Goal: Task Accomplishment & Management: Use online tool/utility

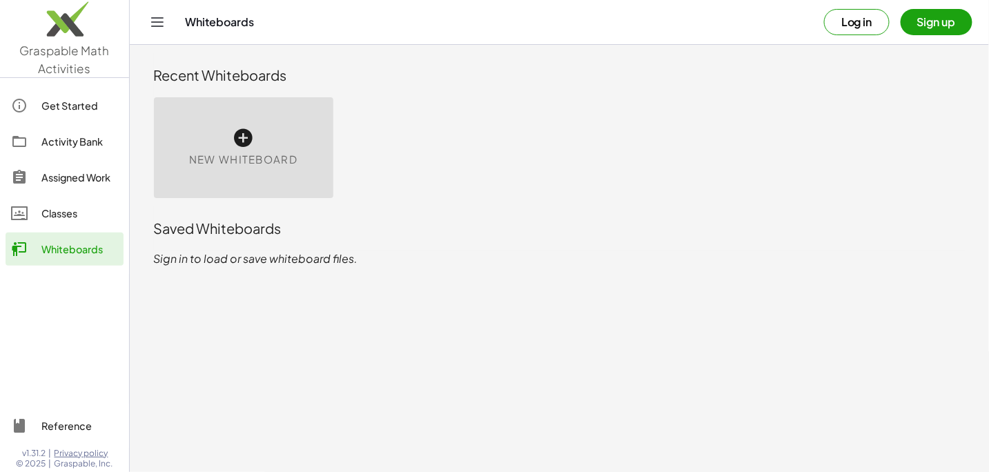
click at [243, 143] on icon at bounding box center [244, 138] width 22 height 22
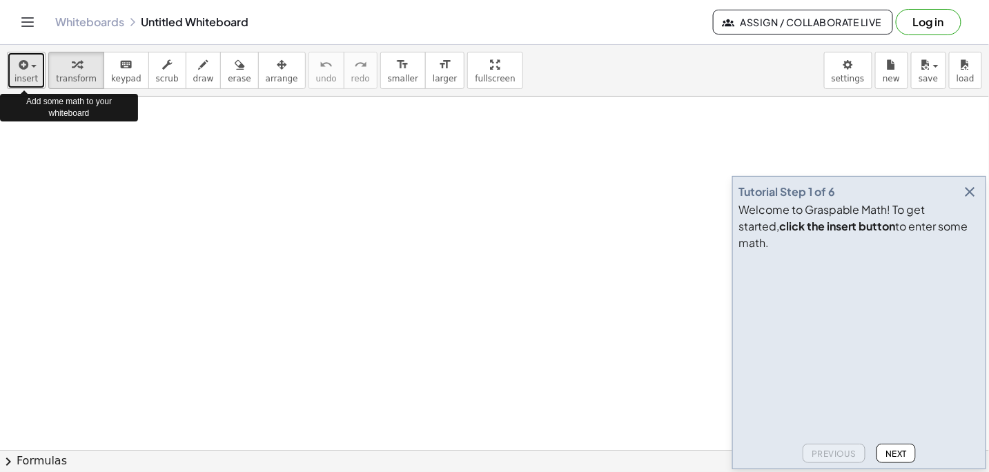
click at [33, 67] on span "button" at bounding box center [34, 66] width 6 height 3
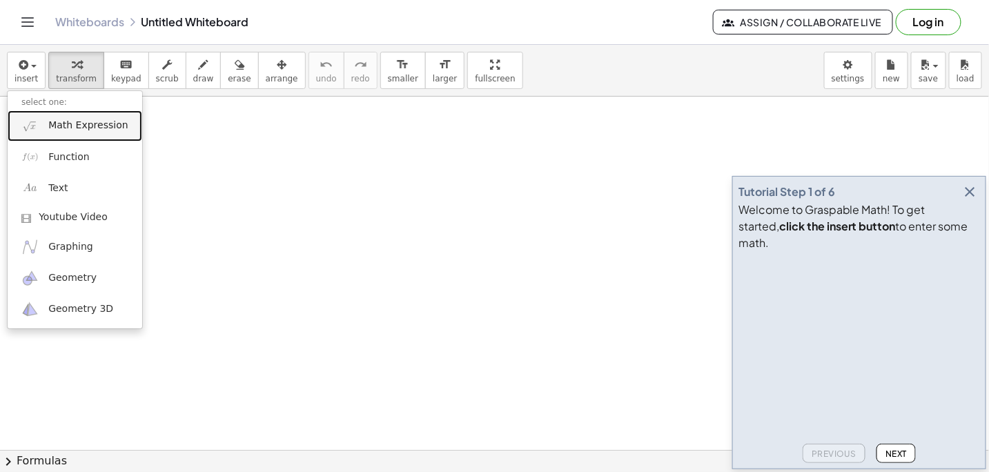
click at [94, 119] on span "Math Expression" at bounding box center [87, 126] width 79 height 14
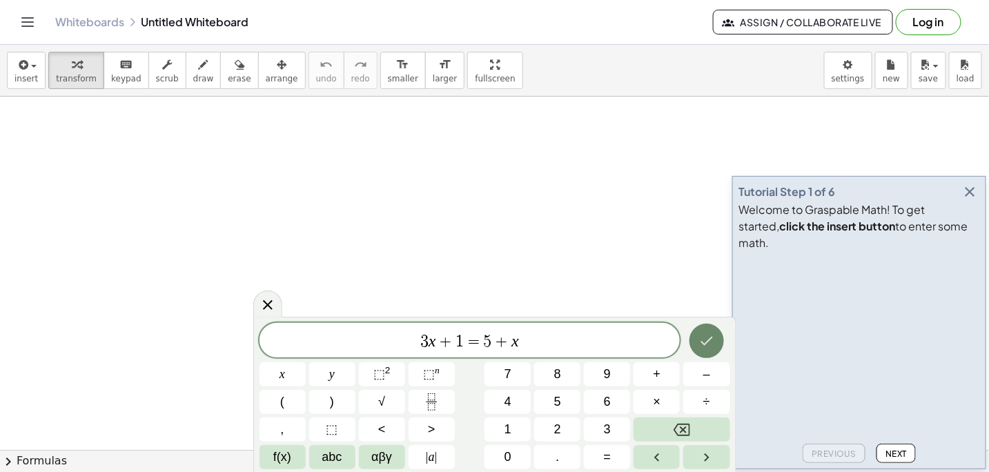
click at [700, 342] on icon "Done" at bounding box center [706, 341] width 17 height 17
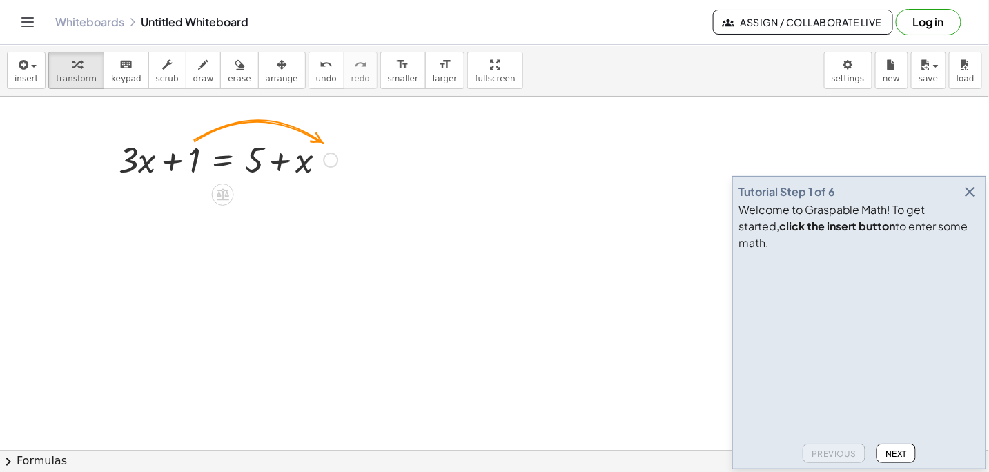
click at [171, 159] on div at bounding box center [228, 158] width 233 height 47
click at [190, 163] on div at bounding box center [228, 158] width 233 height 47
drag, startPoint x: 193, startPoint y: 160, endPoint x: 341, endPoint y: 168, distance: 148.6
click at [341, 168] on div at bounding box center [228, 158] width 233 height 47
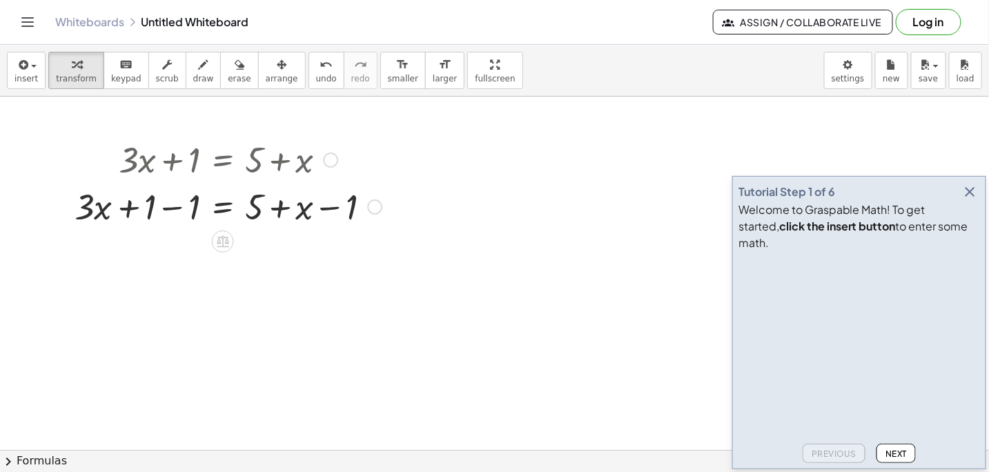
click at [126, 208] on div at bounding box center [228, 205] width 321 height 47
click at [173, 208] on div at bounding box center [228, 205] width 321 height 47
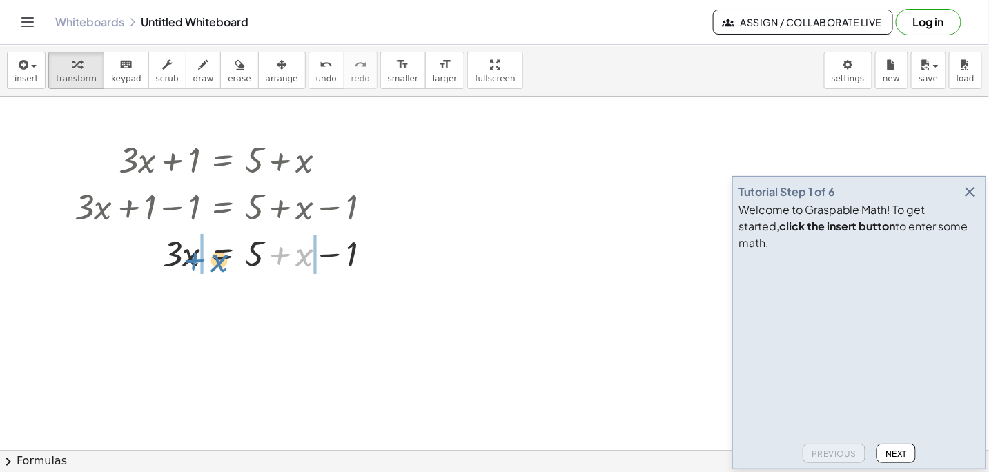
drag, startPoint x: 280, startPoint y: 253, endPoint x: 195, endPoint y: 257, distance: 85.7
click at [195, 257] on div at bounding box center [228, 252] width 321 height 47
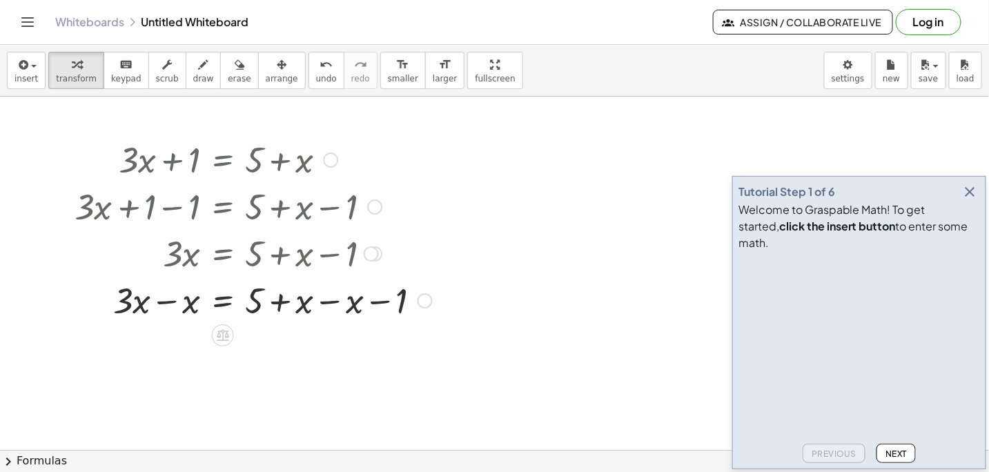
click at [166, 301] on div at bounding box center [253, 299] width 371 height 47
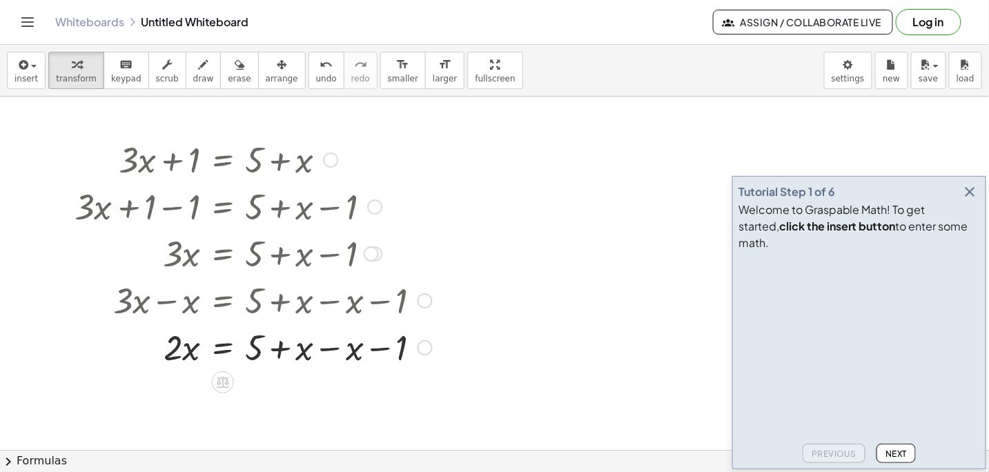
click at [281, 347] on div at bounding box center [253, 346] width 371 height 47
click at [328, 348] on div at bounding box center [253, 346] width 371 height 47
click at [279, 393] on div at bounding box center [253, 393] width 371 height 47
click at [190, 398] on div at bounding box center [253, 393] width 371 height 47
click at [173, 396] on div at bounding box center [253, 393] width 371 height 47
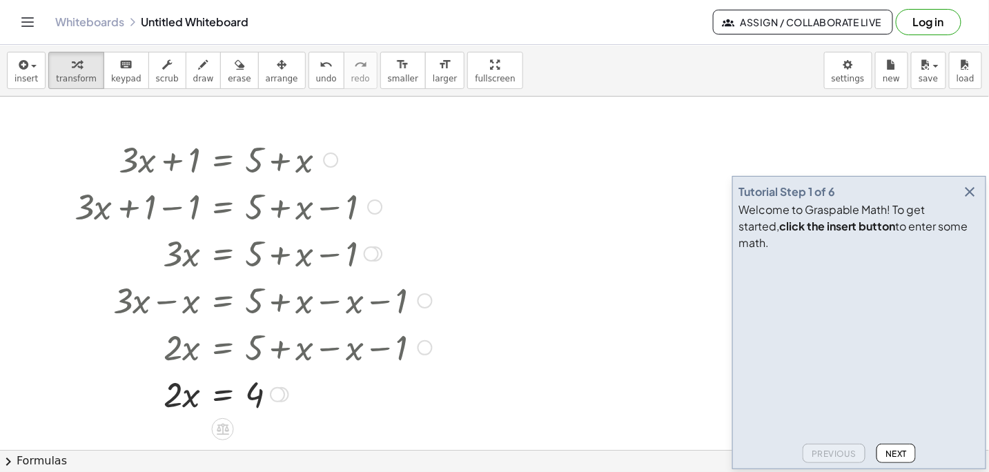
click at [173, 396] on div at bounding box center [253, 393] width 371 height 47
click at [173, 395] on div at bounding box center [253, 393] width 371 height 47
drag, startPoint x: 168, startPoint y: 400, endPoint x: 249, endPoint y: 435, distance: 87.8
click at [178, 394] on div at bounding box center [253, 393] width 371 height 69
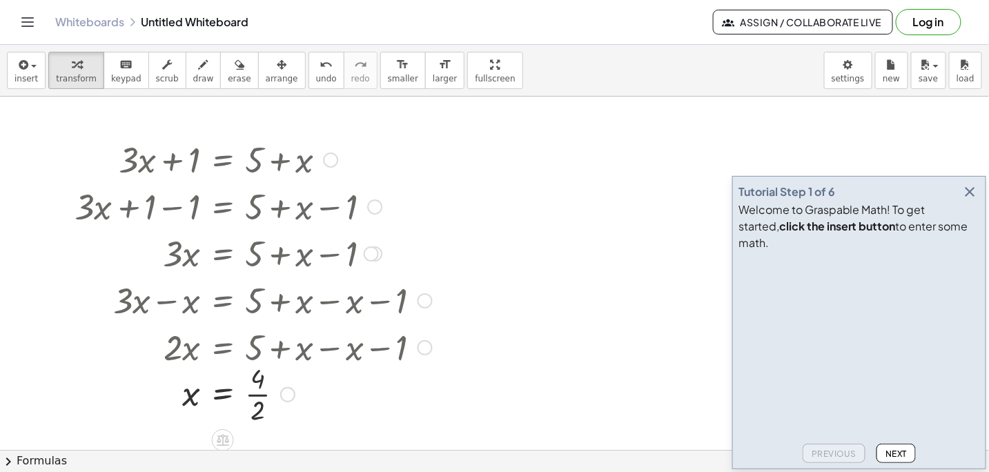
click at [259, 394] on div at bounding box center [253, 393] width 371 height 69
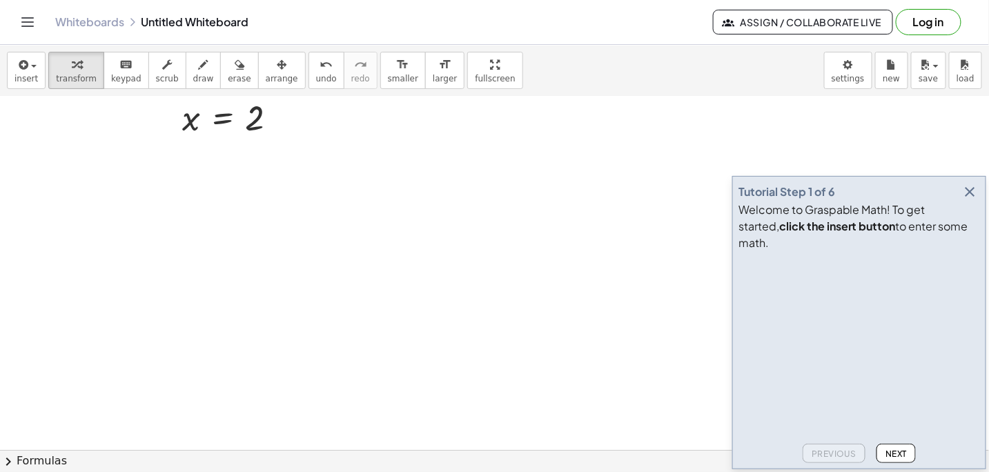
scroll to position [345, 0]
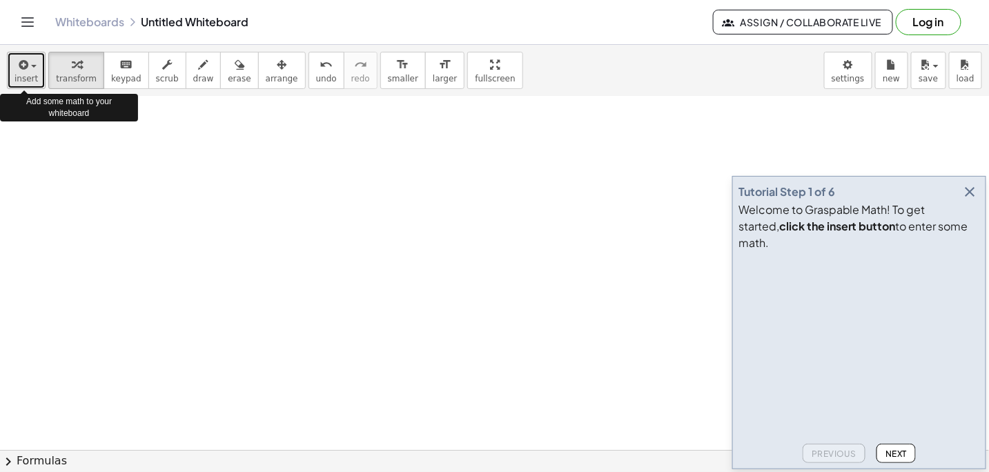
click at [31, 66] on span "button" at bounding box center [34, 66] width 6 height 3
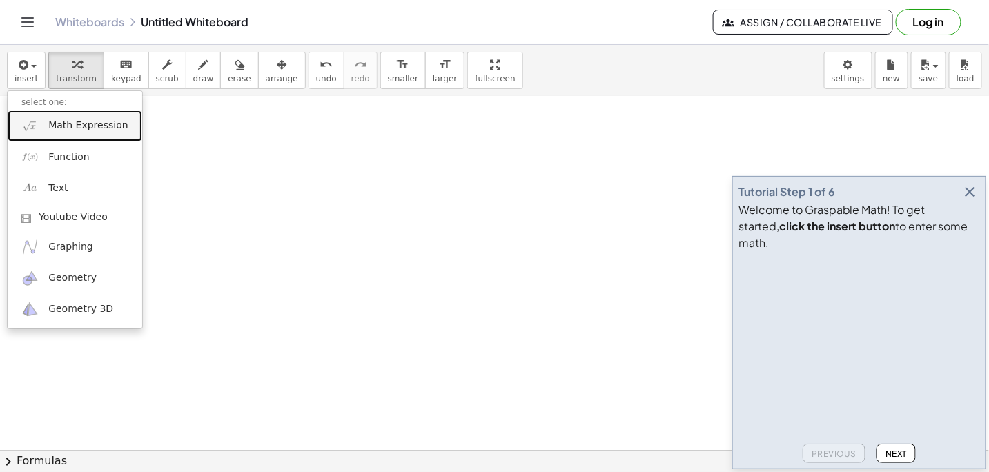
click at [52, 126] on span "Math Expression" at bounding box center [87, 126] width 79 height 14
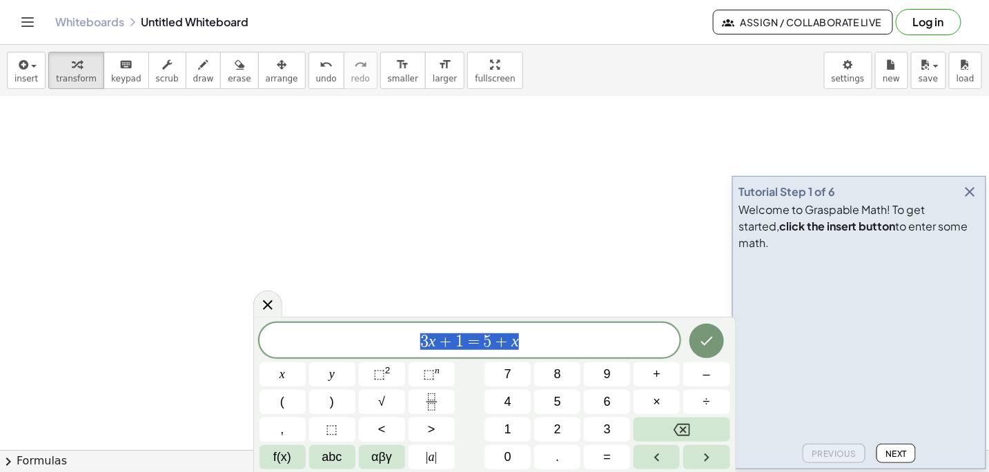
drag, startPoint x: 478, startPoint y: 347, endPoint x: 371, endPoint y: 347, distance: 107.0
click at [371, 347] on span "3 x + 1 = 5 + x" at bounding box center [469, 341] width 421 height 19
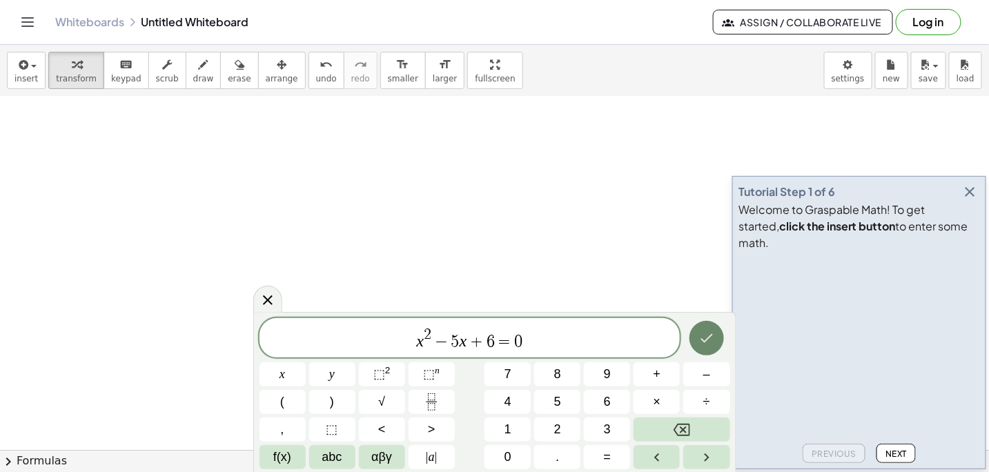
click at [704, 340] on icon "Done" at bounding box center [706, 338] width 17 height 17
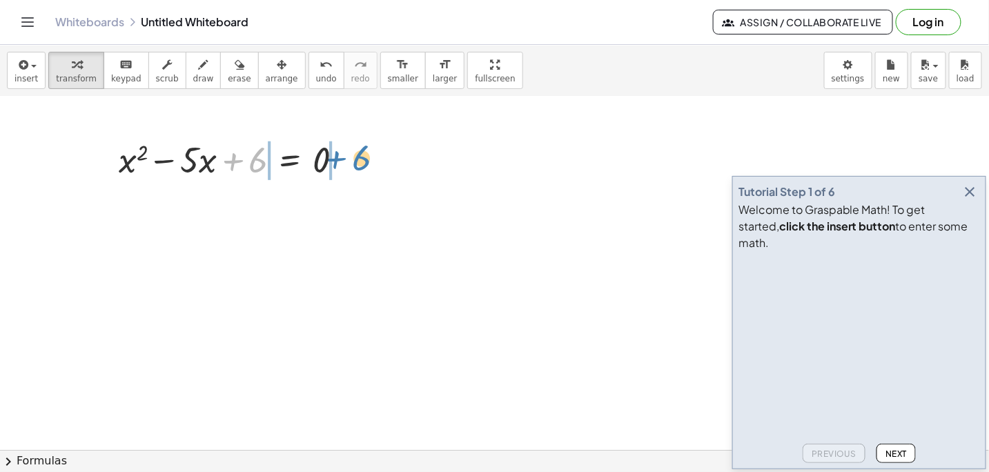
drag, startPoint x: 231, startPoint y: 159, endPoint x: 339, endPoint y: 156, distance: 107.7
click at [339, 156] on div at bounding box center [236, 158] width 249 height 47
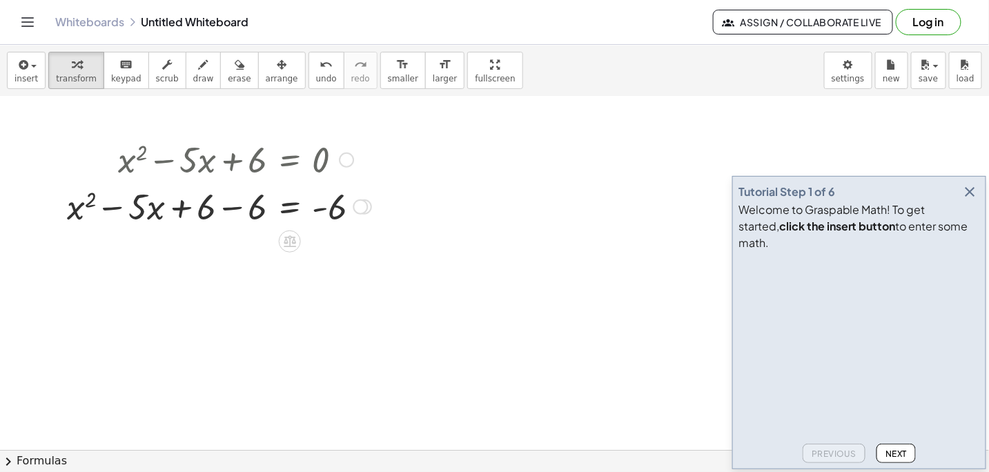
click at [229, 206] on div at bounding box center [219, 205] width 318 height 47
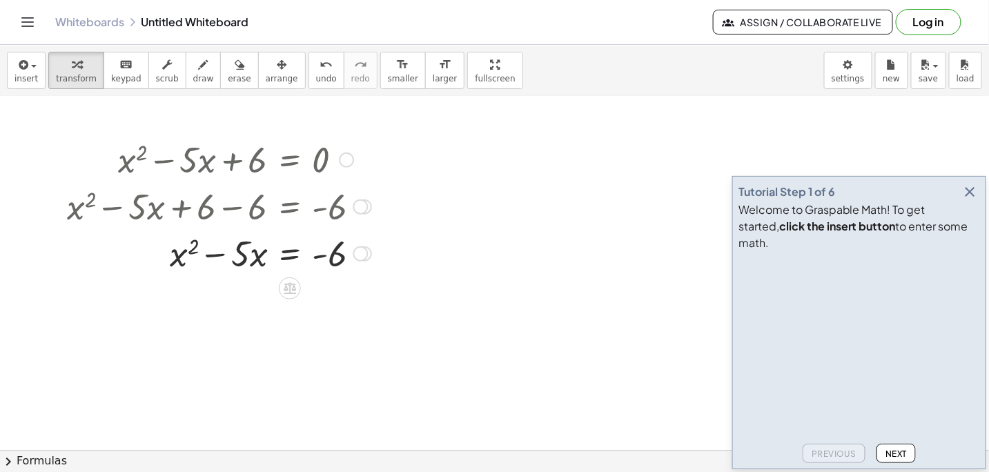
click at [210, 254] on div at bounding box center [219, 252] width 318 height 47
click at [176, 253] on div at bounding box center [219, 252] width 318 height 47
drag, startPoint x: 251, startPoint y: 257, endPoint x: 210, endPoint y: 257, distance: 40.7
click at [210, 257] on div at bounding box center [219, 252] width 318 height 47
click at [236, 303] on div at bounding box center [219, 299] width 318 height 47
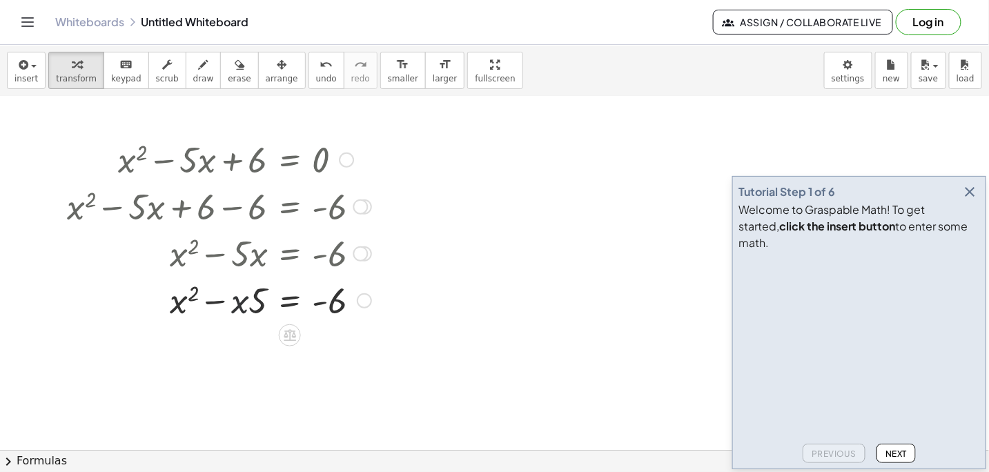
click at [236, 303] on div at bounding box center [219, 299] width 318 height 47
click at [193, 290] on div at bounding box center [219, 299] width 318 height 47
click at [334, 301] on div at bounding box center [219, 299] width 318 height 47
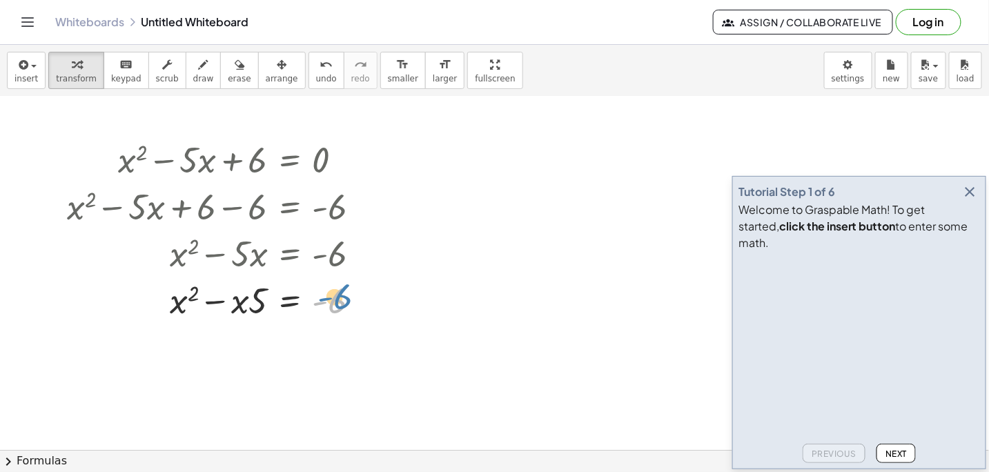
drag, startPoint x: 360, startPoint y: 285, endPoint x: 376, endPoint y: 284, distance: 16.6
click at [366, 281] on div at bounding box center [219, 299] width 318 height 47
drag, startPoint x: 164, startPoint y: 299, endPoint x: 190, endPoint y: 300, distance: 26.9
click at [190, 300] on div at bounding box center [219, 299] width 318 height 47
drag, startPoint x: 279, startPoint y: 299, endPoint x: 235, endPoint y: 279, distance: 49.1
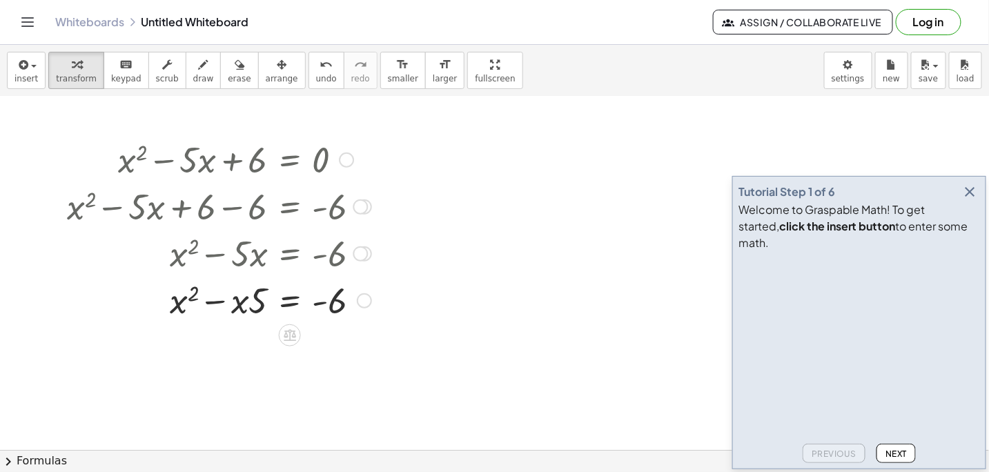
click at [235, 279] on div at bounding box center [219, 299] width 318 height 47
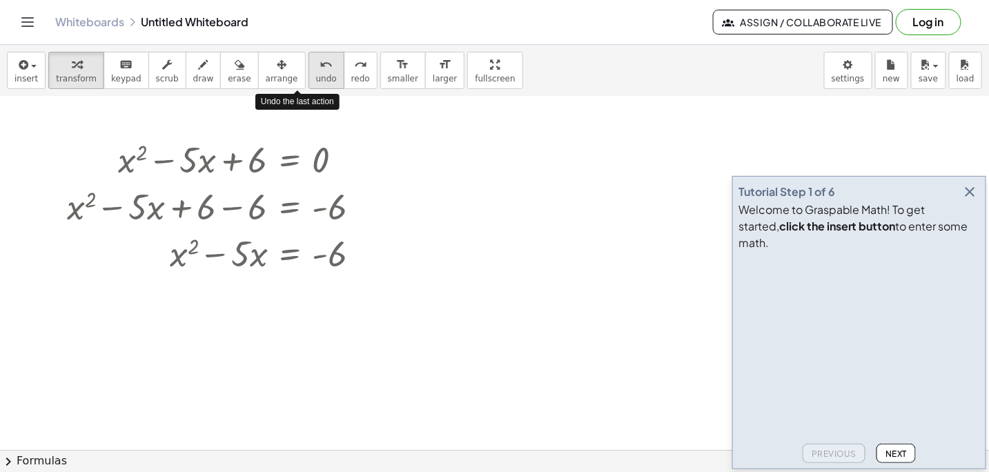
click at [320, 68] on icon "undo" at bounding box center [326, 65] width 13 height 17
click at [969, 200] on icon "button" at bounding box center [970, 192] width 17 height 17
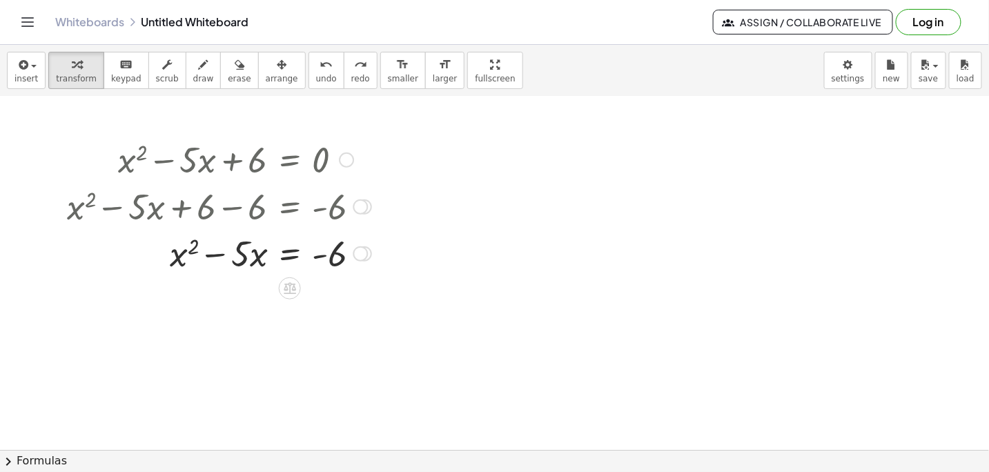
click at [210, 253] on div at bounding box center [219, 252] width 318 height 47
click at [214, 255] on div at bounding box center [219, 252] width 318 height 47
click at [292, 253] on div at bounding box center [219, 252] width 318 height 47
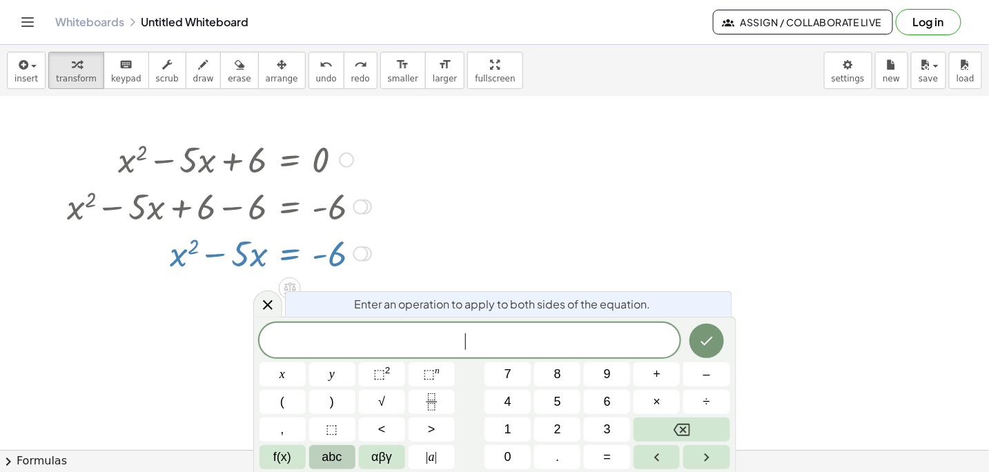
click at [334, 456] on span "abc" at bounding box center [332, 457] width 20 height 19
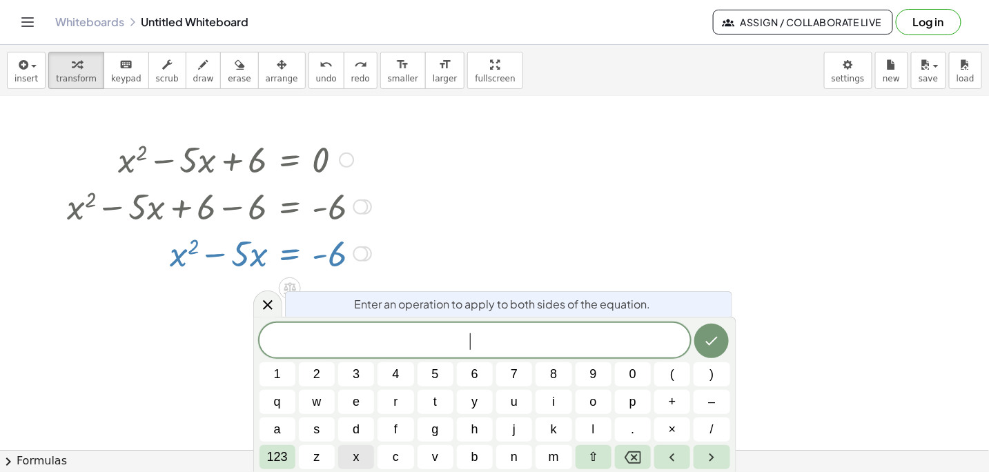
click at [359, 460] on span "x" at bounding box center [356, 457] width 6 height 19
click at [276, 464] on span "123" at bounding box center [277, 457] width 21 height 19
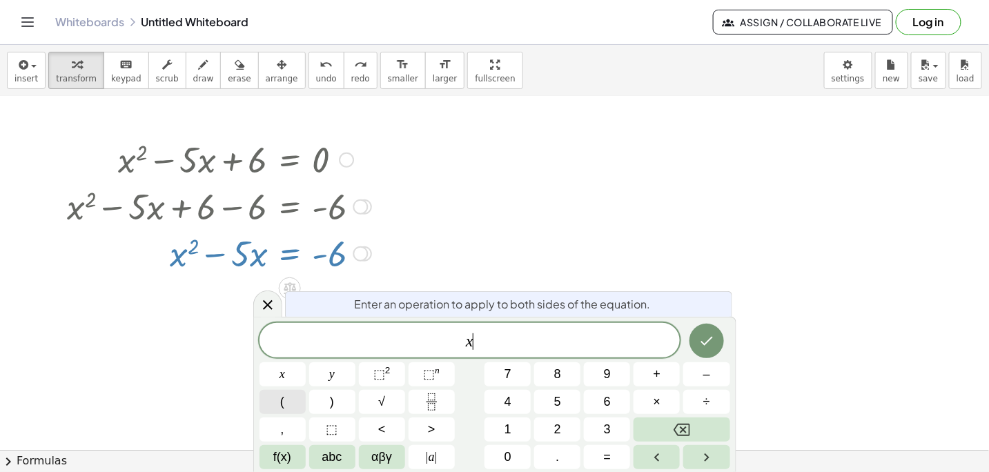
click at [277, 401] on button "(" at bounding box center [282, 402] width 46 height 24
click at [179, 251] on div at bounding box center [219, 252] width 318 height 47
drag, startPoint x: 435, startPoint y: 335, endPoint x: 513, endPoint y: 337, distance: 78.0
click at [511, 335] on span "x ( )" at bounding box center [469, 339] width 421 height 23
click at [709, 349] on icon "Done" at bounding box center [706, 341] width 17 height 17
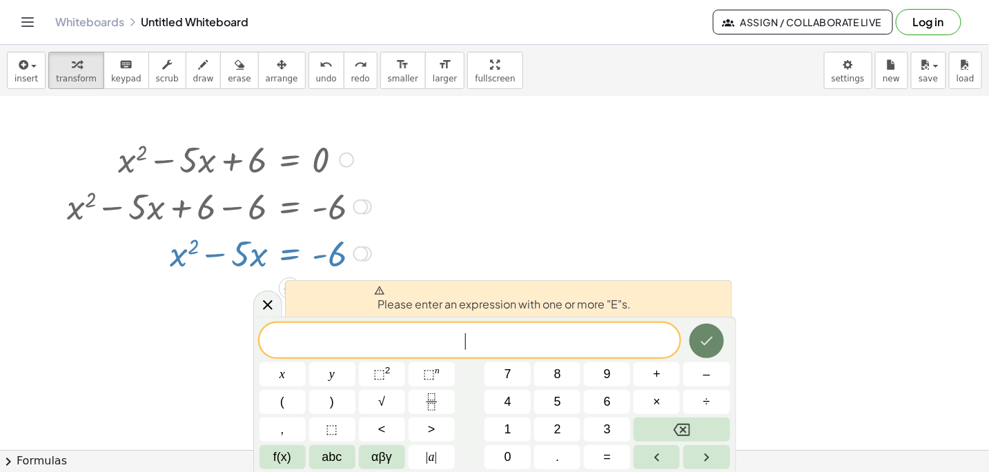
click at [709, 349] on icon "Done" at bounding box center [706, 341] width 17 height 17
click at [684, 429] on icon "Backspace" at bounding box center [682, 430] width 17 height 12
click at [262, 297] on icon at bounding box center [267, 304] width 17 height 17
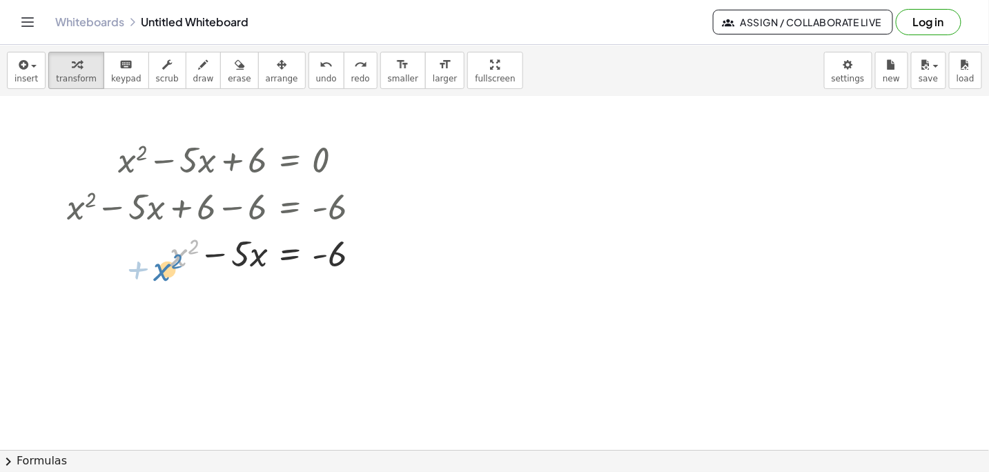
drag, startPoint x: 158, startPoint y: 239, endPoint x: 141, endPoint y: 253, distance: 22.0
click at [141, 253] on div at bounding box center [219, 252] width 318 height 47
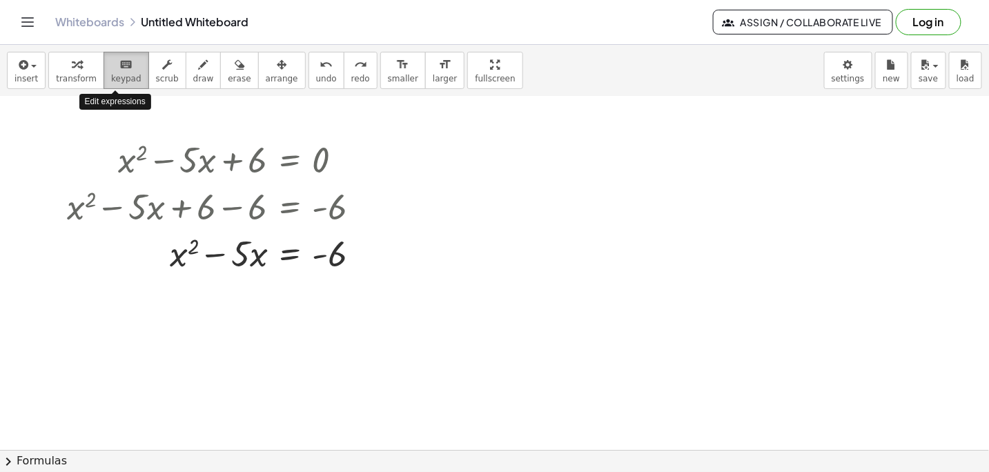
click at [119, 70] on icon "keyboard" at bounding box center [125, 65] width 13 height 17
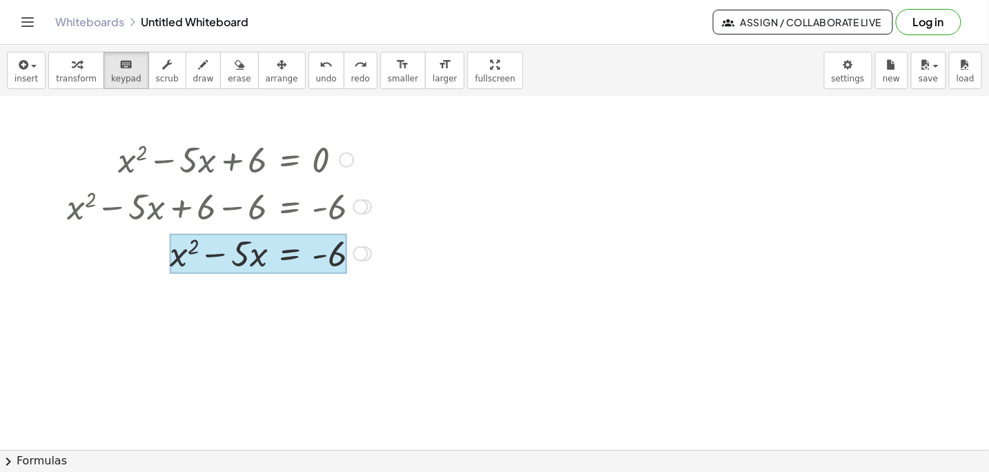
drag, startPoint x: 168, startPoint y: 258, endPoint x: 293, endPoint y: 248, distance: 124.6
click at [290, 254] on div "+ x 2 − · 5 · x = - 6" at bounding box center [290, 254] width 0 height 0
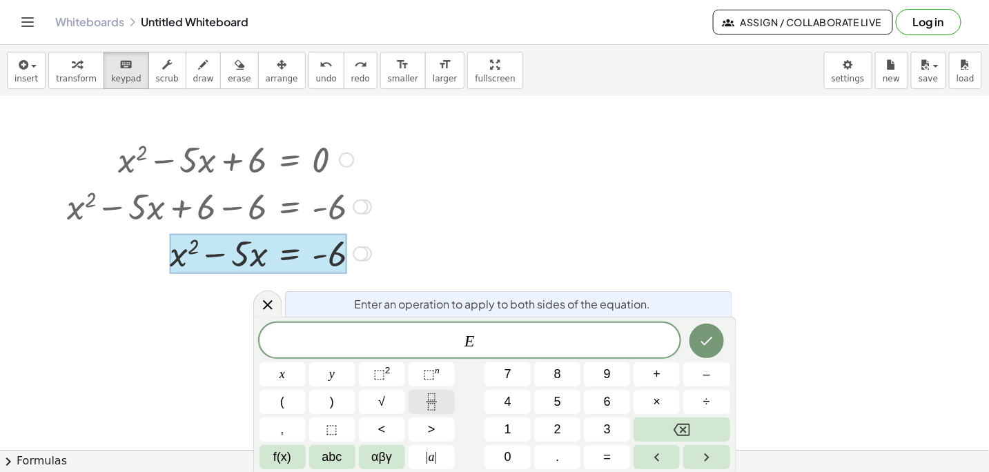
click at [432, 402] on rect "Fraction" at bounding box center [431, 402] width 10 height 1
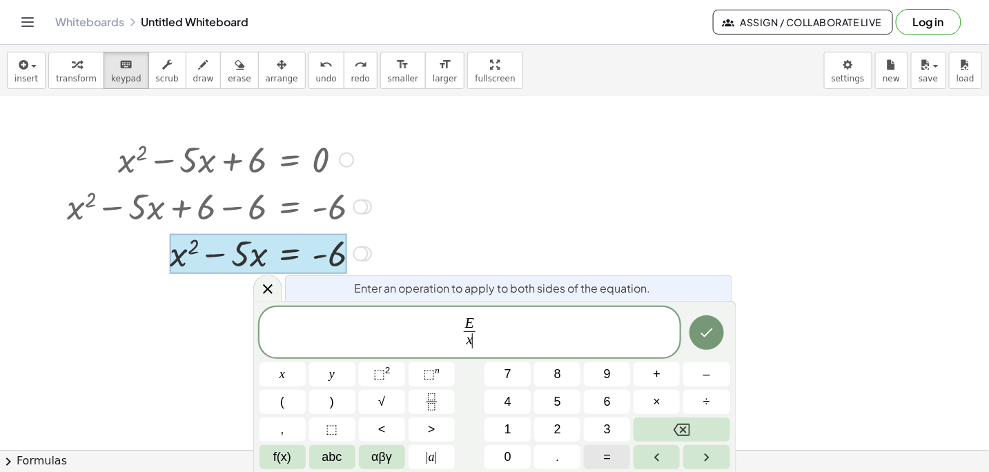
click at [608, 455] on span "=" at bounding box center [608, 457] width 8 height 19
click at [613, 458] on button "=" at bounding box center [607, 457] width 46 height 24
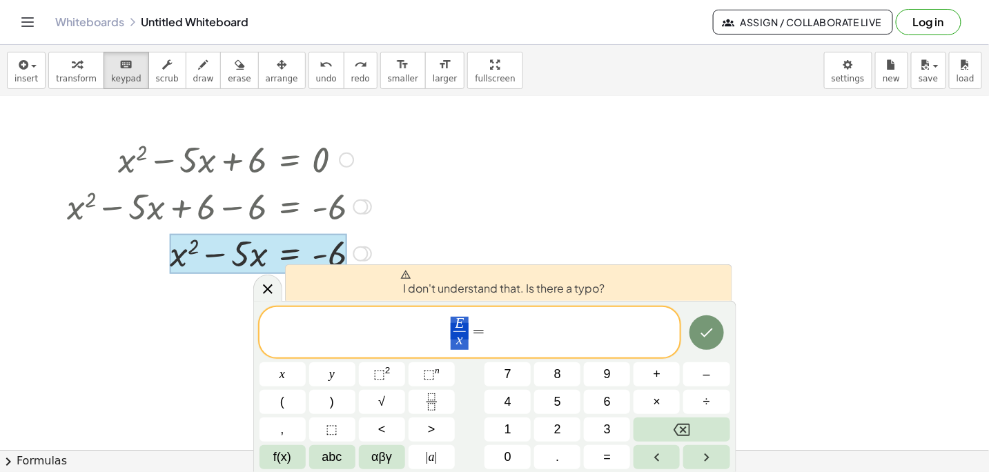
drag, startPoint x: 463, startPoint y: 324, endPoint x: 432, endPoint y: 324, distance: 31.1
click at [474, 323] on span "=" at bounding box center [479, 331] width 20 height 17
click at [475, 326] on span "=" at bounding box center [479, 331] width 20 height 17
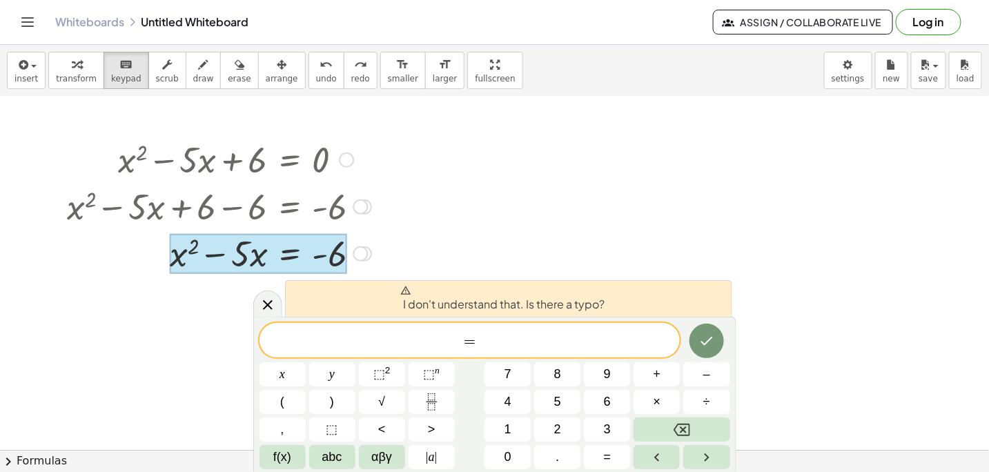
drag, startPoint x: 217, startPoint y: 262, endPoint x: 227, endPoint y: 274, distance: 15.7
click at [290, 254] on div "+ x 2 − · 5 · x = - 6" at bounding box center [290, 254] width 0 height 0
click at [399, 238] on div at bounding box center [494, 106] width 989 height 709
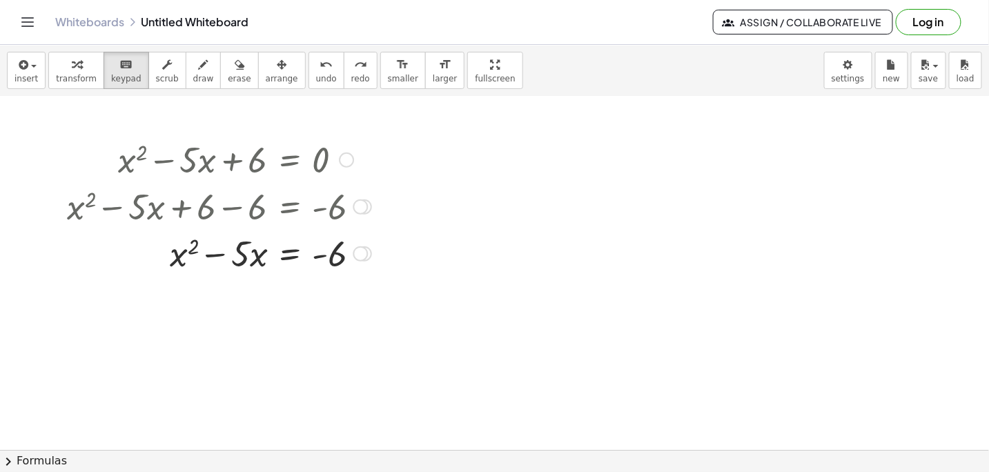
click at [364, 258] on div at bounding box center [360, 253] width 15 height 15
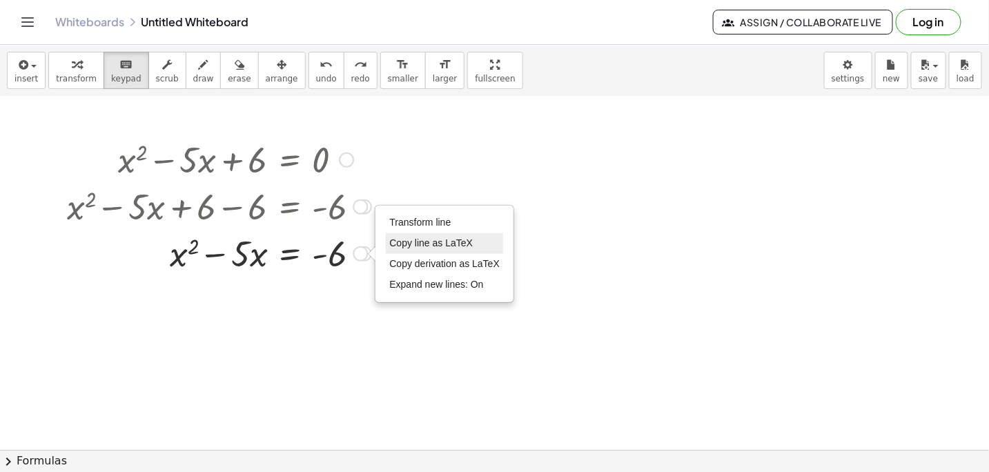
click at [424, 244] on span "Copy line as LaTeX" at bounding box center [431, 242] width 84 height 11
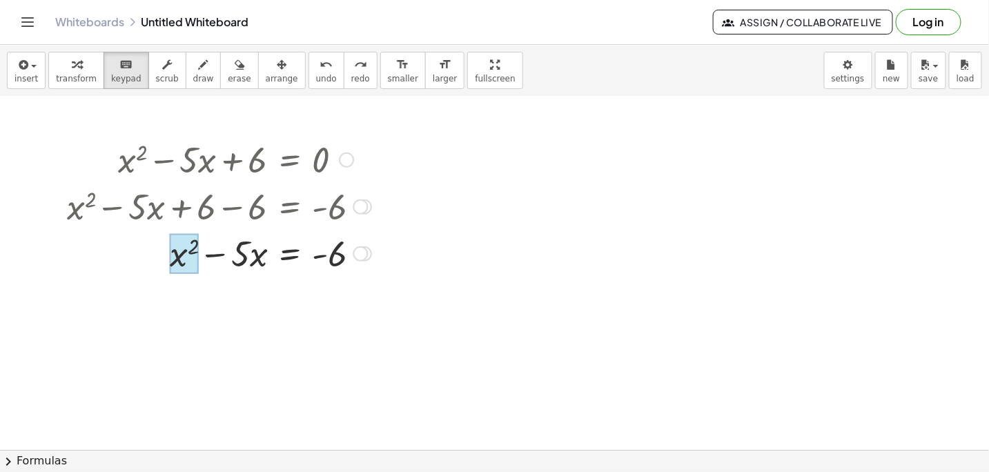
click at [173, 264] on div at bounding box center [184, 254] width 29 height 40
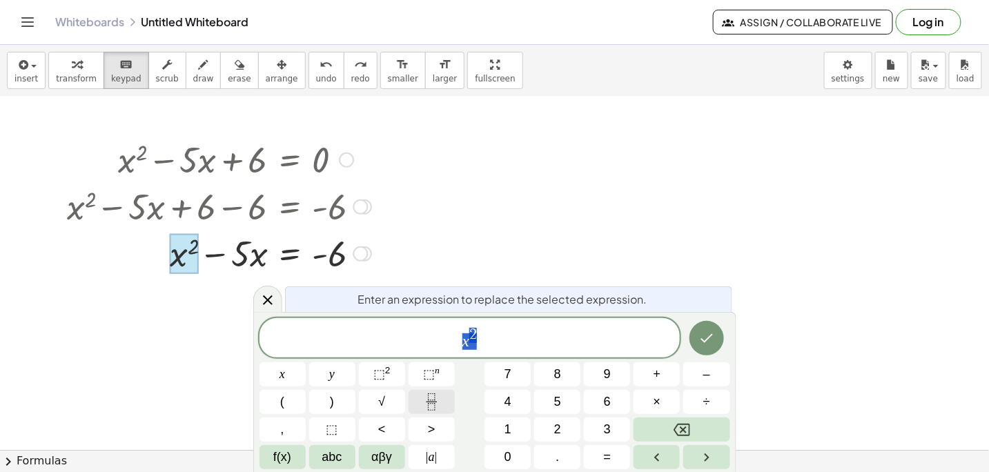
click at [434, 406] on icon "Fraction" at bounding box center [431, 401] width 17 height 17
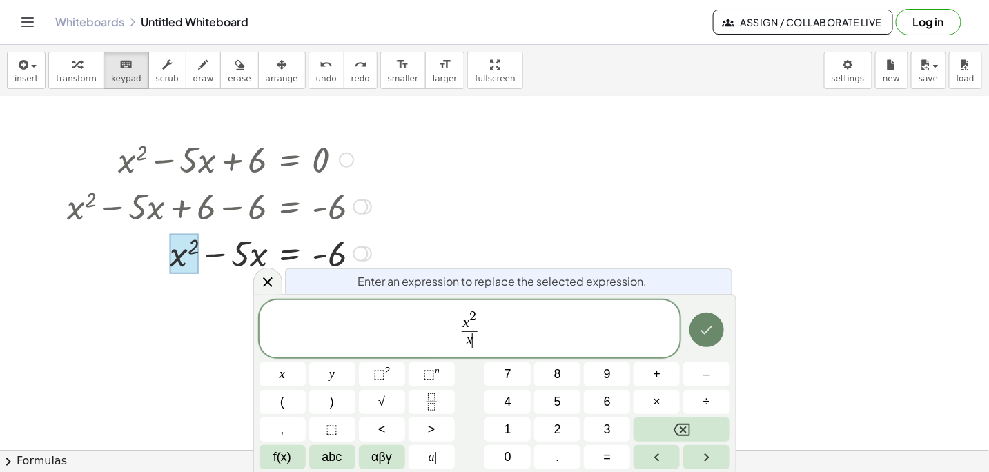
click at [703, 331] on icon "Done" at bounding box center [706, 329] width 12 height 9
click at [237, 261] on div at bounding box center [219, 252] width 318 height 47
click at [193, 264] on div at bounding box center [184, 254] width 29 height 40
drag, startPoint x: 266, startPoint y: 246, endPoint x: 223, endPoint y: 268, distance: 48.5
click at [223, 268] on div at bounding box center [219, 252] width 318 height 47
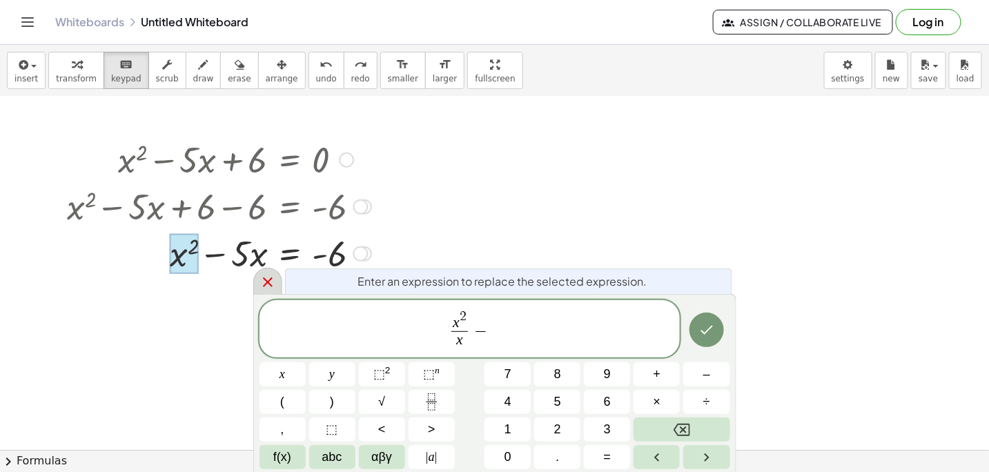
click at [267, 284] on icon at bounding box center [268, 282] width 10 height 10
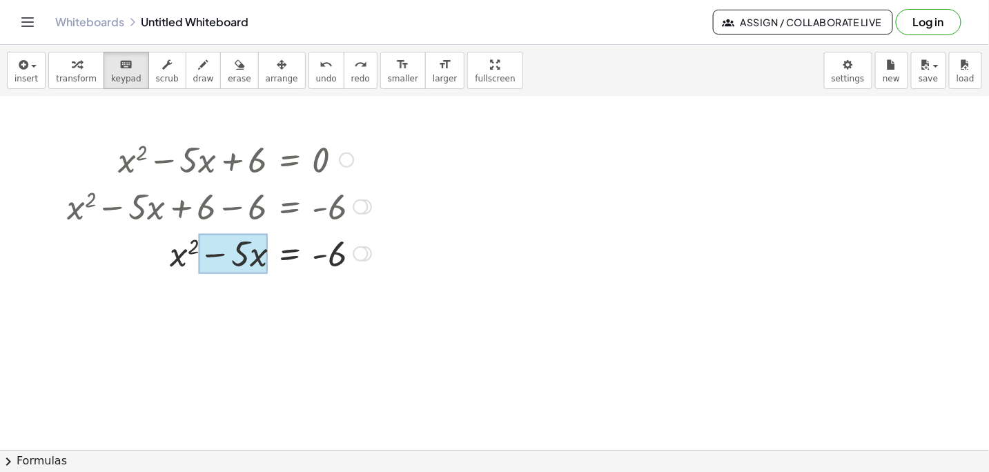
click at [251, 256] on div at bounding box center [233, 254] width 68 height 40
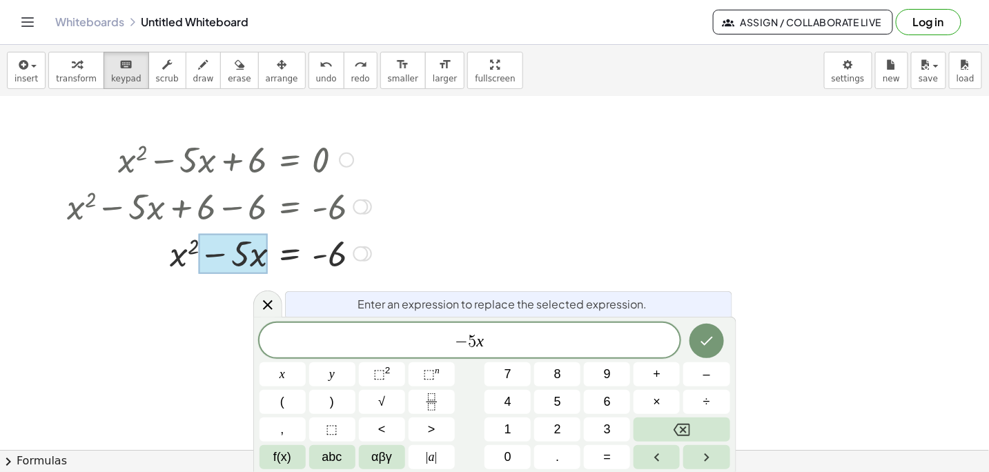
click at [251, 256] on div at bounding box center [233, 254] width 68 height 40
click at [174, 258] on div at bounding box center [219, 252] width 318 height 47
click at [680, 430] on icon "Backspace" at bounding box center [682, 430] width 17 height 17
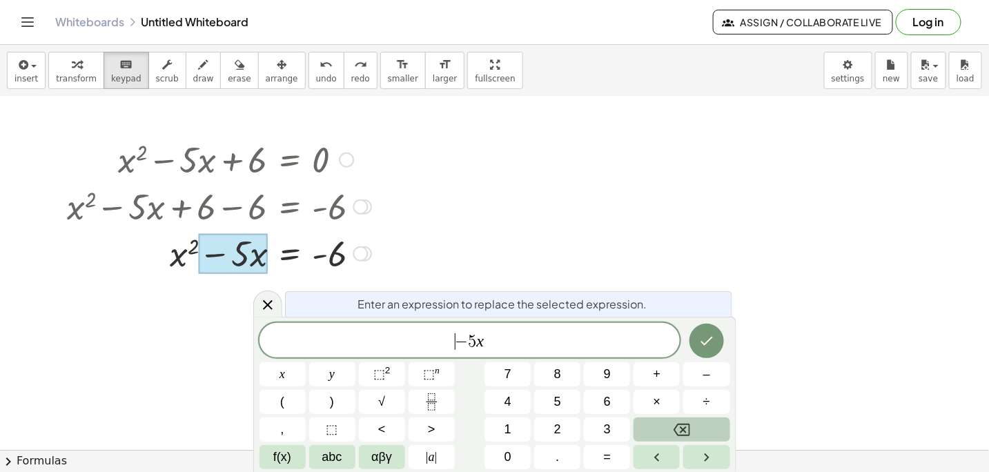
click at [680, 430] on icon "Backspace" at bounding box center [682, 430] width 17 height 17
click at [706, 337] on icon "Done" at bounding box center [706, 341] width 17 height 17
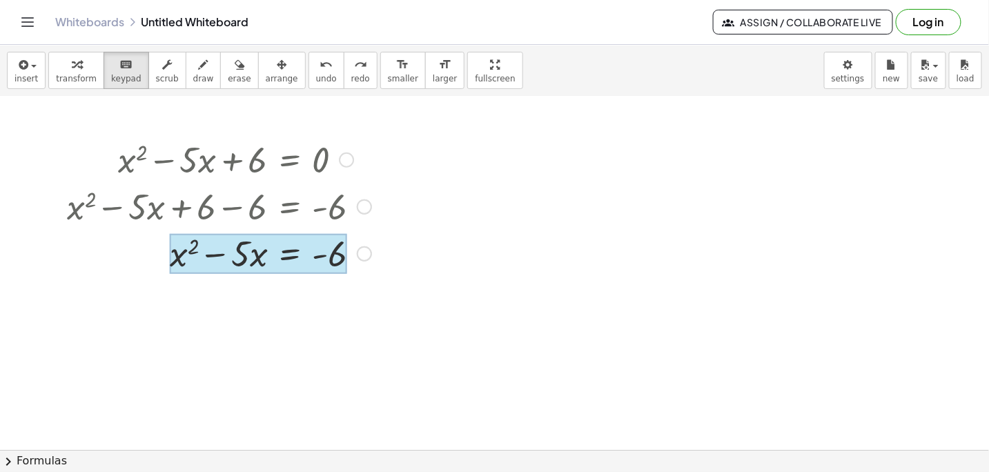
click at [308, 269] on div at bounding box center [258, 254] width 177 height 40
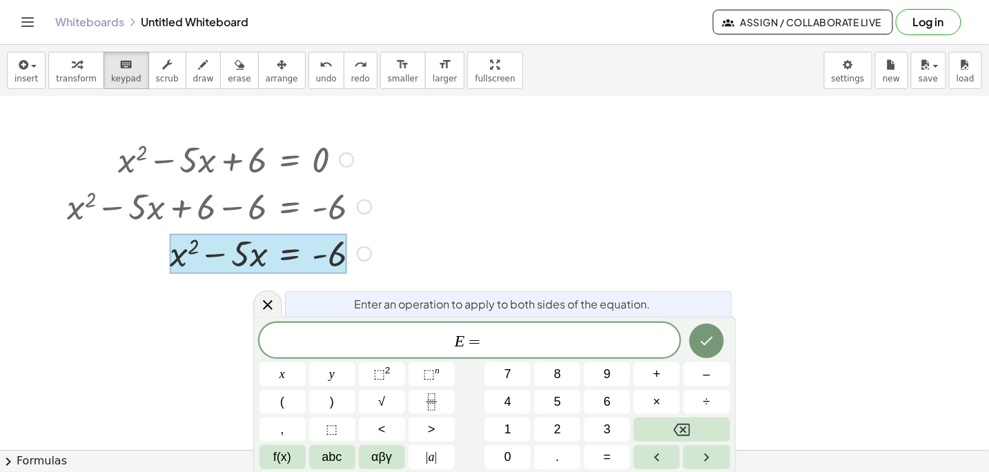
click at [308, 263] on div at bounding box center [258, 254] width 177 height 40
click at [500, 346] on span "E =" at bounding box center [469, 341] width 421 height 19
drag, startPoint x: 172, startPoint y: 235, endPoint x: 339, endPoint y: 305, distance: 181.2
click at [339, 305] on body "Graspable Math Activities Get Started Activity Bank Assigned Work Classes White…" at bounding box center [494, 236] width 989 height 472
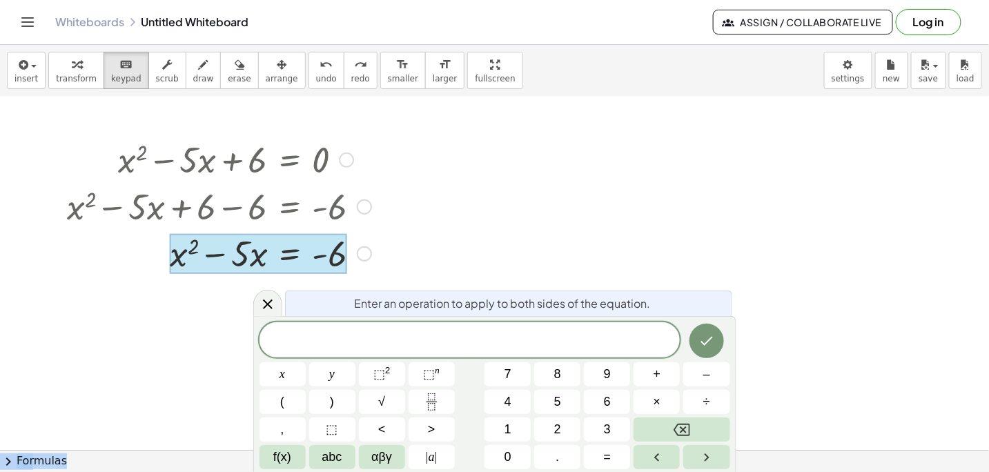
click at [198, 259] on div at bounding box center [258, 254] width 177 height 40
drag, startPoint x: 362, startPoint y: 252, endPoint x: 400, endPoint y: 262, distance: 39.2
click at [400, 262] on div "+ · 3 · x + 1 = + 5 + x + · 3 · x + 1 − 1 = + 5 + x − 1 + · 3 · x + 0 = + 5 + x…" at bounding box center [494, 106] width 989 height 709
click at [711, 341] on icon "Done" at bounding box center [706, 341] width 17 height 17
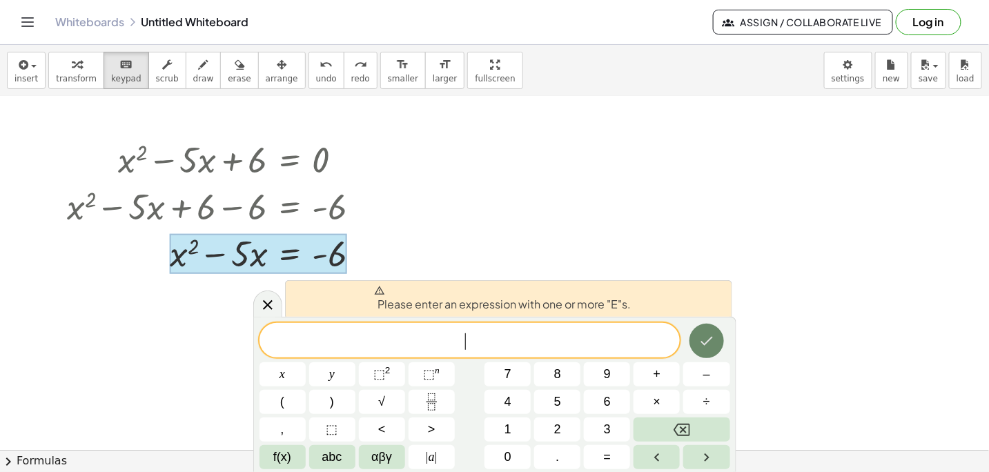
click at [703, 349] on icon "Done" at bounding box center [706, 341] width 17 height 17
click at [703, 348] on icon "Done" at bounding box center [706, 341] width 17 height 17
click at [402, 337] on span "​" at bounding box center [469, 341] width 421 height 19
click at [271, 306] on icon at bounding box center [267, 304] width 17 height 17
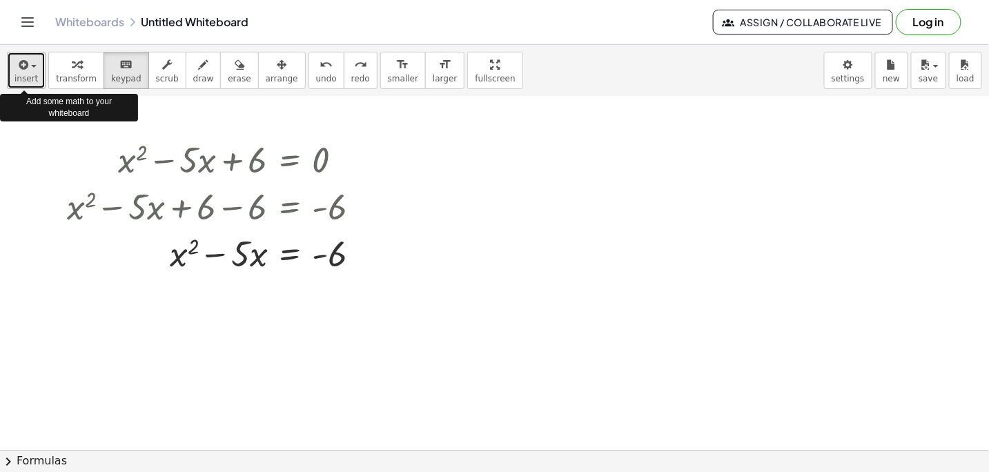
click at [32, 63] on div "button" at bounding box center [25, 64] width 23 height 17
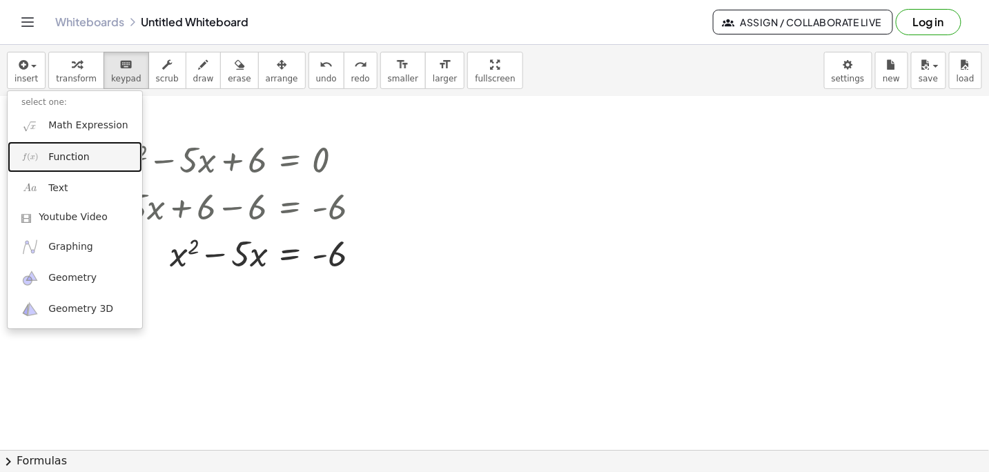
click at [70, 159] on span "Function" at bounding box center [68, 157] width 41 height 14
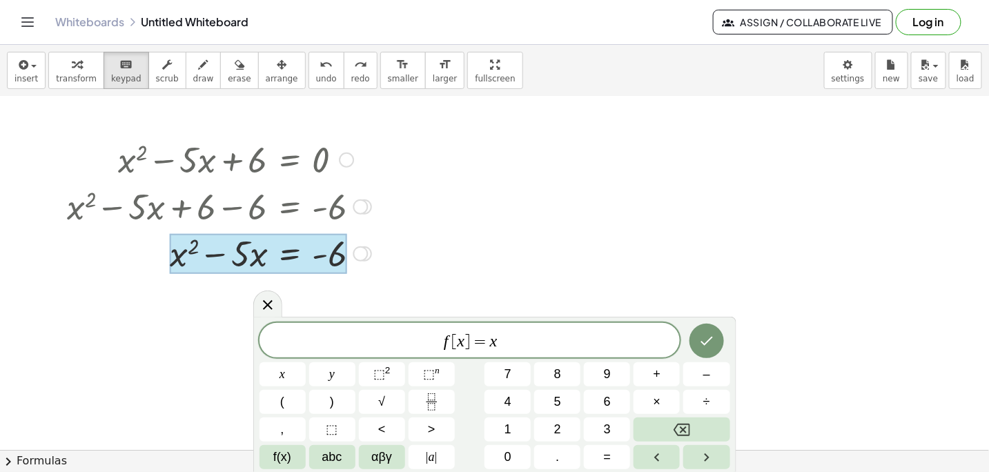
click at [309, 257] on div at bounding box center [258, 254] width 177 height 40
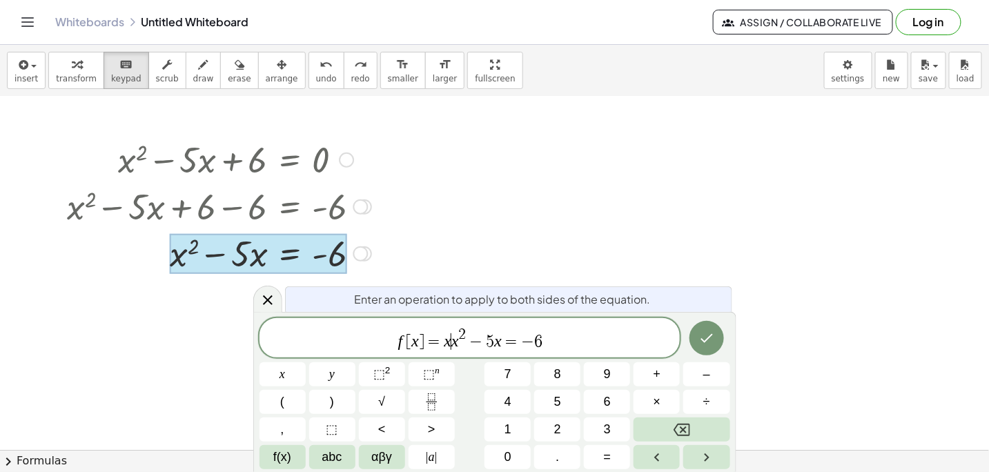
click at [451, 342] on span "f [ x ] = x ​ x 2 − 5 x = − 6" at bounding box center [469, 338] width 421 height 25
click at [705, 342] on icon "Done" at bounding box center [706, 338] width 12 height 9
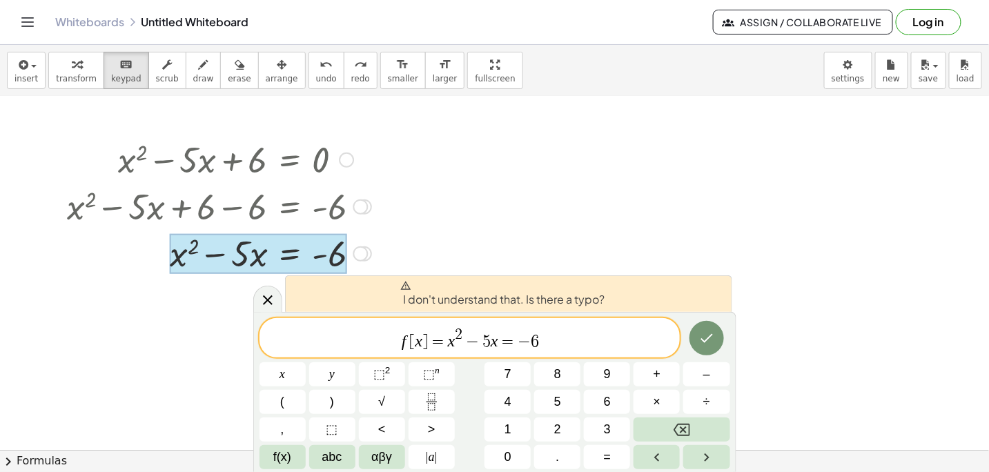
click at [542, 346] on span "f [ x ] = ​ x 2 − 5 x = − 6" at bounding box center [469, 338] width 421 height 25
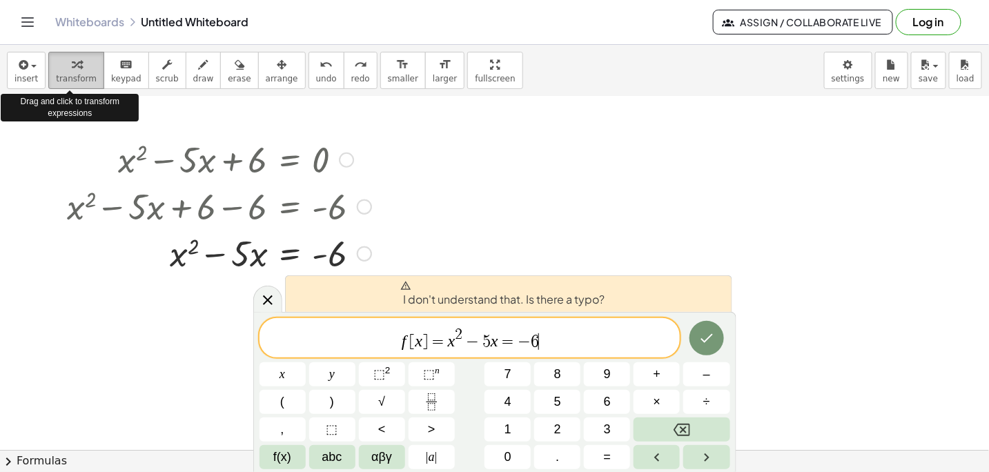
click at [72, 65] on icon "button" at bounding box center [77, 65] width 10 height 17
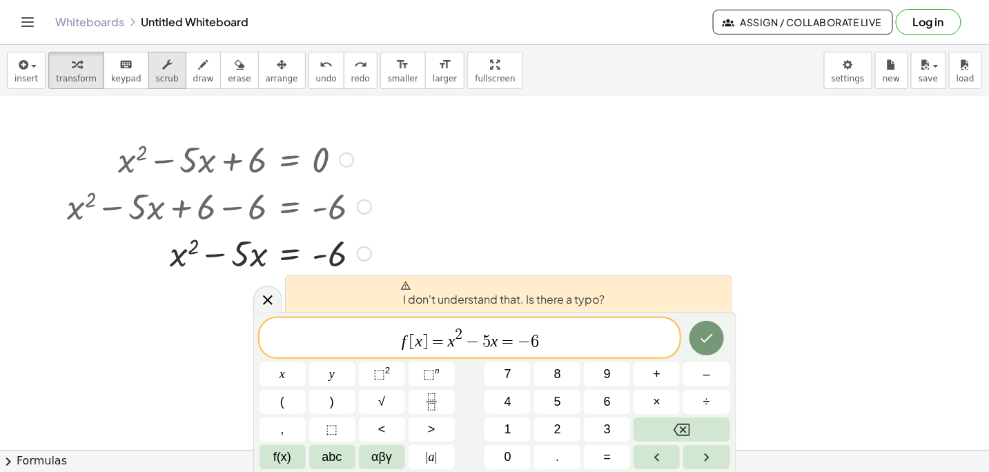
click at [162, 68] on icon "button" at bounding box center [167, 65] width 10 height 17
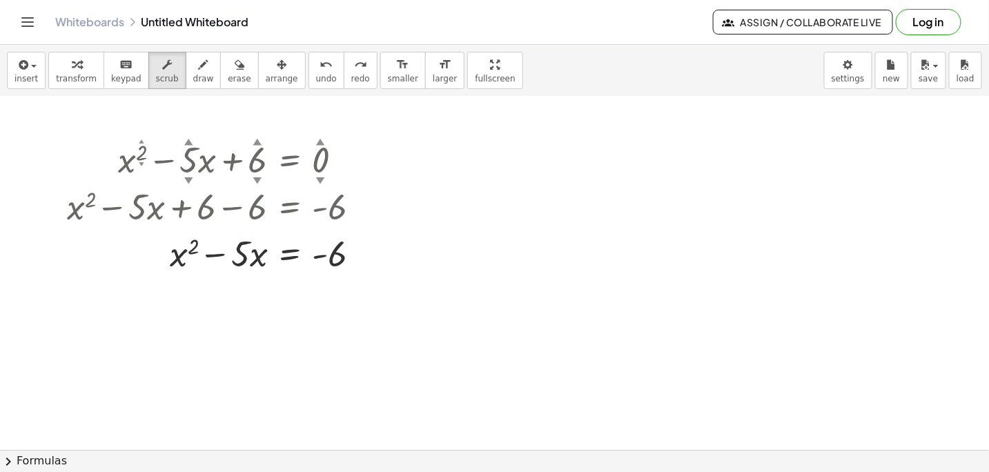
click at [172, 301] on div at bounding box center [494, 106] width 989 height 709
click at [185, 252] on div at bounding box center [219, 252] width 318 height 47
click at [160, 320] on div at bounding box center [494, 106] width 989 height 709
click at [133, 157] on div at bounding box center [219, 158] width 318 height 47
click at [92, 290] on div at bounding box center [494, 106] width 989 height 709
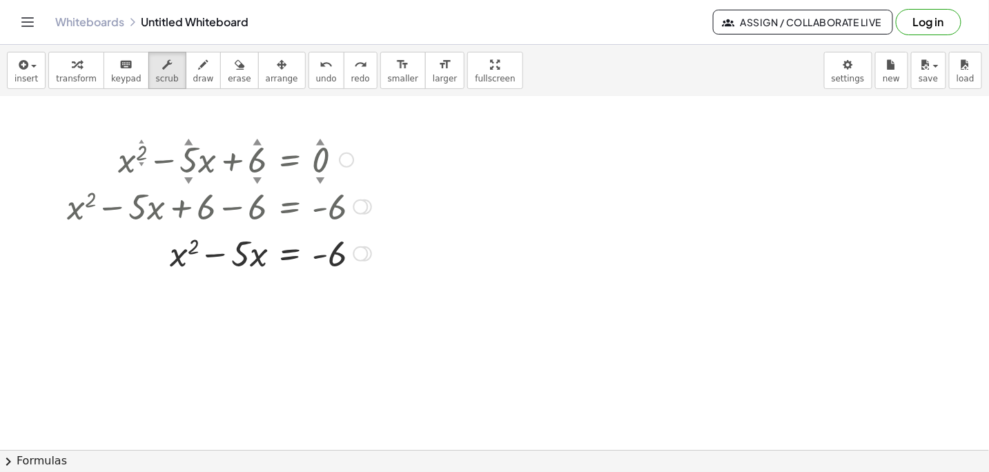
click at [173, 257] on div at bounding box center [219, 252] width 318 height 47
click at [249, 255] on div at bounding box center [219, 252] width 318 height 47
click at [333, 254] on div at bounding box center [219, 252] width 318 height 47
click at [72, 206] on div at bounding box center [219, 205] width 318 height 47
click at [59, 326] on div at bounding box center [494, 106] width 989 height 709
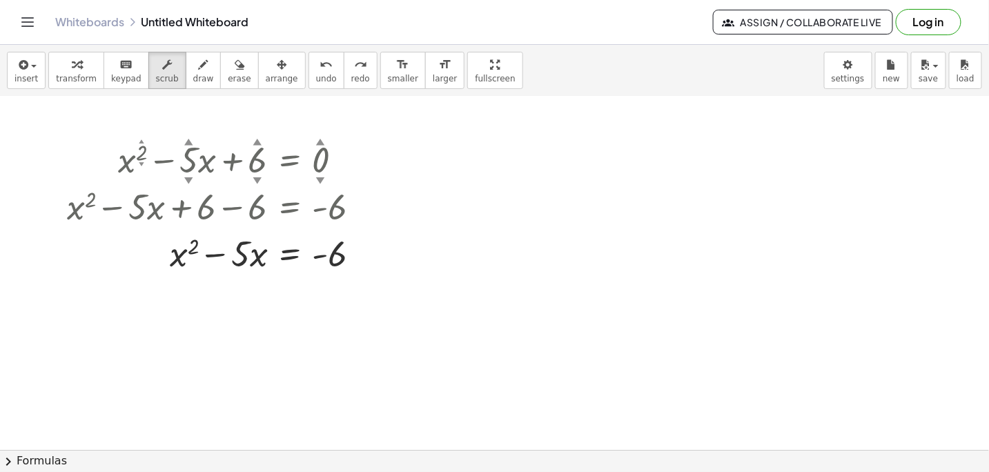
click at [26, 25] on icon "Toggle navigation" at bounding box center [27, 22] width 17 height 17
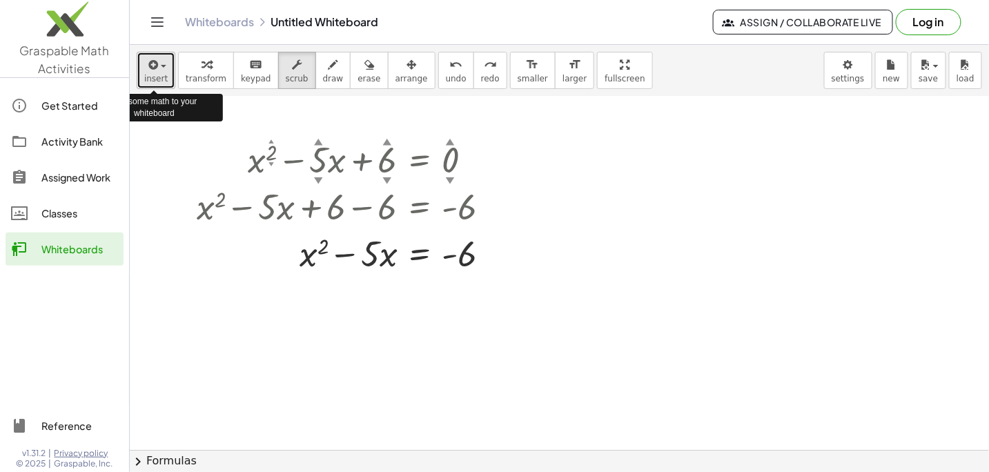
click at [161, 65] on span "button" at bounding box center [164, 66] width 6 height 3
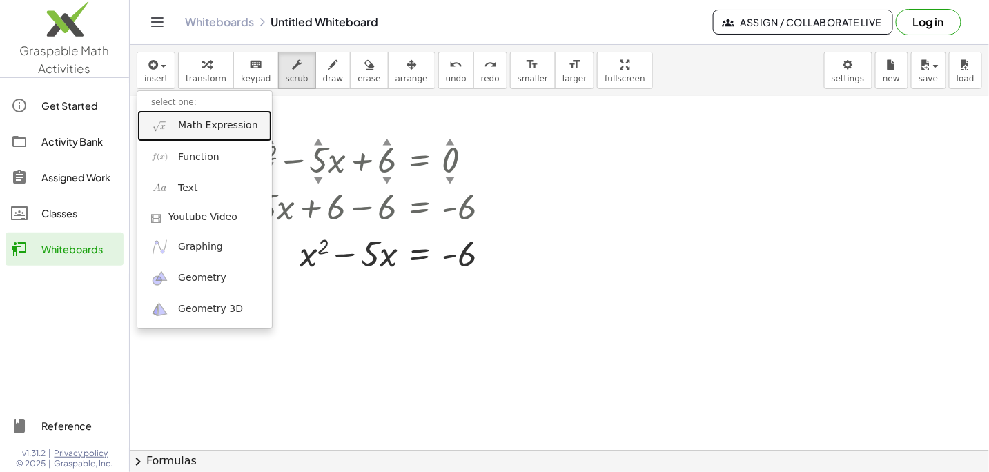
click at [207, 126] on span "Math Expression" at bounding box center [217, 126] width 79 height 14
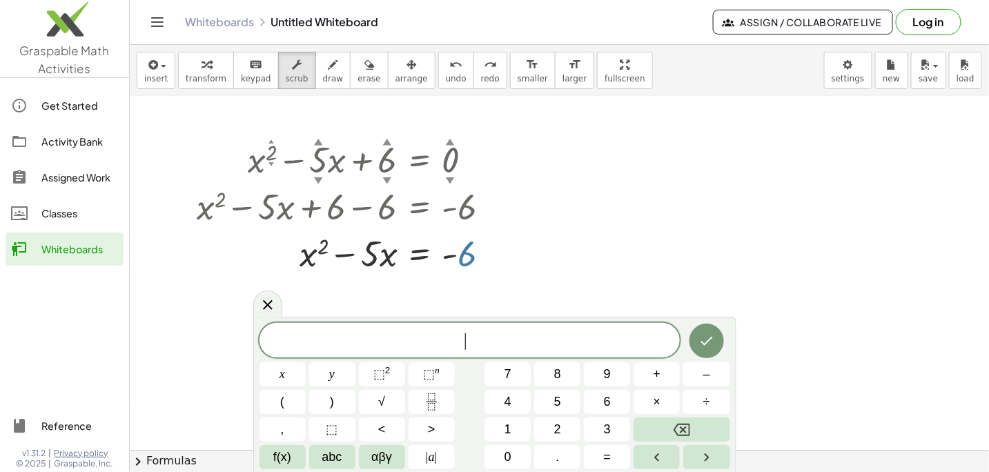
drag, startPoint x: 460, startPoint y: 249, endPoint x: 511, endPoint y: 273, distance: 56.2
click at [511, 273] on div "+ x 2 ▲ ▼ − · 5 ▲ ▼ · x + 6 ▲ ▼ = 0 ▲ ▼ + x 2 − · 5 · x + 6 − 6 = + 0 − 6 + x 2…" at bounding box center [343, 206] width 335 height 148
drag, startPoint x: 450, startPoint y: 250, endPoint x: 491, endPoint y: 258, distance: 41.6
click at [491, 258] on div at bounding box center [349, 252] width 318 height 47
drag, startPoint x: 342, startPoint y: 242, endPoint x: 342, endPoint y: 250, distance: 8.3
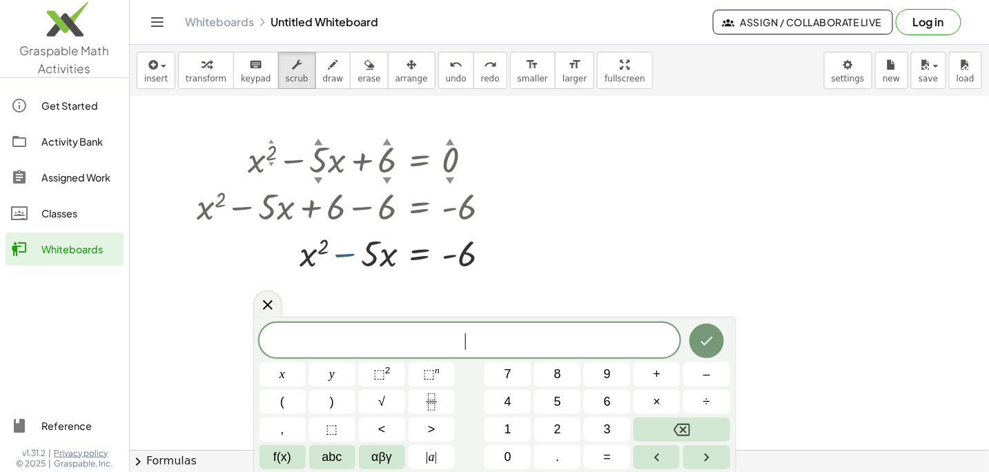
click at [342, 250] on div at bounding box center [349, 252] width 318 height 47
click at [342, 248] on div at bounding box center [349, 252] width 318 height 47
drag, startPoint x: 243, startPoint y: 245, endPoint x: 444, endPoint y: 254, distance: 201.7
click at [426, 259] on div at bounding box center [349, 252] width 318 height 47
click at [311, 340] on span "​" at bounding box center [469, 341] width 421 height 19
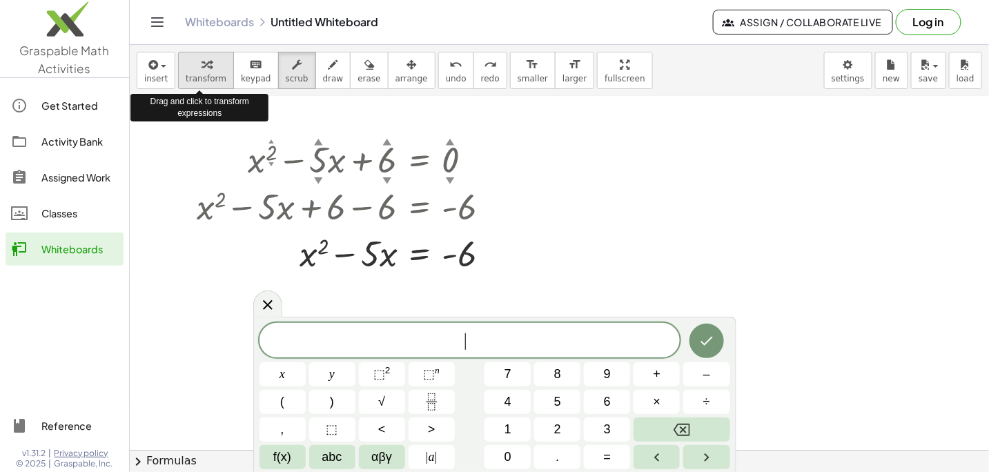
click at [206, 68] on div "button" at bounding box center [206, 64] width 41 height 17
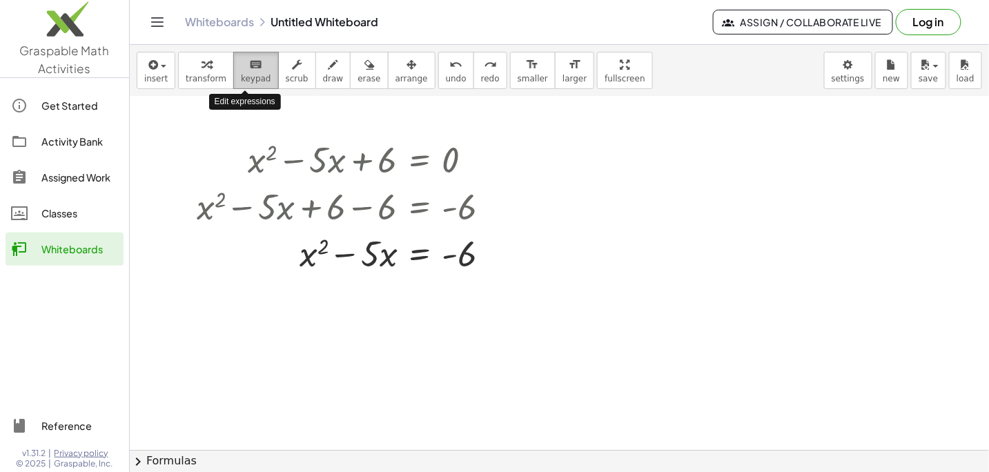
click at [249, 67] on icon "keyboard" at bounding box center [255, 65] width 13 height 17
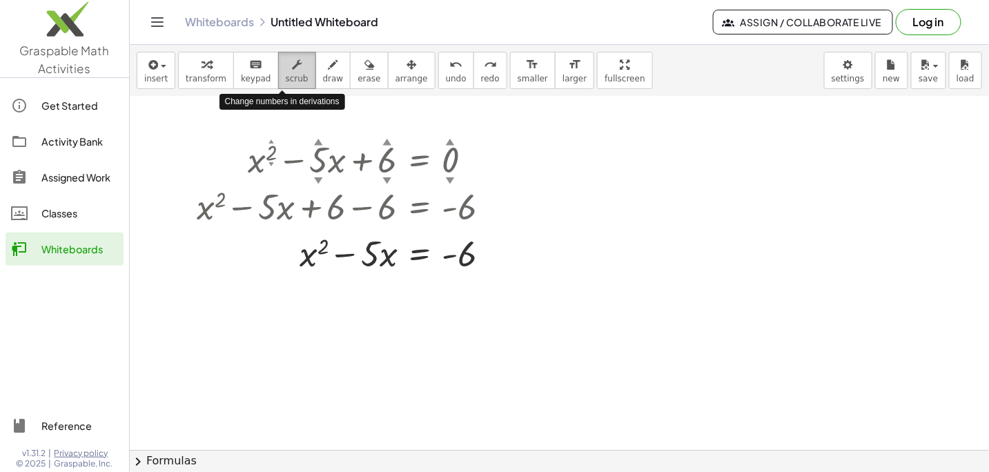
click at [286, 77] on span "scrub" at bounding box center [297, 79] width 23 height 10
click at [213, 210] on div at bounding box center [349, 205] width 318 height 47
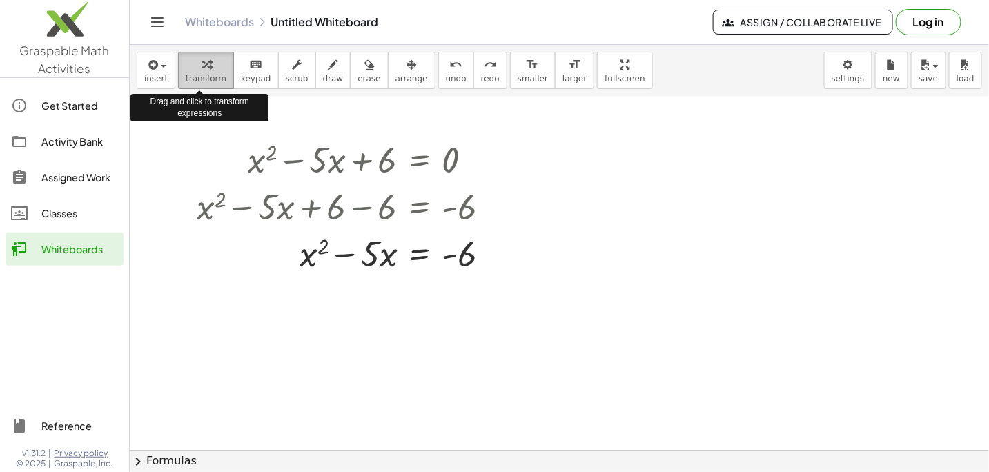
click at [193, 68] on div "button" at bounding box center [206, 64] width 41 height 17
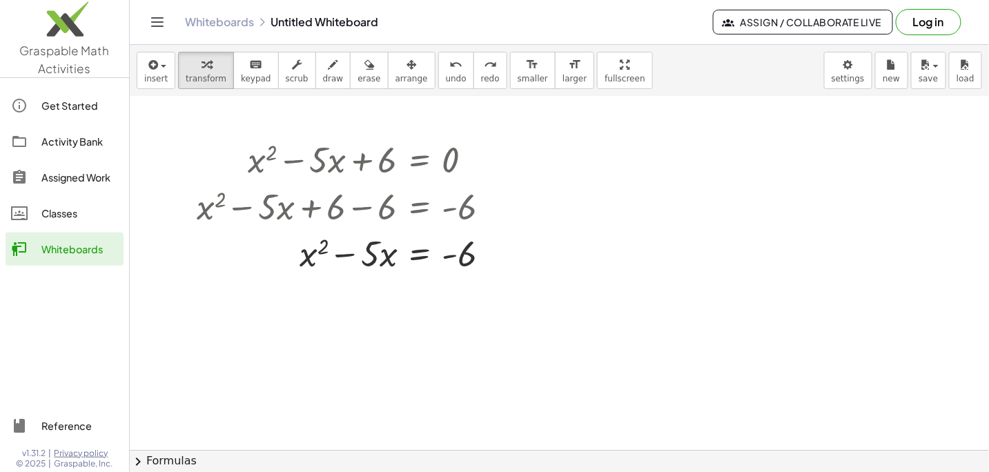
click at [165, 137] on div at bounding box center [559, 106] width 859 height 709
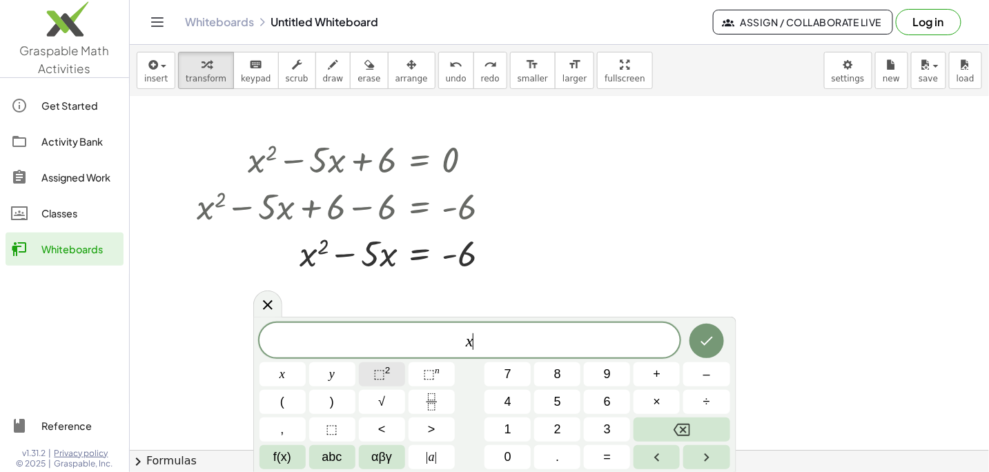
click at [380, 371] on span "⬚" at bounding box center [379, 374] width 12 height 14
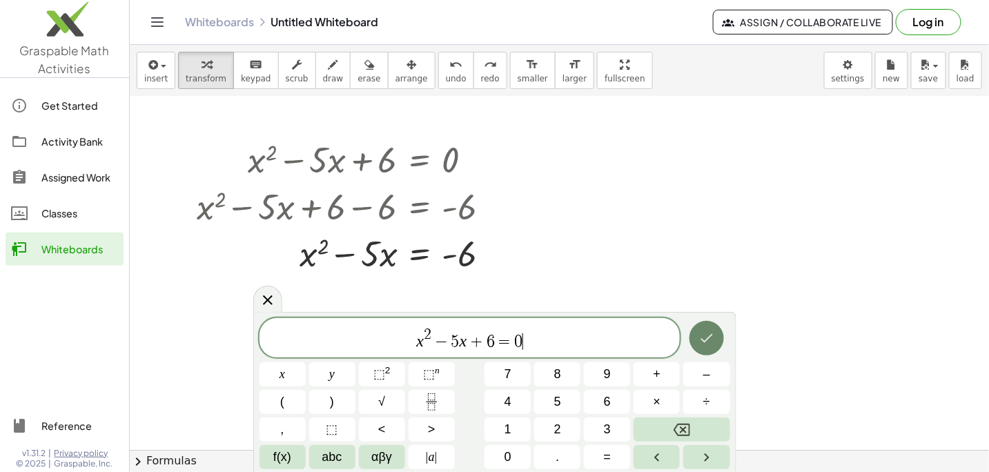
click at [706, 346] on button "Done" at bounding box center [706, 338] width 35 height 35
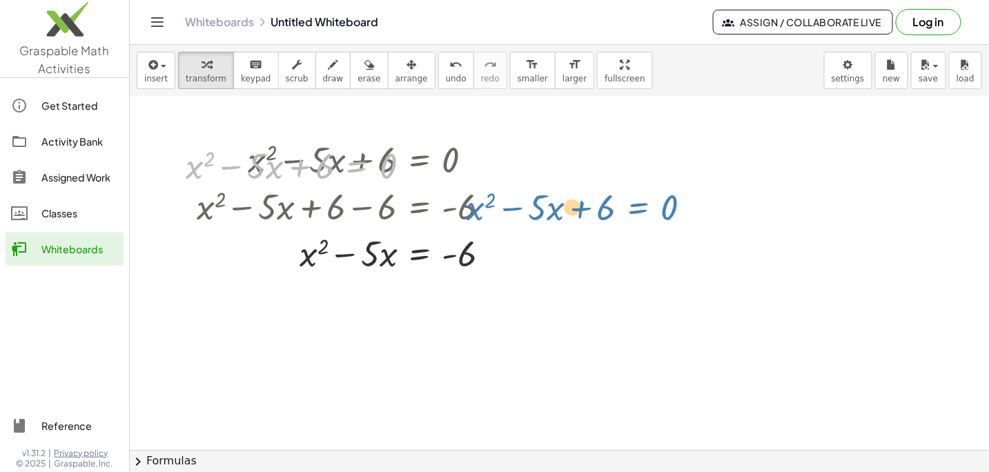
drag, startPoint x: 364, startPoint y: 163, endPoint x: 707, endPoint y: 170, distance: 343.1
click at [705, 171] on div "+ · 3 · x + 1 = + 5 + x + · 3 · x + 1 − 1 = + 5 + x − 1 + · 3 · x + 0 = + 5 + x…" at bounding box center [559, 106] width 859 height 709
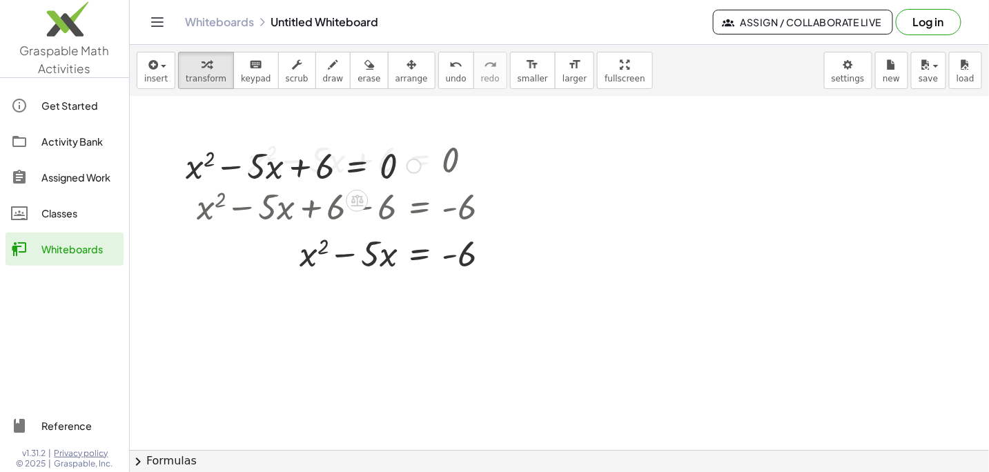
click at [421, 159] on div at bounding box center [303, 164] width 249 height 47
click at [412, 165] on div at bounding box center [413, 166] width 15 height 15
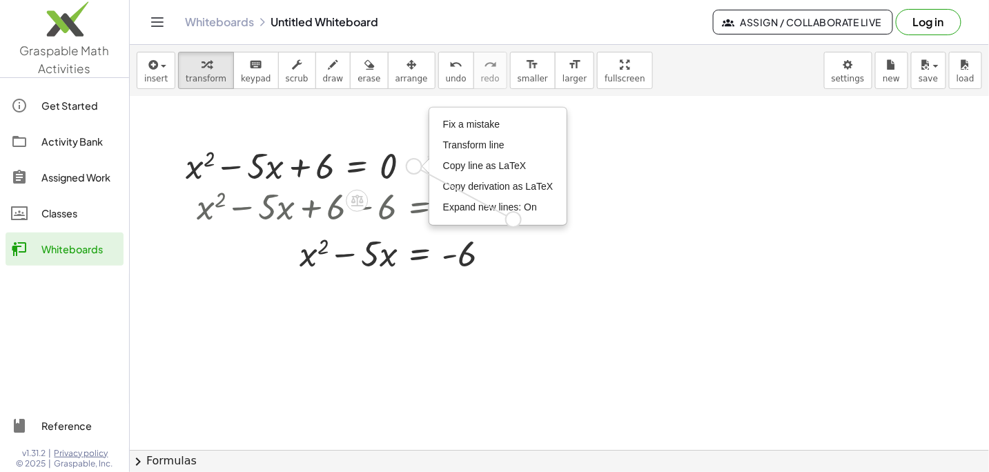
drag, startPoint x: 412, startPoint y: 163, endPoint x: 517, endPoint y: 222, distance: 120.2
click at [431, 192] on div "+ x 2 − · 5 · x + 6 = 0 Fix a mistake Transform line Copy line as LaTeX Copy de…" at bounding box center [298, 165] width 266 height 54
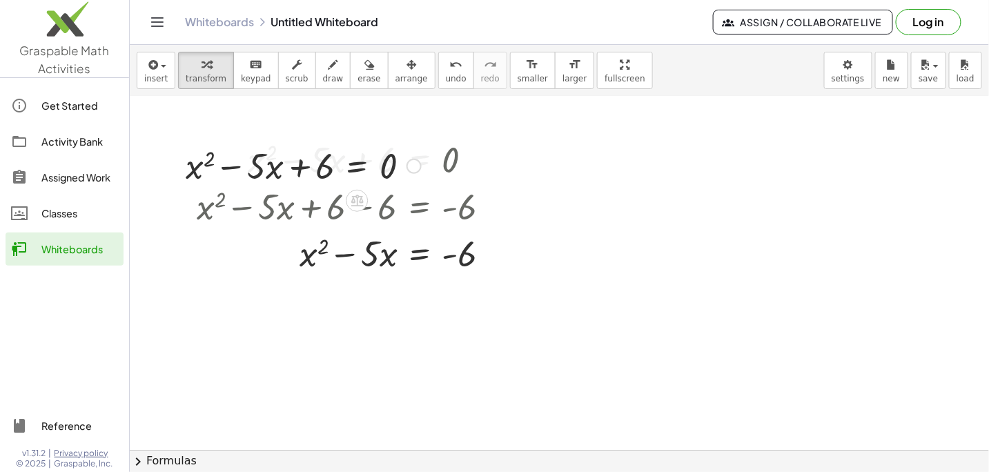
click at [516, 241] on div at bounding box center [559, 106] width 859 height 709
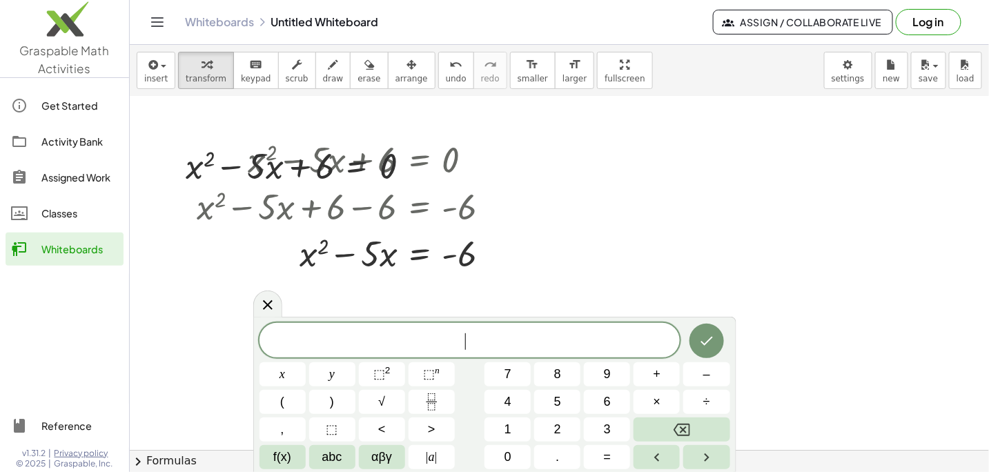
click at [640, 204] on div at bounding box center [559, 106] width 859 height 709
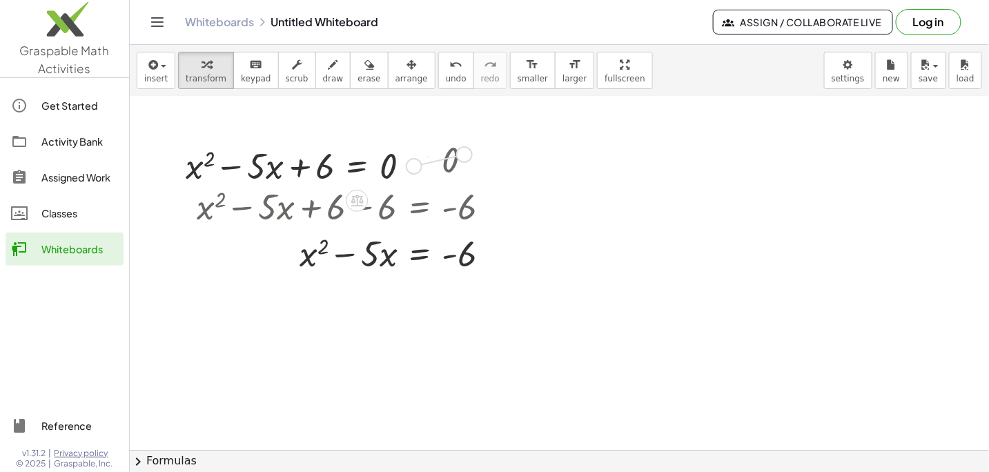
drag, startPoint x: 412, startPoint y: 161, endPoint x: 501, endPoint y: 150, distance: 89.7
click at [490, 144] on div "+ · 3 · x + 1 = + 5 + x + · 3 · x + 1 − 1 = + 5 + x − 1 + · 3 · x + 0 = + 5 + x…" at bounding box center [559, 106] width 859 height 709
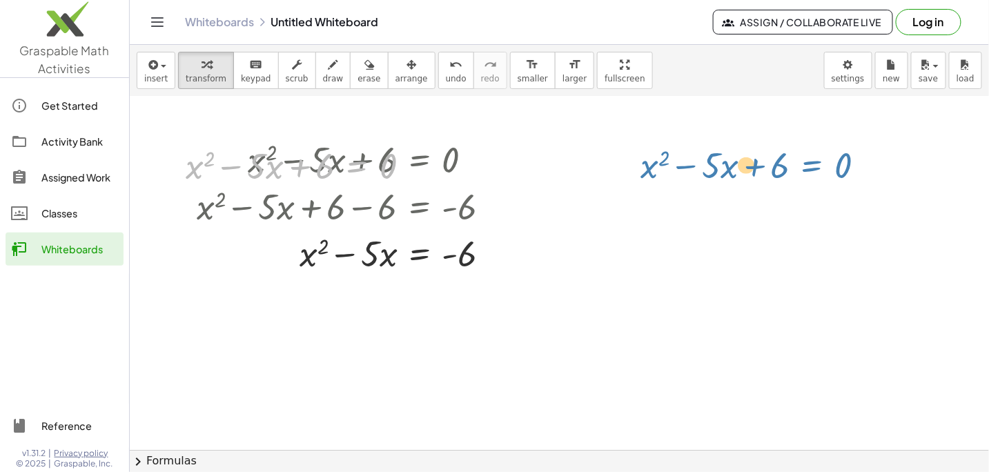
drag, startPoint x: 367, startPoint y: 165, endPoint x: 824, endPoint y: 165, distance: 456.9
click at [824, 165] on div "+ · 3 · x + 1 = + 5 + x + · 3 · x + 1 − 1 = + 5 + x − 1 + · 3 · x + 0 = + 5 + x…" at bounding box center [559, 106] width 859 height 709
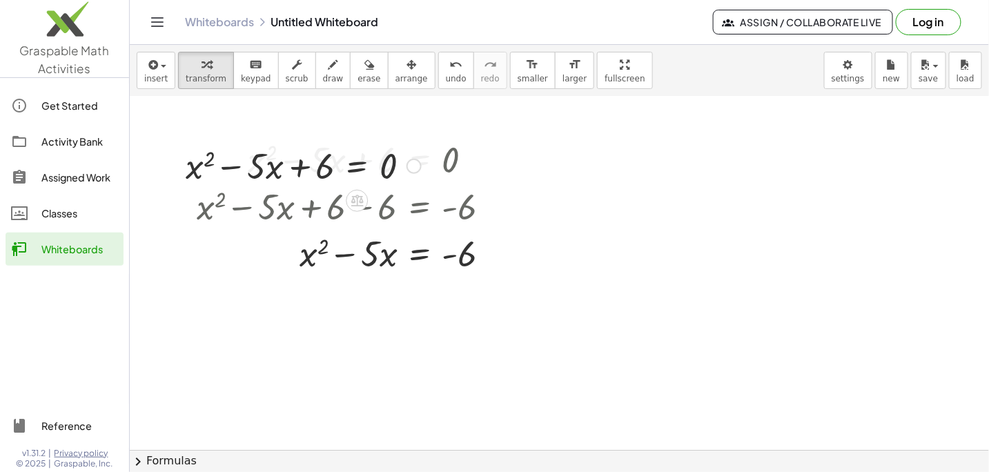
click at [194, 169] on div at bounding box center [303, 164] width 249 height 47
drag, startPoint x: 201, startPoint y: 168, endPoint x: 496, endPoint y: 259, distance: 308.4
drag, startPoint x: 270, startPoint y: 168, endPoint x: 403, endPoint y: 183, distance: 134.0
click at [403, 183] on div at bounding box center [303, 164] width 249 height 47
click at [304, 259] on div at bounding box center [349, 252] width 318 height 47
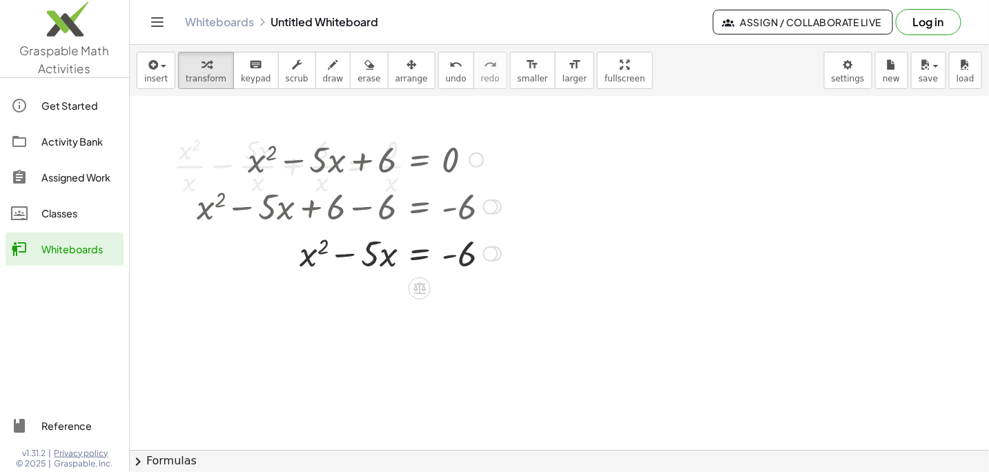
click at [304, 259] on div at bounding box center [349, 252] width 318 height 47
click at [307, 256] on div at bounding box center [349, 252] width 318 height 47
click at [371, 258] on div at bounding box center [349, 252] width 318 height 47
click at [470, 258] on div at bounding box center [349, 252] width 318 height 47
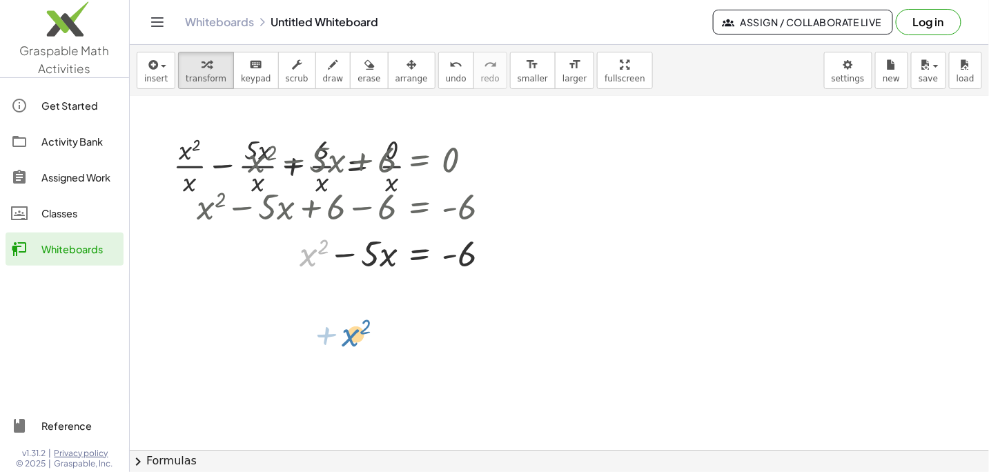
drag, startPoint x: 308, startPoint y: 251, endPoint x: 351, endPoint y: 331, distance: 90.4
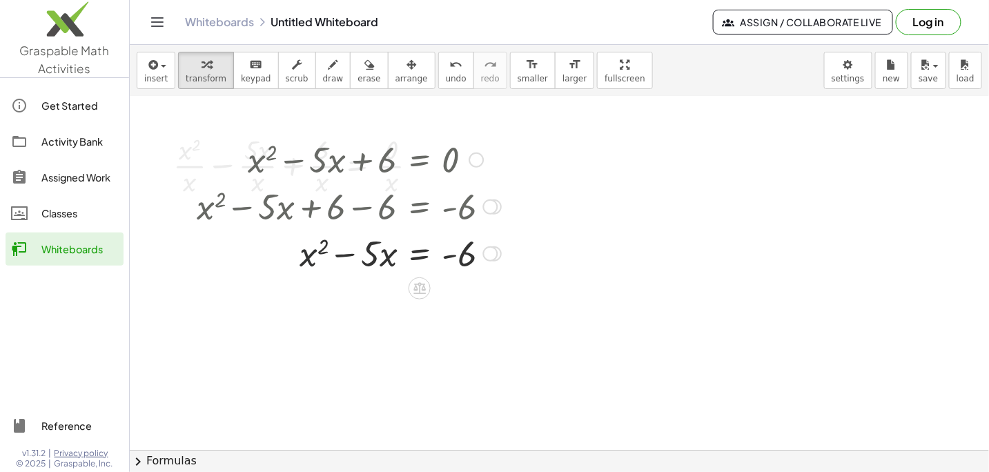
click at [306, 250] on div at bounding box center [349, 252] width 318 height 47
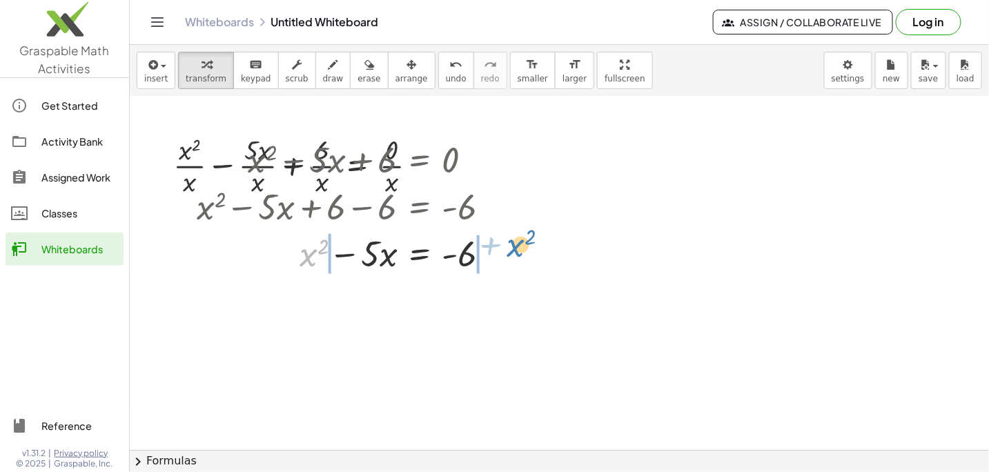
drag, startPoint x: 311, startPoint y: 254, endPoint x: 518, endPoint y: 244, distance: 207.3
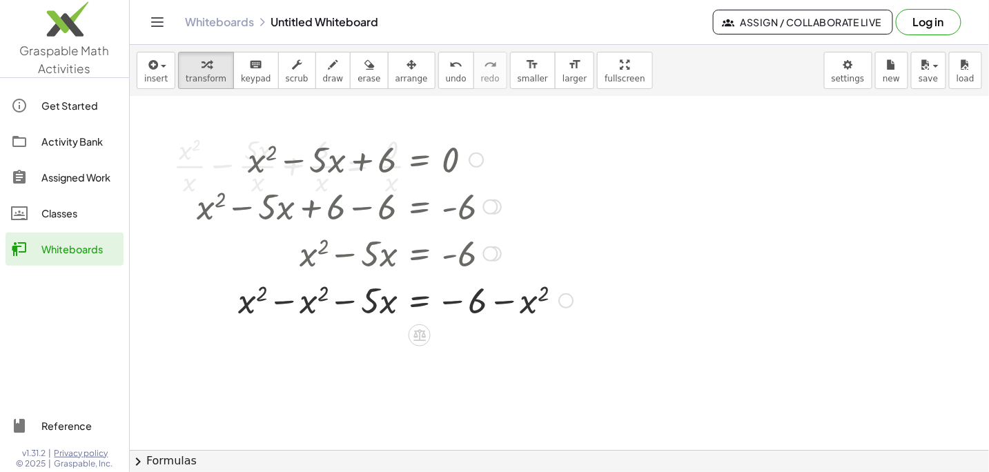
click at [474, 301] on div at bounding box center [385, 299] width 390 height 47
click at [562, 301] on div at bounding box center [565, 300] width 15 height 15
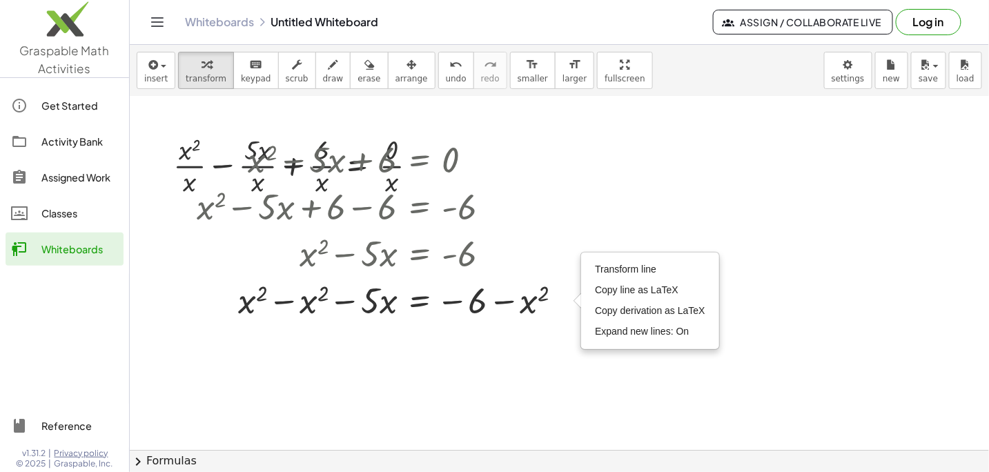
click at [444, 368] on div at bounding box center [559, 106] width 859 height 709
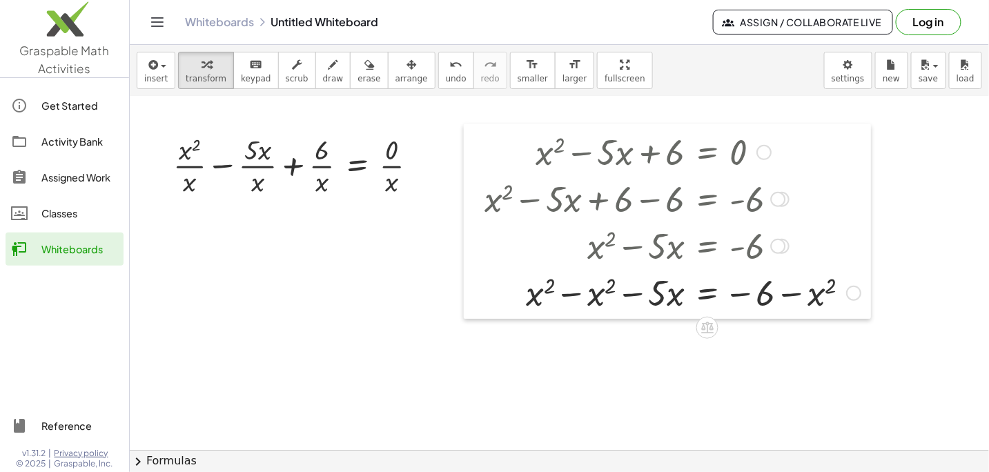
drag, startPoint x: 177, startPoint y: 206, endPoint x: 467, endPoint y: 154, distance: 295.1
click at [467, 154] on div at bounding box center [474, 221] width 21 height 195
click at [189, 162] on div at bounding box center [300, 164] width 268 height 69
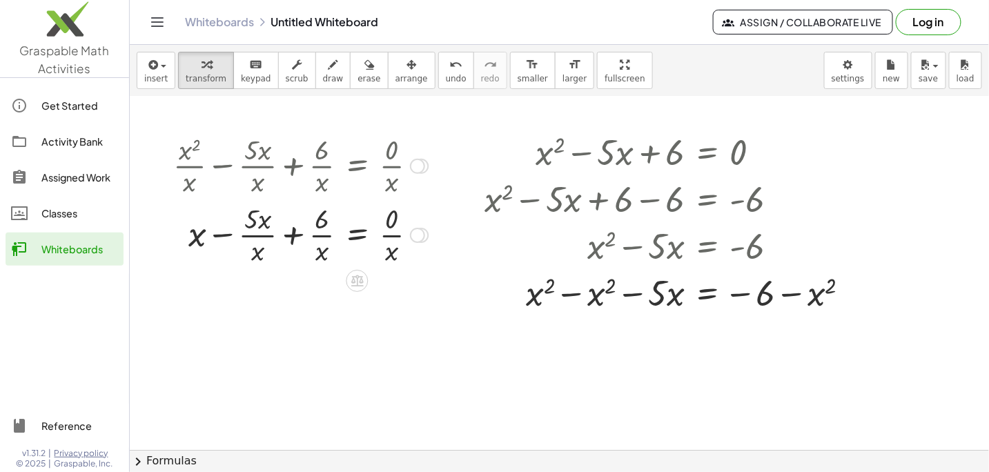
click at [255, 167] on div at bounding box center [300, 164] width 268 height 69
click at [259, 168] on div at bounding box center [300, 164] width 268 height 69
click at [324, 163] on div at bounding box center [300, 164] width 268 height 69
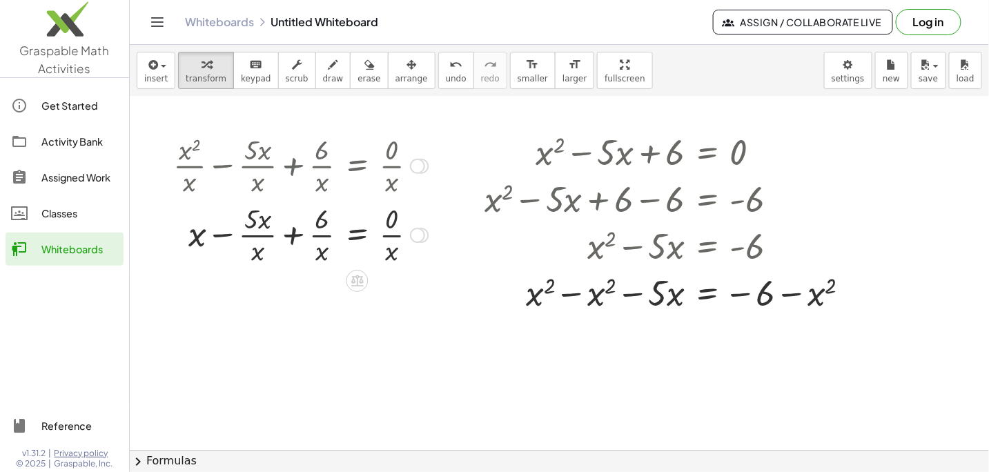
click at [395, 165] on div at bounding box center [300, 164] width 268 height 69
click at [186, 165] on div at bounding box center [300, 164] width 268 height 69
click at [257, 235] on div at bounding box center [300, 233] width 268 height 69
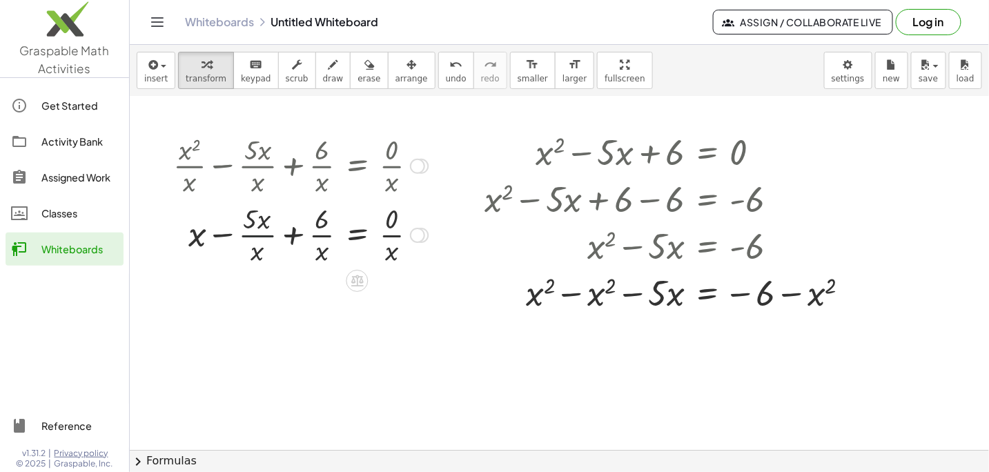
click at [257, 235] on div at bounding box center [300, 233] width 268 height 69
click at [253, 237] on div at bounding box center [300, 233] width 268 height 69
click at [222, 235] on div at bounding box center [300, 233] width 268 height 69
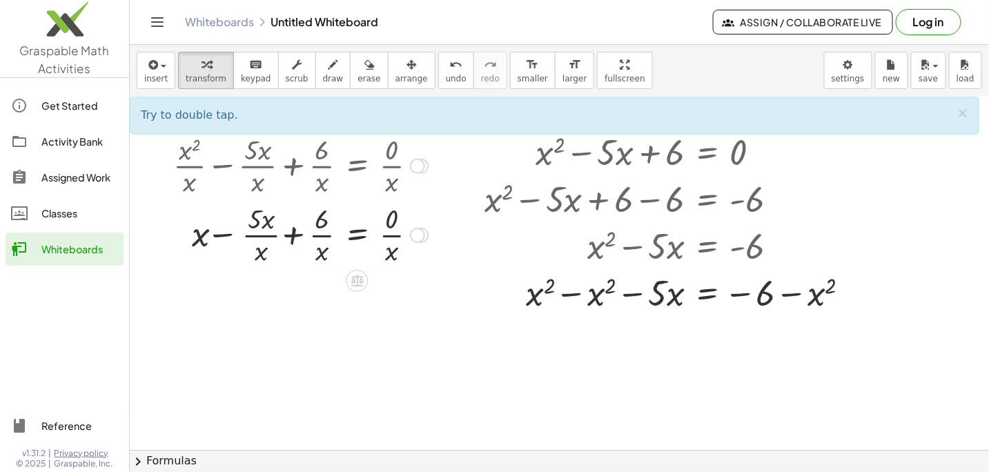
click at [222, 235] on div at bounding box center [300, 233] width 268 height 69
click at [255, 250] on div at bounding box center [300, 233] width 268 height 69
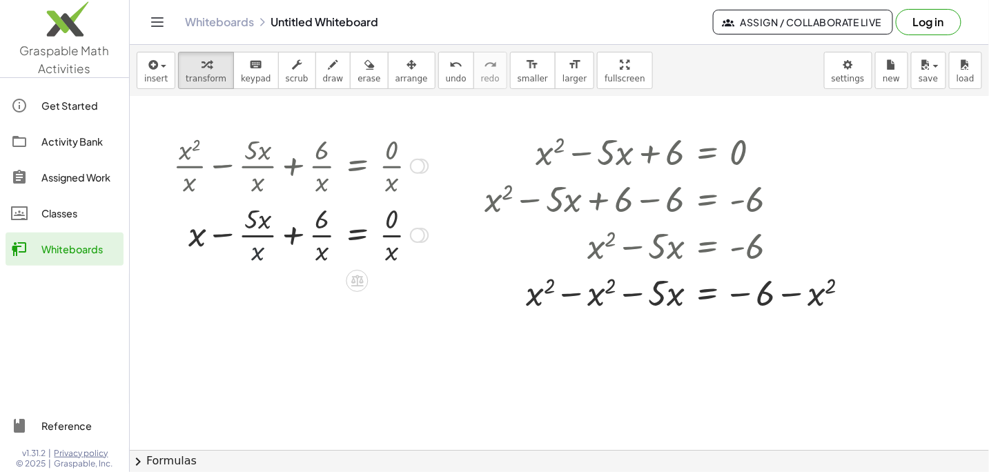
click at [255, 250] on div at bounding box center [300, 233] width 268 height 69
click at [262, 236] on div at bounding box center [300, 233] width 268 height 69
click at [316, 236] on div at bounding box center [300, 233] width 268 height 69
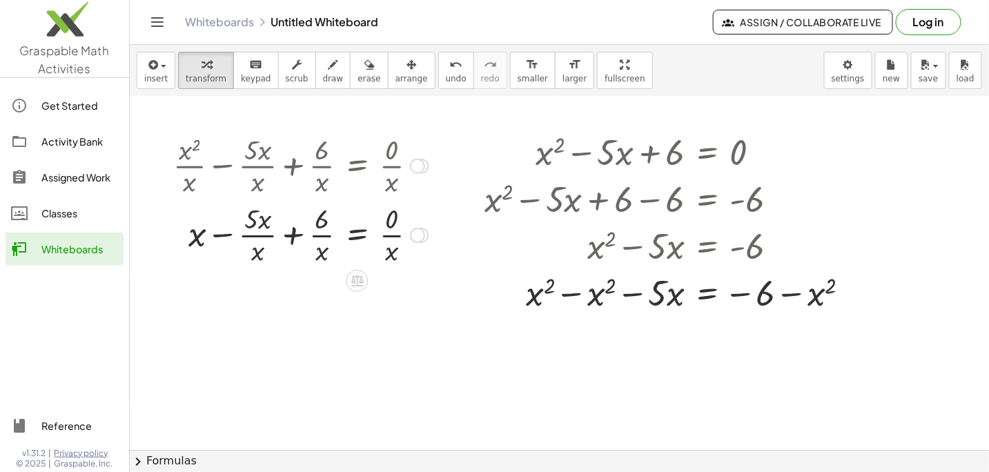
click at [389, 234] on div at bounding box center [300, 233] width 268 height 69
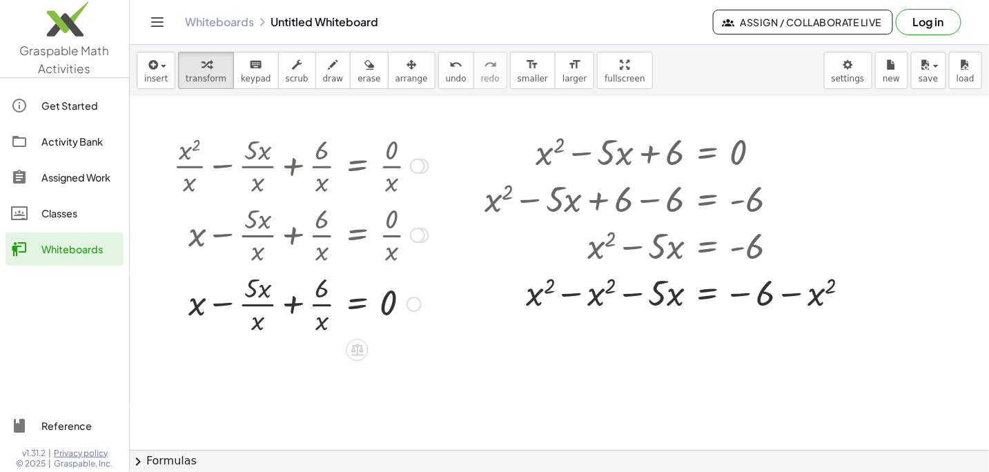
click at [324, 304] on div at bounding box center [300, 302] width 268 height 69
click at [264, 304] on div at bounding box center [300, 302] width 268 height 69
click at [221, 306] on div at bounding box center [300, 302] width 268 height 69
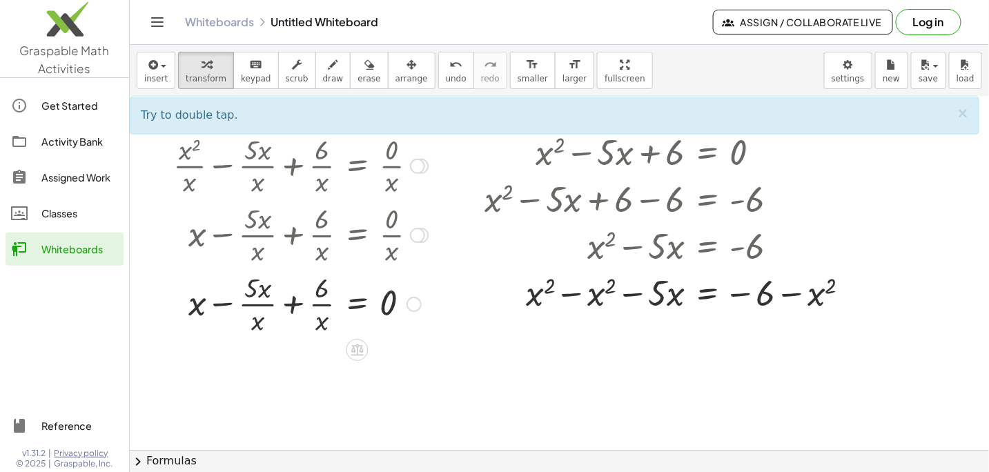
click at [293, 301] on div at bounding box center [300, 302] width 268 height 69
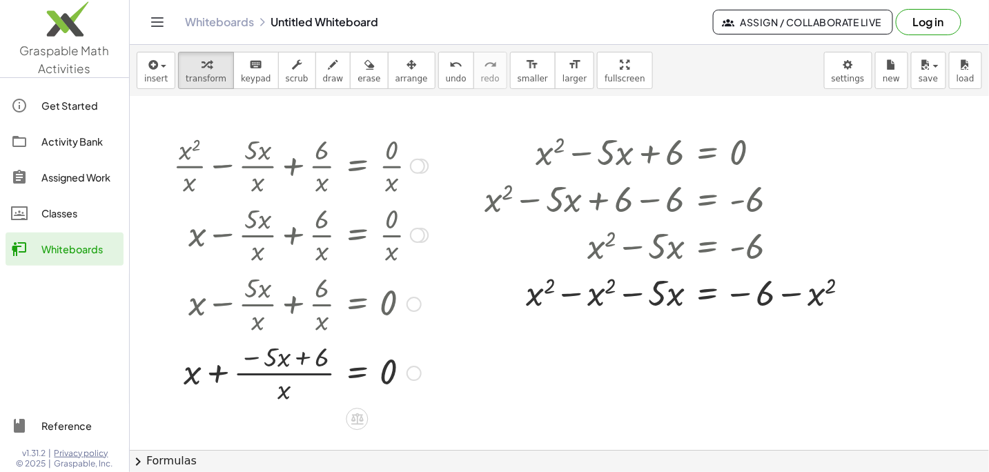
click at [279, 372] on div at bounding box center [300, 371] width 268 height 69
click at [279, 374] on div at bounding box center [300, 371] width 268 height 69
click at [215, 372] on div at bounding box center [300, 371] width 268 height 69
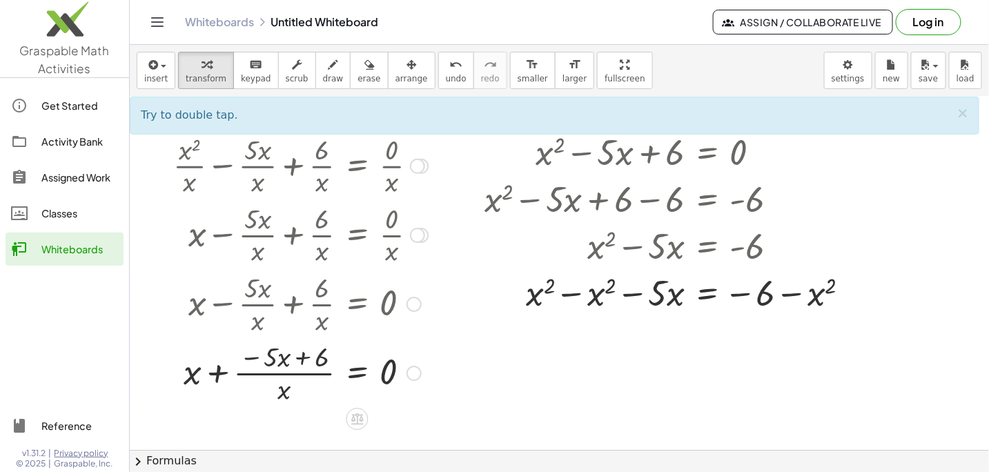
click at [186, 376] on div at bounding box center [300, 371] width 268 height 69
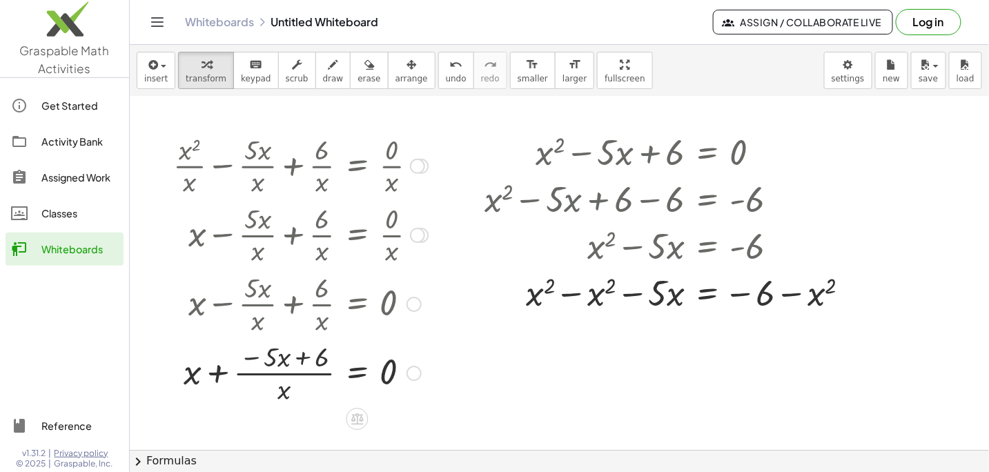
click at [186, 376] on div at bounding box center [300, 371] width 268 height 69
click at [412, 375] on div "Fix a mistake Transform line Copy line as LaTeX Copy derivation as LaTeX Expand…" at bounding box center [413, 373] width 15 height 15
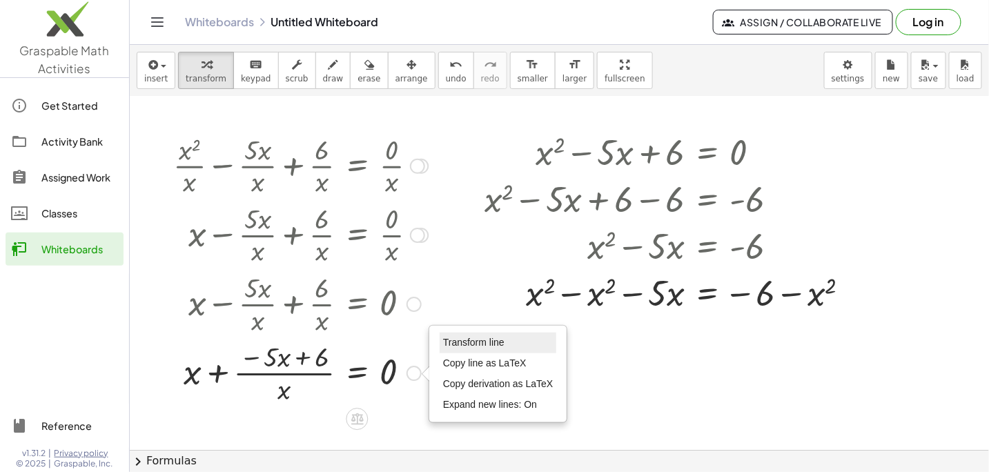
click at [465, 338] on span "Transform line" at bounding box center [473, 342] width 61 height 11
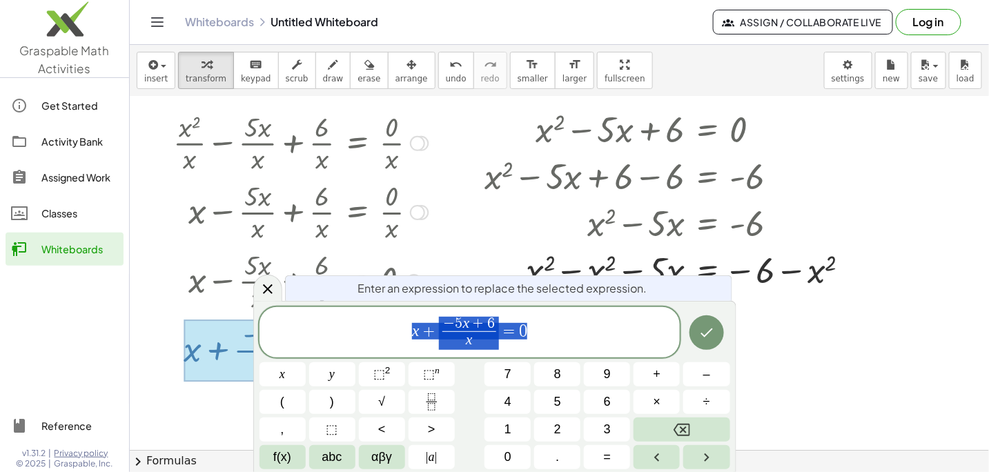
scroll to position [369, 0]
click at [704, 338] on icon "Done" at bounding box center [706, 332] width 17 height 17
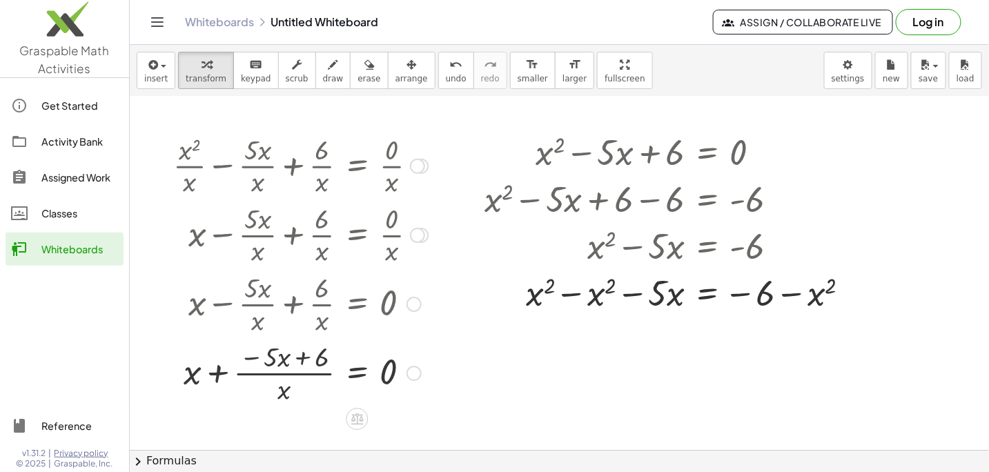
scroll to position [345, 0]
click at [192, 303] on div at bounding box center [300, 302] width 268 height 69
click at [282, 392] on div at bounding box center [300, 371] width 268 height 69
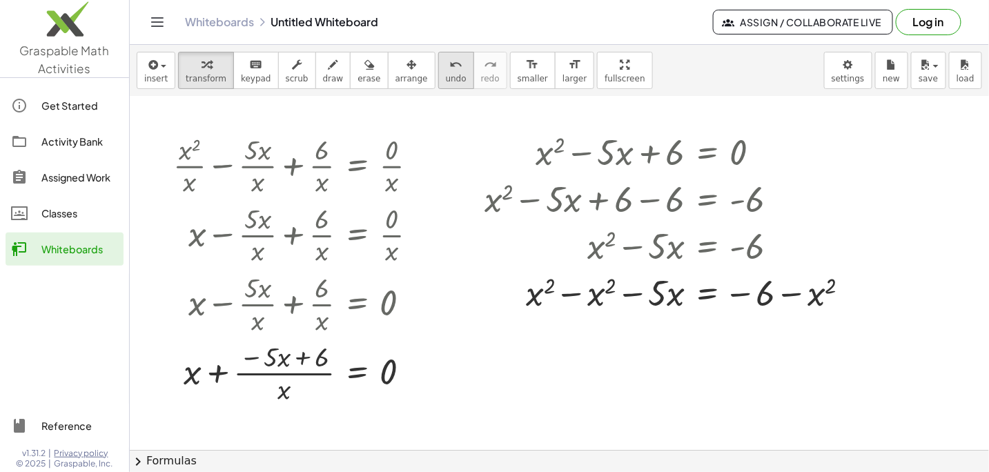
click at [449, 64] on icon "undo" at bounding box center [455, 65] width 13 height 17
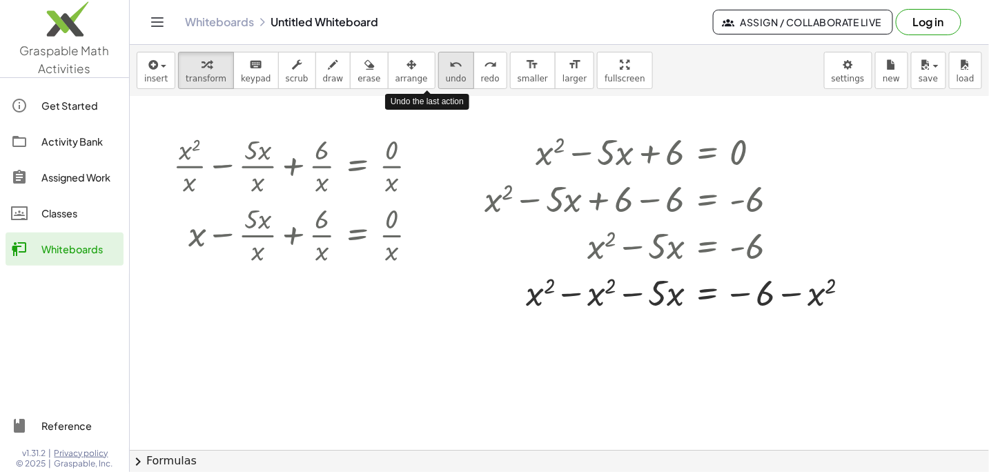
click at [449, 64] on icon "undo" at bounding box center [455, 65] width 13 height 17
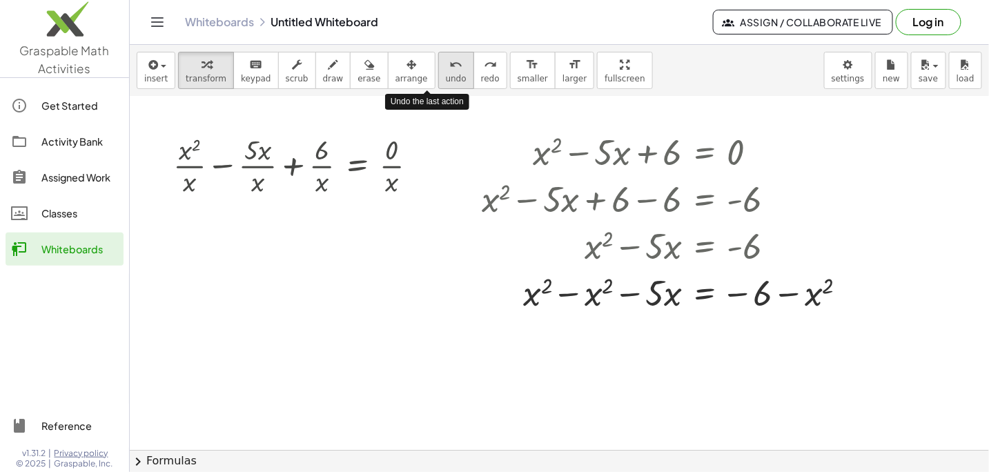
click at [449, 64] on icon "undo" at bounding box center [455, 65] width 13 height 17
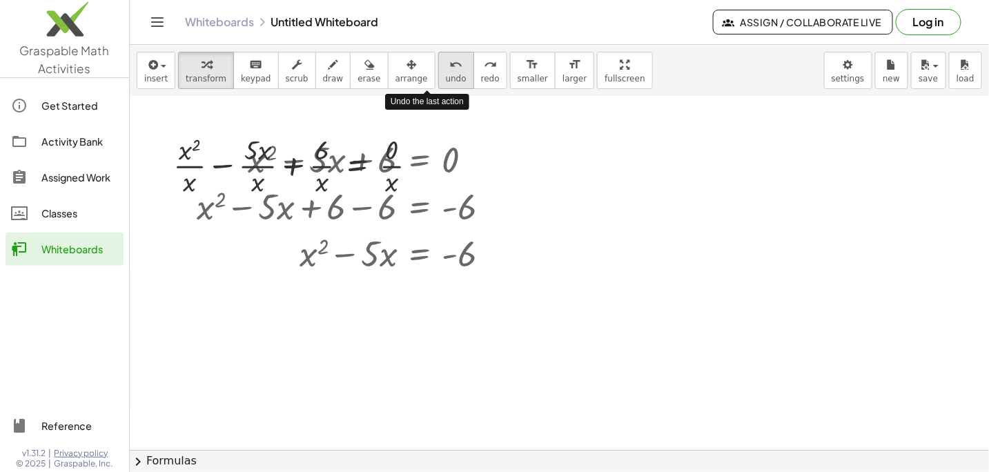
click at [449, 64] on icon "undo" at bounding box center [455, 65] width 13 height 17
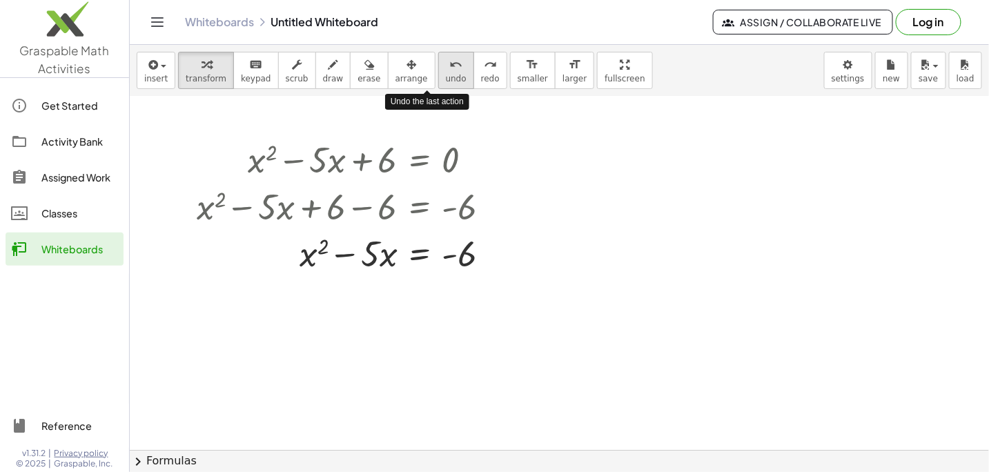
click at [449, 64] on icon "undo" at bounding box center [455, 65] width 13 height 17
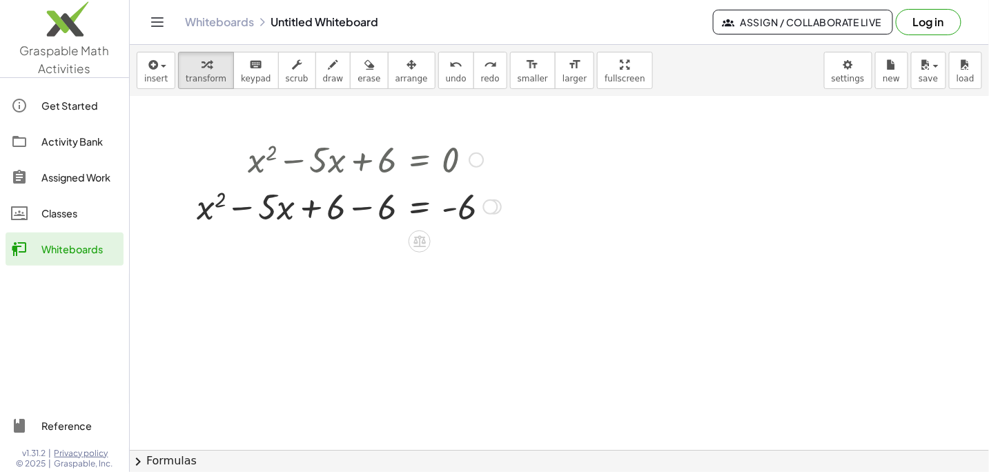
click at [200, 211] on div at bounding box center [349, 205] width 318 height 47
click at [201, 211] on div at bounding box center [349, 205] width 318 height 47
click at [202, 209] on div at bounding box center [349, 205] width 318 height 47
click at [238, 208] on div at bounding box center [349, 205] width 318 height 47
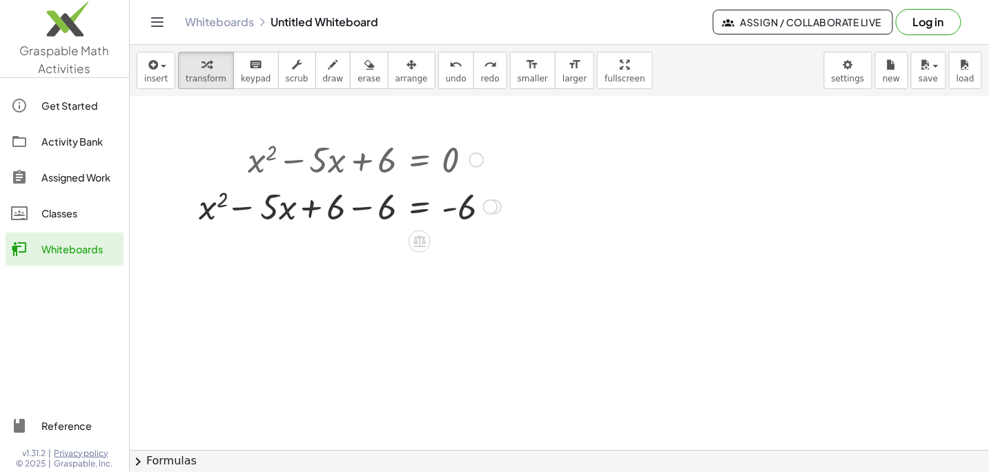
click at [238, 208] on div at bounding box center [349, 205] width 318 height 47
click at [308, 207] on div at bounding box center [349, 205] width 318 height 47
click at [359, 208] on div at bounding box center [349, 205] width 318 height 47
click at [359, 208] on div at bounding box center [375, 205] width 267 height 47
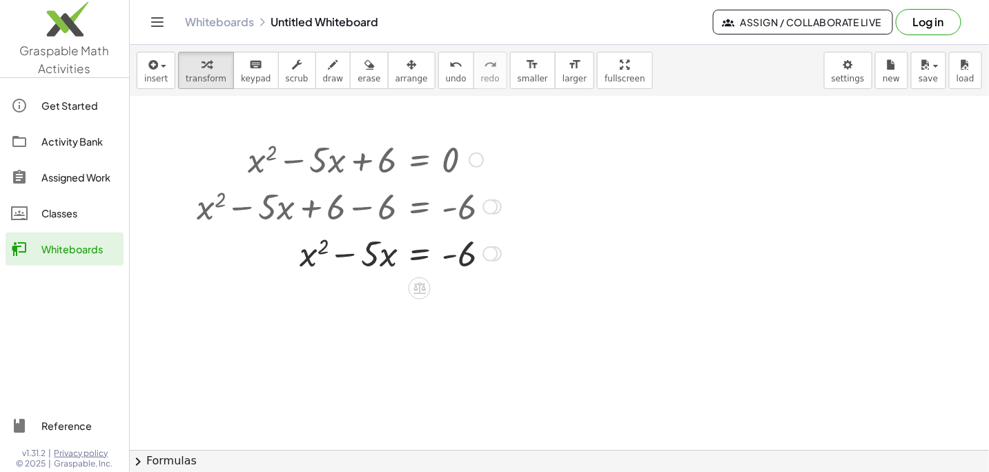
click at [342, 256] on div at bounding box center [349, 252] width 318 height 47
click at [446, 255] on div at bounding box center [349, 252] width 318 height 47
click at [302, 259] on div at bounding box center [349, 252] width 318 height 47
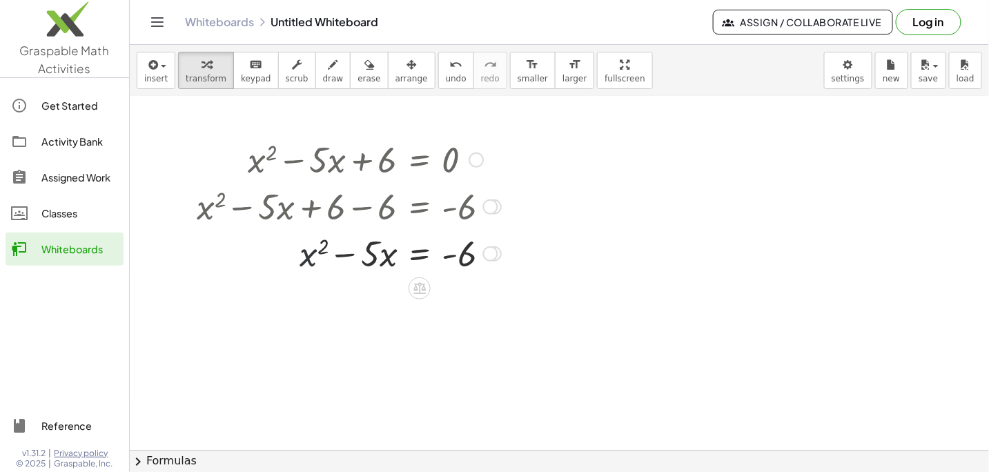
click at [302, 259] on div at bounding box center [349, 252] width 318 height 47
click at [383, 255] on div at bounding box center [349, 252] width 318 height 47
click at [346, 256] on div at bounding box center [349, 252] width 318 height 47
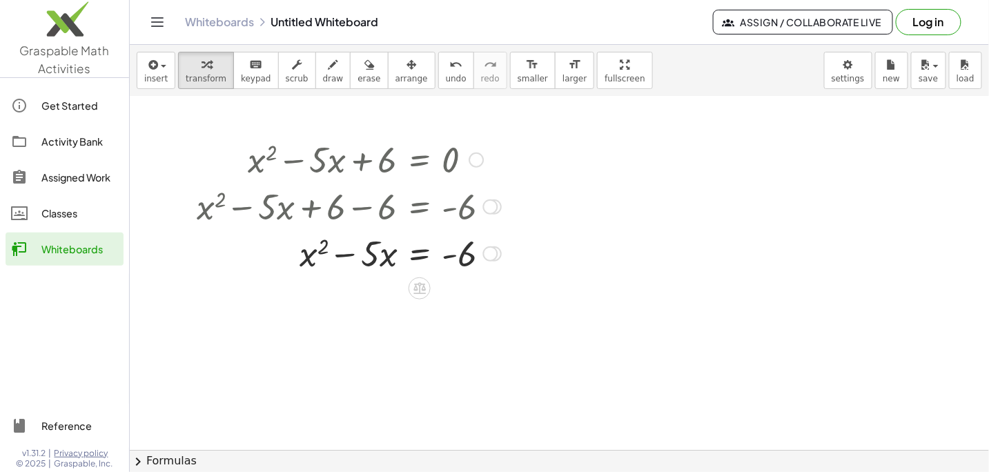
click at [414, 256] on div at bounding box center [349, 252] width 318 height 47
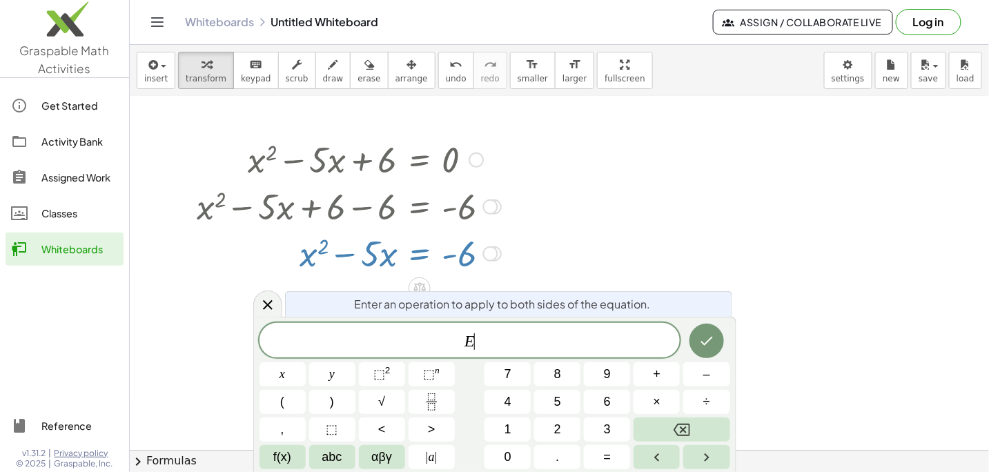
click at [414, 256] on div at bounding box center [349, 252] width 318 height 47
click at [680, 427] on icon "Backspace" at bounding box center [682, 430] width 17 height 17
click at [705, 344] on icon "Done" at bounding box center [706, 341] width 12 height 9
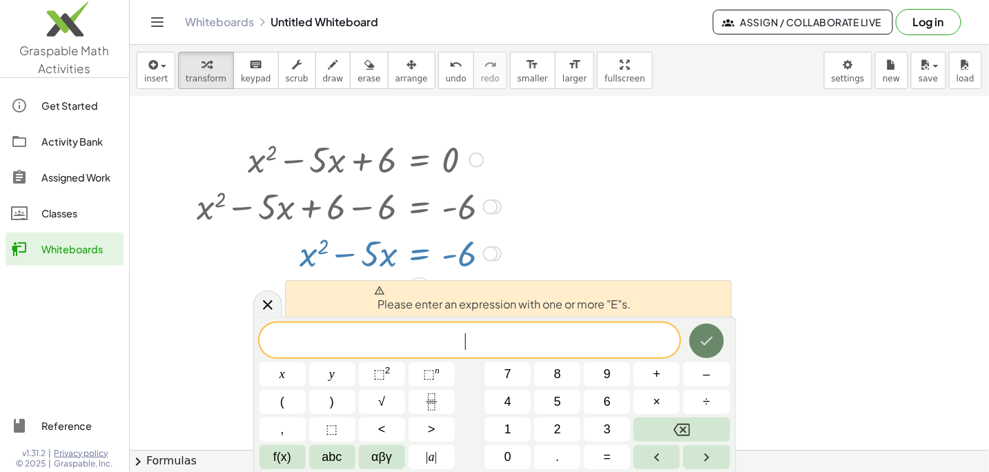
click at [709, 342] on icon "Done" at bounding box center [706, 341] width 17 height 17
click at [268, 306] on icon at bounding box center [268, 305] width 10 height 10
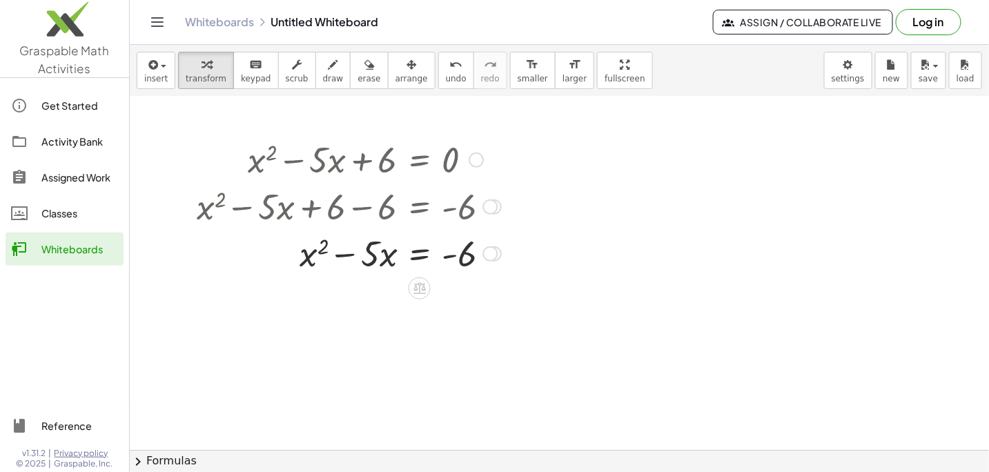
click at [306, 268] on div at bounding box center [349, 252] width 318 height 47
click at [303, 262] on div at bounding box center [349, 252] width 318 height 47
click at [380, 253] on div at bounding box center [349, 252] width 318 height 47
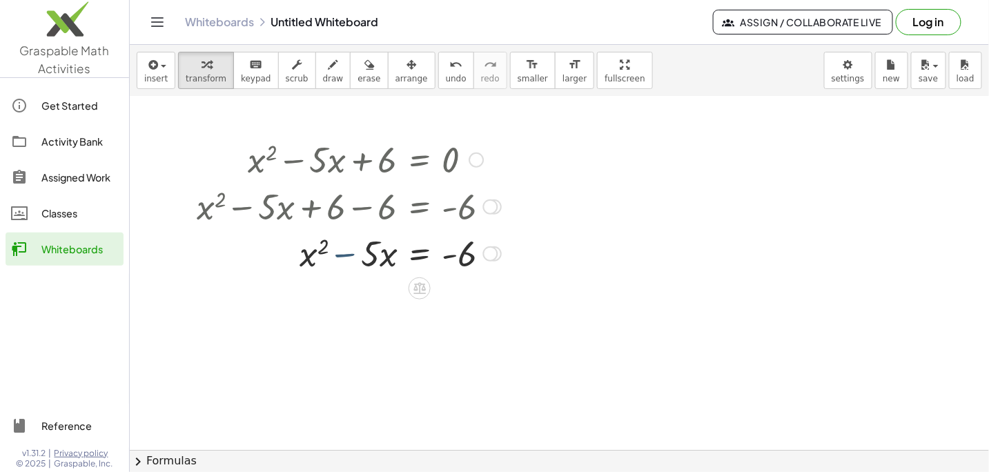
click at [347, 254] on div at bounding box center [349, 252] width 318 height 47
click at [418, 288] on icon at bounding box center [419, 288] width 14 height 14
click at [446, 286] on span "÷" at bounding box center [447, 289] width 8 height 20
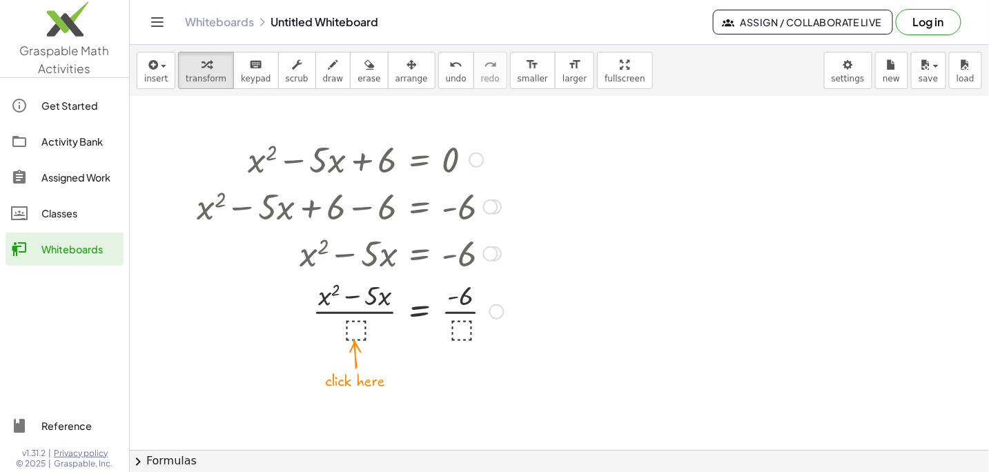
click at [351, 329] on div at bounding box center [350, 310] width 321 height 69
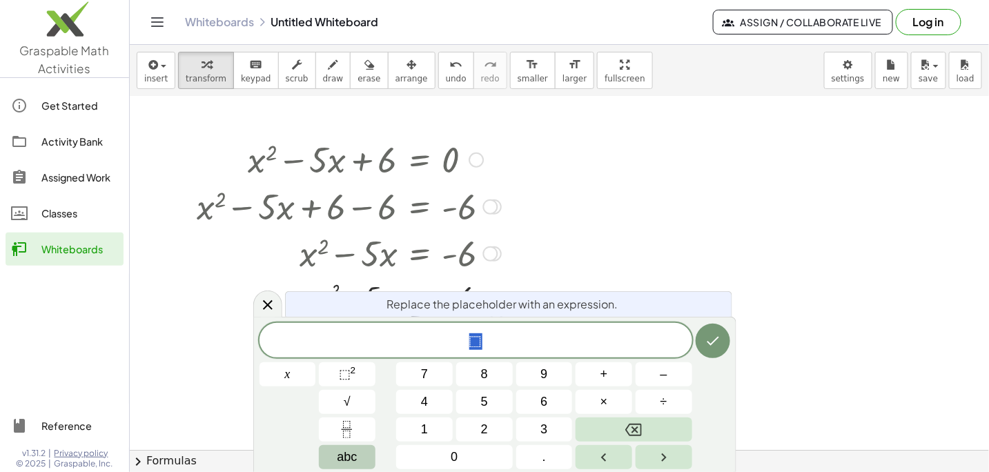
click at [344, 458] on span "abc" at bounding box center [347, 457] width 20 height 19
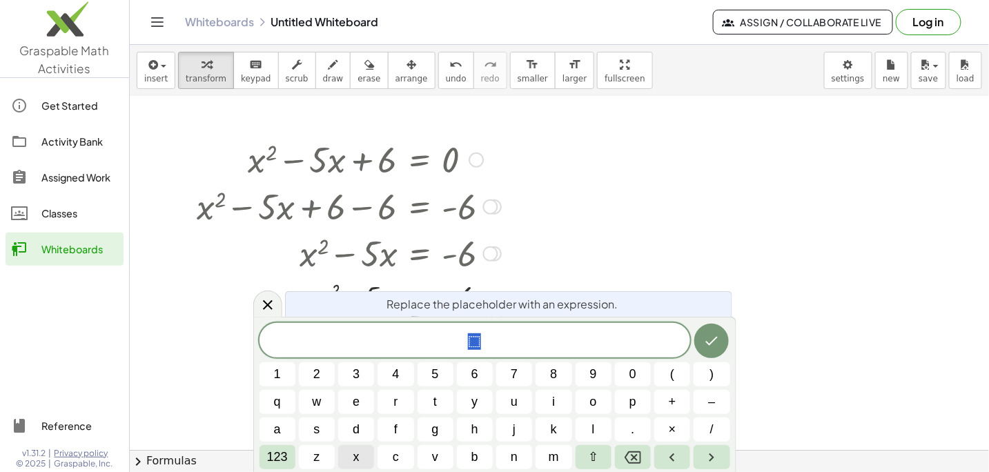
click at [357, 459] on span "x" at bounding box center [356, 457] width 6 height 19
click at [712, 344] on icon "Done" at bounding box center [711, 341] width 17 height 17
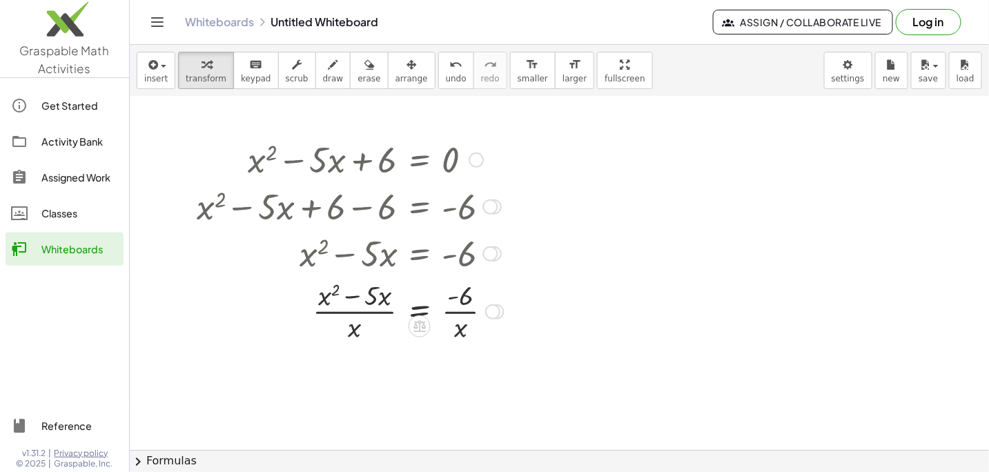
click at [346, 311] on div at bounding box center [350, 310] width 321 height 69
click at [465, 309] on div at bounding box center [350, 310] width 321 height 69
click at [463, 313] on div at bounding box center [350, 310] width 321 height 69
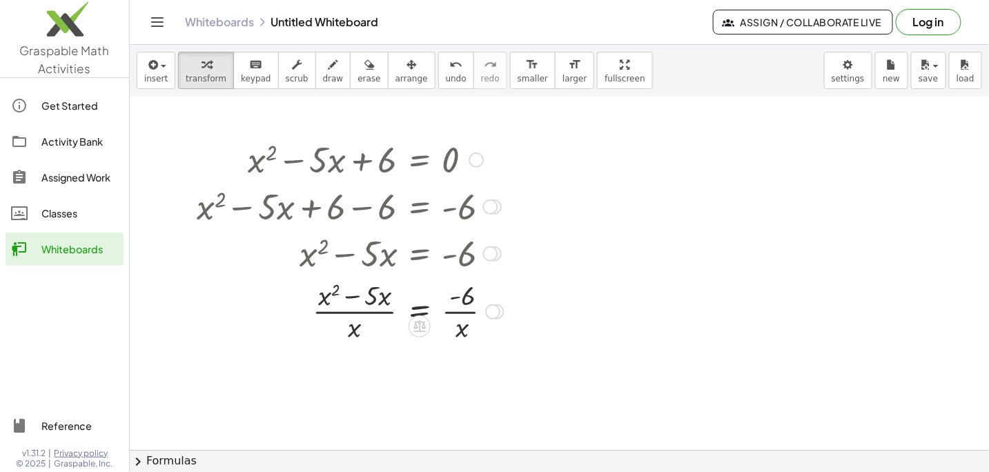
click at [463, 313] on div at bounding box center [350, 310] width 321 height 69
click at [414, 313] on div at bounding box center [350, 310] width 321 height 69
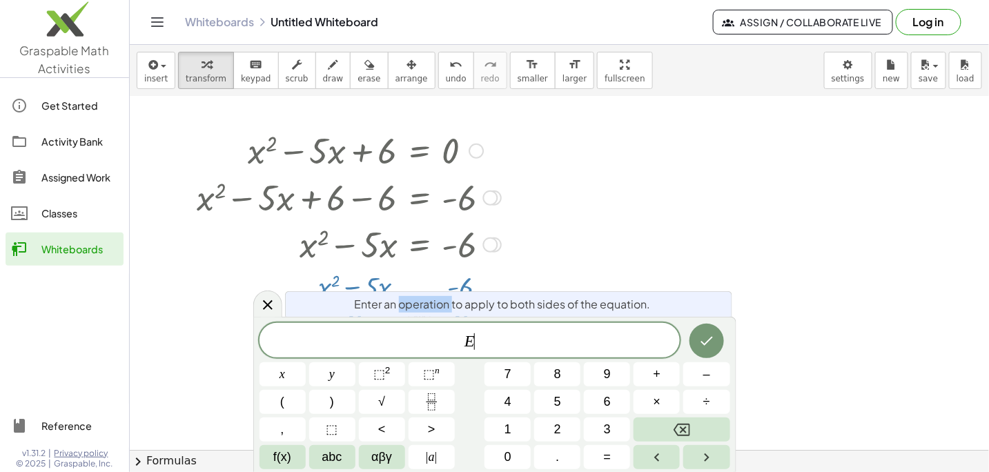
click at [414, 313] on div "Enter an operation to apply to both sides of the equation." at bounding box center [508, 304] width 447 height 26
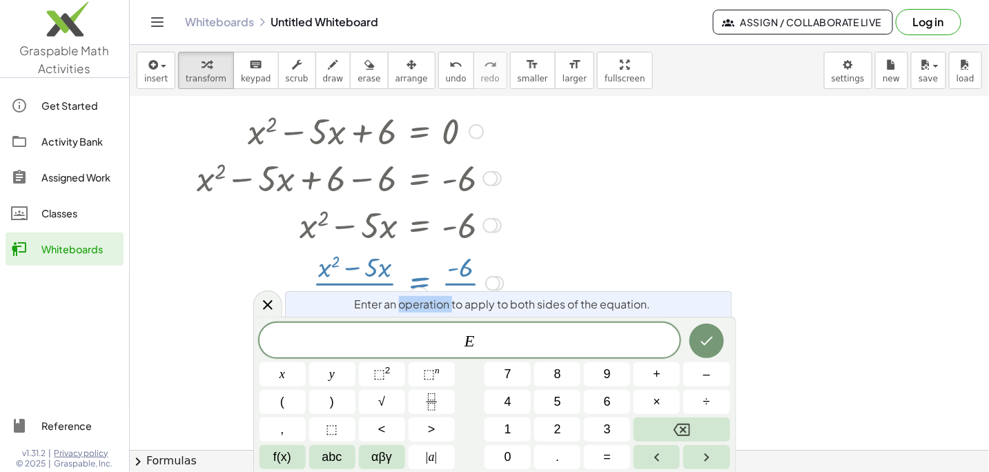
scroll to position [373, 0]
click at [704, 342] on icon "Done" at bounding box center [706, 341] width 17 height 17
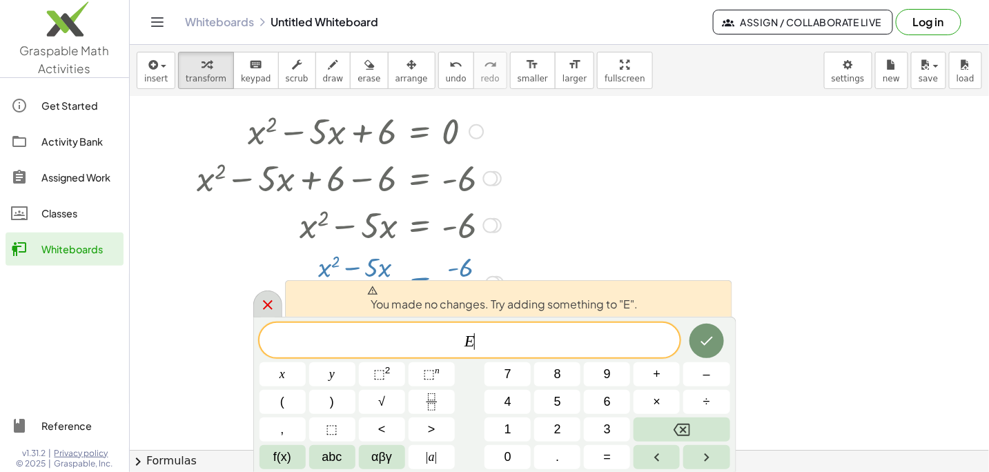
click at [266, 303] on icon at bounding box center [268, 305] width 10 height 10
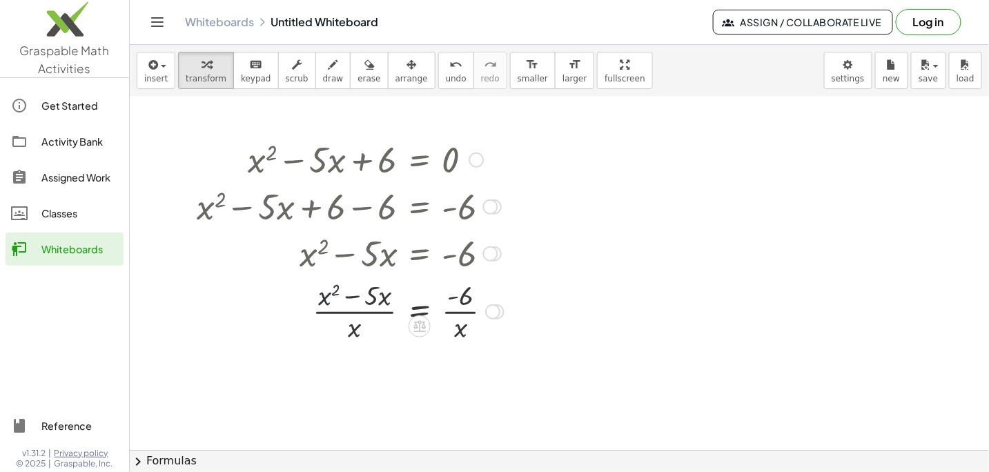
scroll to position [345, 0]
click at [349, 296] on div at bounding box center [350, 310] width 321 height 69
click at [420, 309] on div at bounding box center [350, 310] width 321 height 69
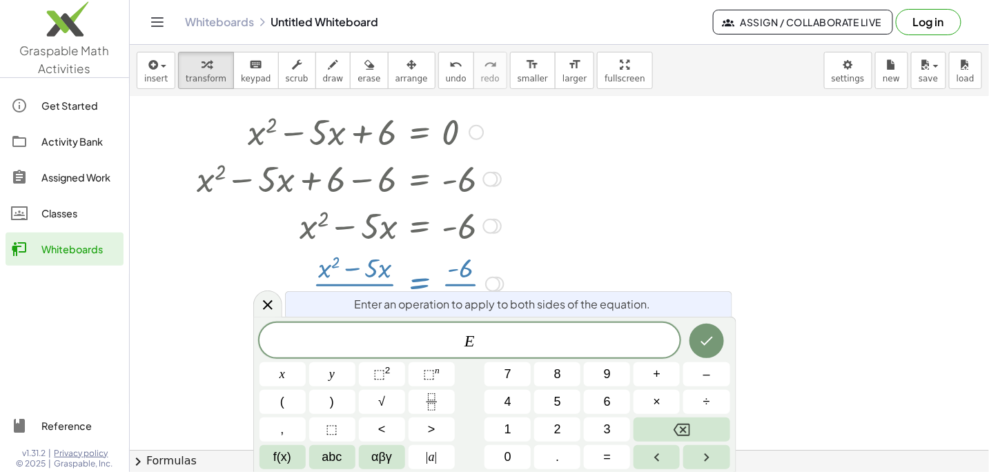
scroll to position [373, 0]
click at [429, 400] on icon "Fraction" at bounding box center [431, 401] width 17 height 17
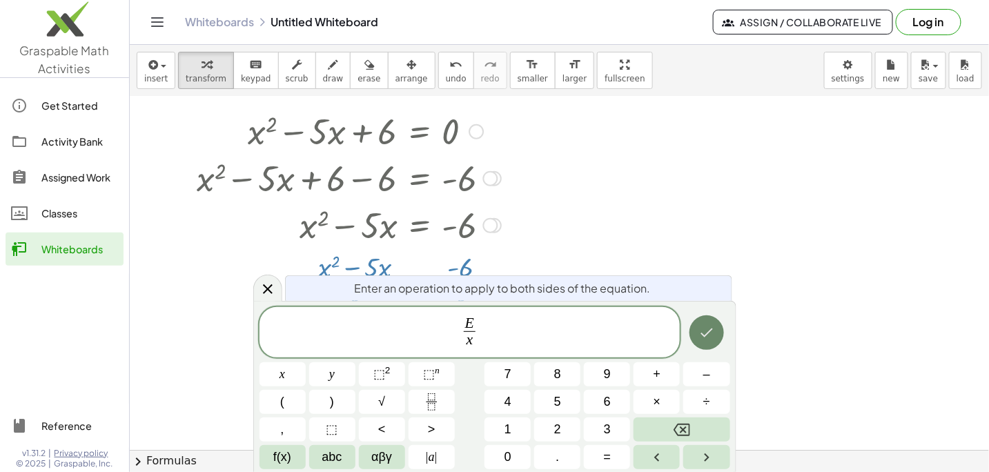
click at [708, 329] on icon "Done" at bounding box center [706, 332] width 17 height 17
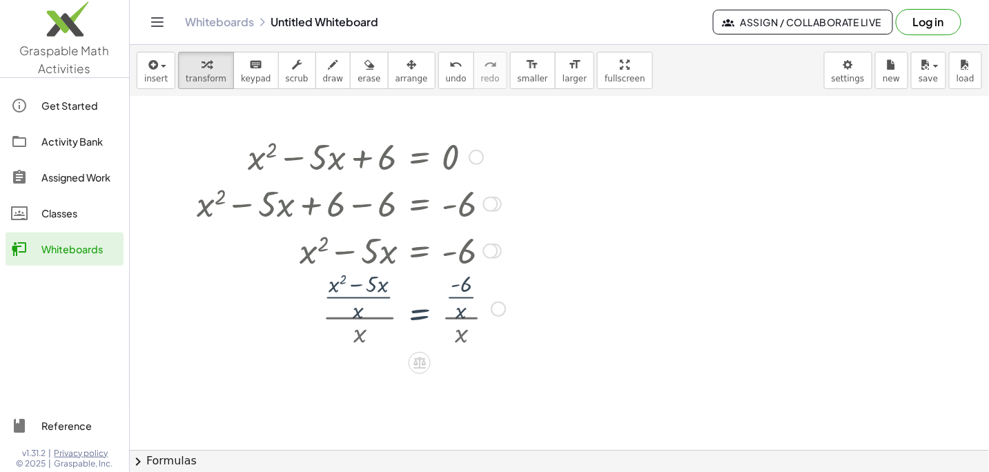
scroll to position [345, 0]
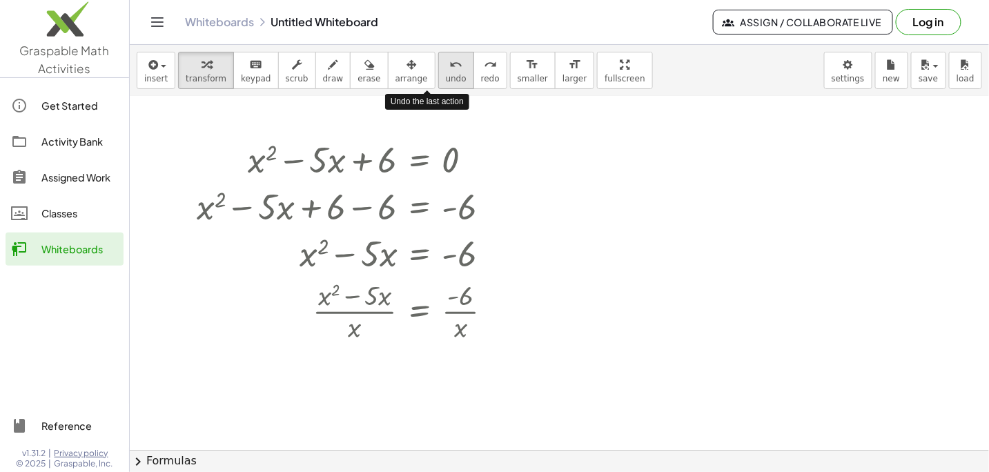
click at [449, 67] on icon "undo" at bounding box center [455, 65] width 13 height 17
click at [341, 311] on div at bounding box center [350, 310] width 321 height 69
click at [343, 313] on div at bounding box center [350, 310] width 321 height 69
click at [324, 298] on div at bounding box center [350, 310] width 321 height 69
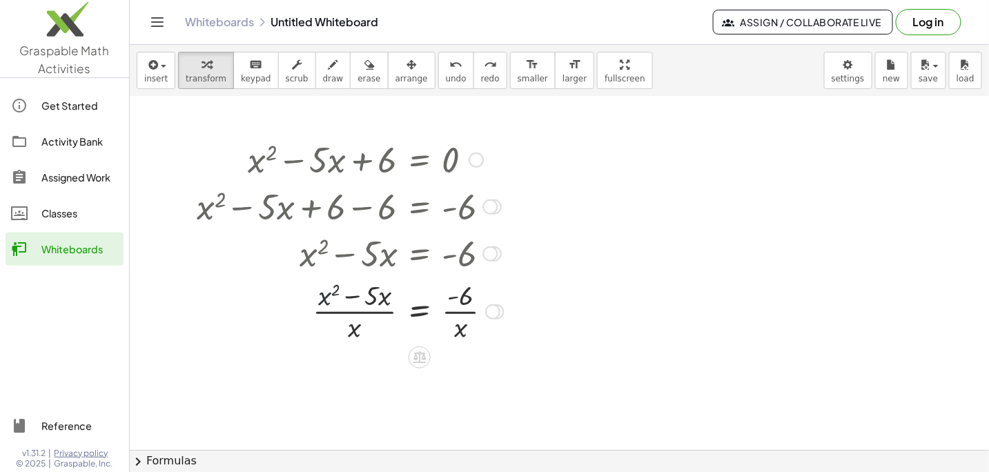
click at [324, 297] on div at bounding box center [350, 310] width 321 height 69
drag, startPoint x: 324, startPoint y: 297, endPoint x: 348, endPoint y: 332, distance: 41.7
click at [348, 332] on div at bounding box center [350, 310] width 321 height 69
drag, startPoint x: 383, startPoint y: 293, endPoint x: 353, endPoint y: 325, distance: 44.0
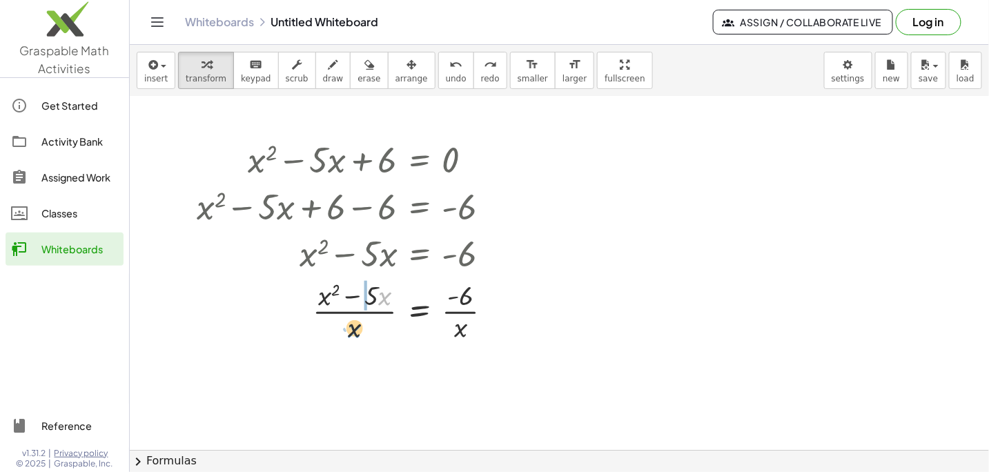
click at [353, 325] on div at bounding box center [350, 310] width 321 height 69
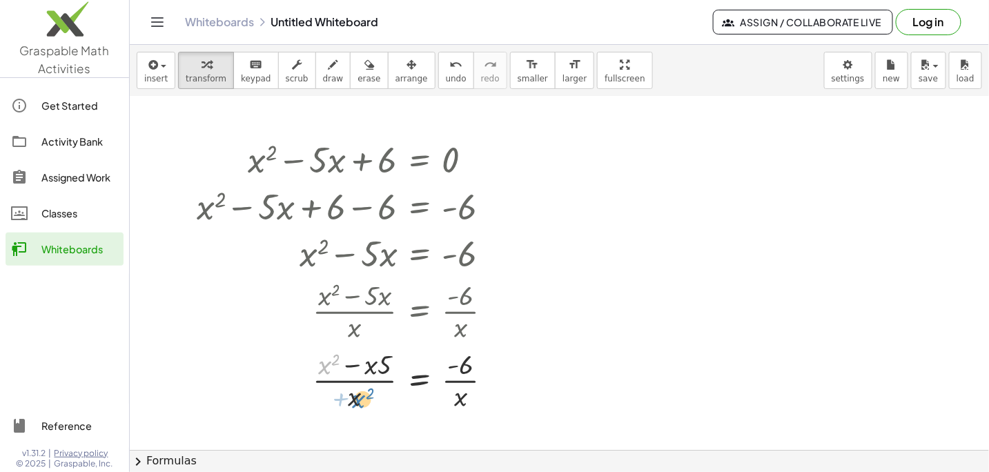
drag, startPoint x: 319, startPoint y: 364, endPoint x: 352, endPoint y: 398, distance: 47.3
click at [352, 398] on div at bounding box center [350, 379] width 321 height 69
click at [449, 61] on icon "undo" at bounding box center [455, 65] width 13 height 17
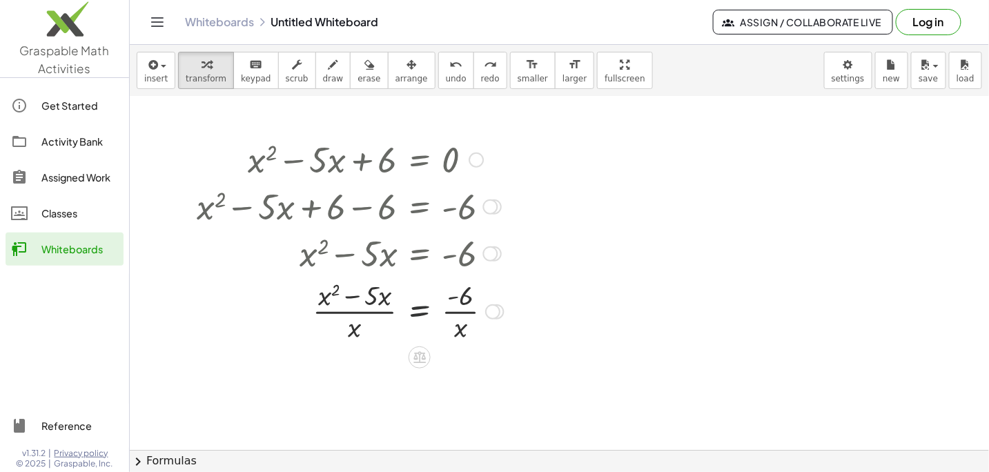
click at [415, 311] on div at bounding box center [350, 310] width 321 height 69
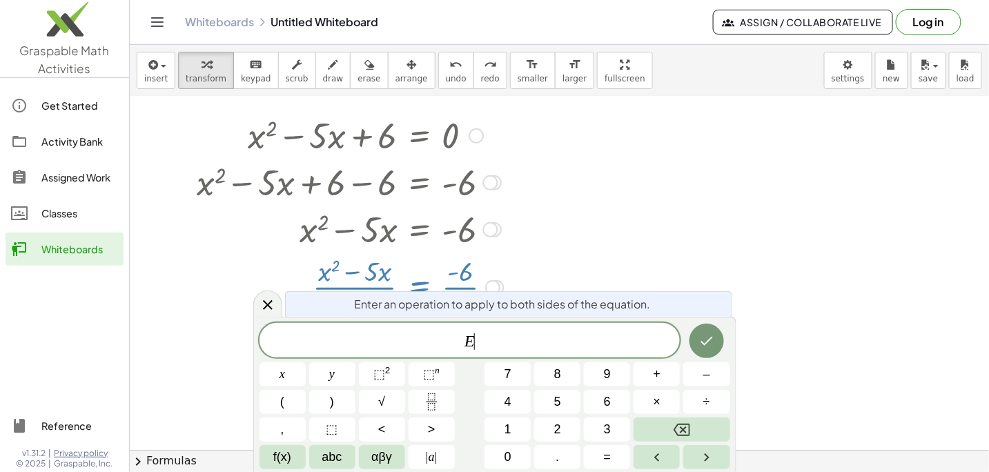
scroll to position [373, 0]
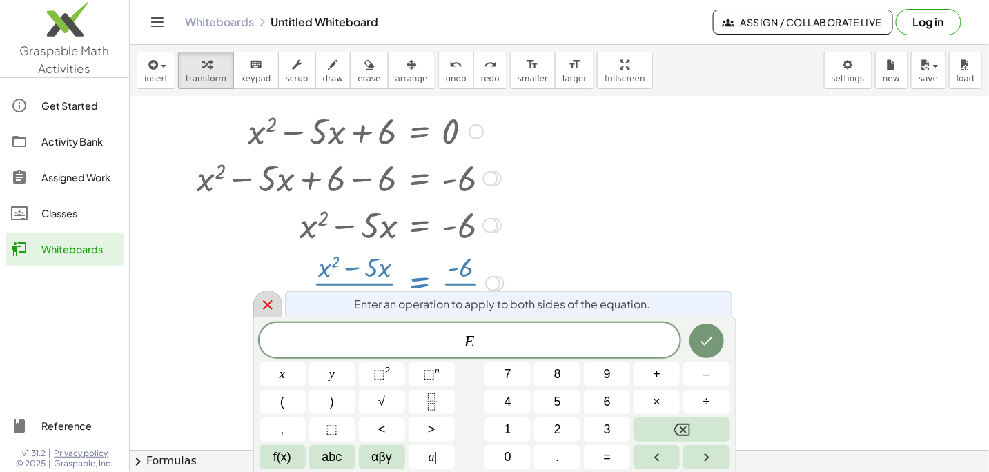
click at [264, 302] on icon at bounding box center [268, 305] width 10 height 10
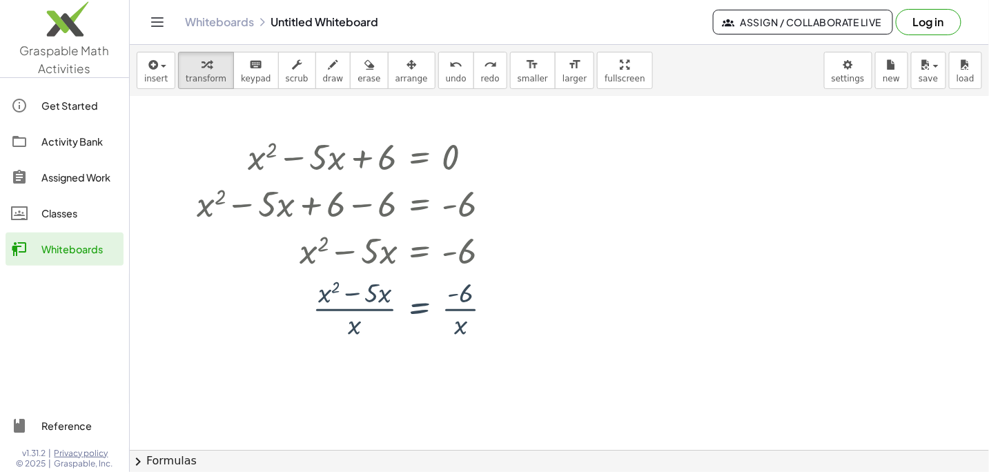
scroll to position [345, 0]
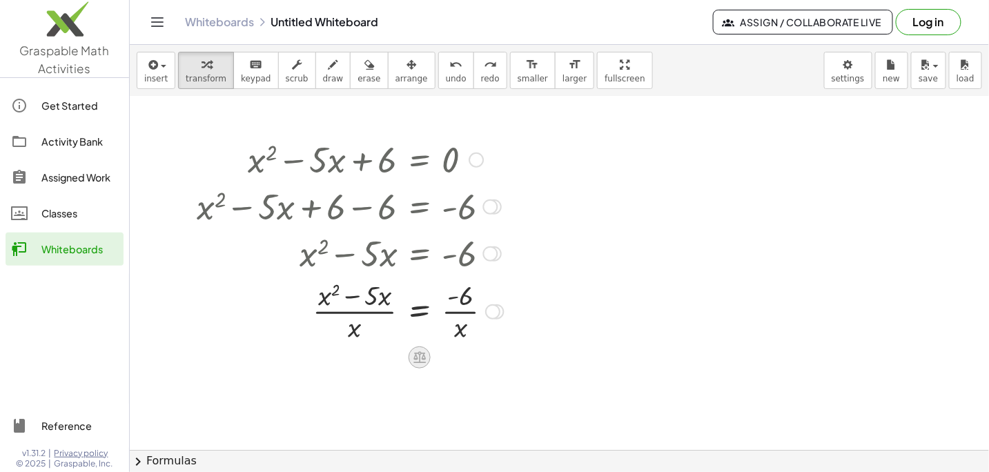
click at [415, 355] on icon at bounding box center [419, 358] width 12 height 12
click at [477, 357] on icon at bounding box center [475, 357] width 8 height 2
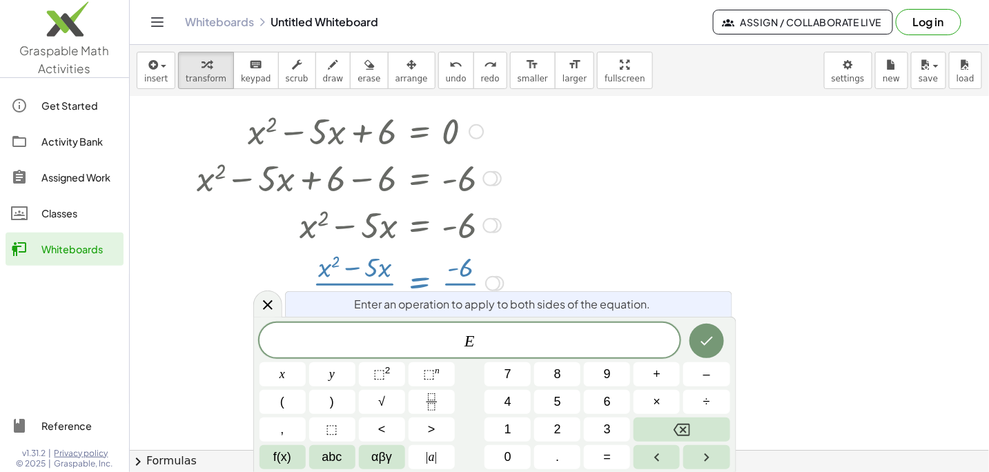
scroll to position [373, 0]
click at [706, 403] on span "÷" at bounding box center [706, 402] width 7 height 19
drag, startPoint x: 420, startPoint y: 268, endPoint x: 449, endPoint y: 287, distance: 34.8
click at [449, 287] on div at bounding box center [350, 282] width 321 height 69
drag, startPoint x: 375, startPoint y: 272, endPoint x: 510, endPoint y: 328, distance: 146.4
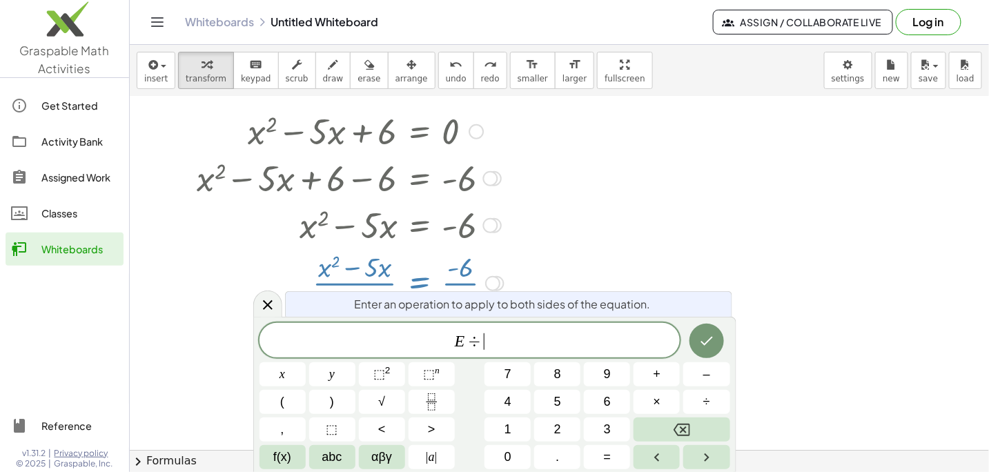
click at [509, 328] on body "Graspable Math Activities Get Started Activity Bank Assigned Work Classes White…" at bounding box center [494, 236] width 989 height 472
click at [704, 342] on icon "Done" at bounding box center [706, 341] width 17 height 17
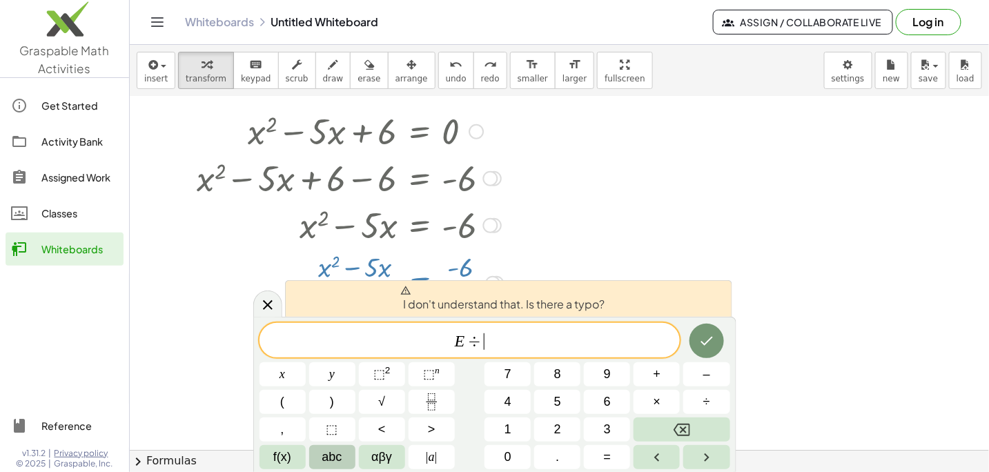
click at [339, 458] on span "abc" at bounding box center [332, 457] width 20 height 19
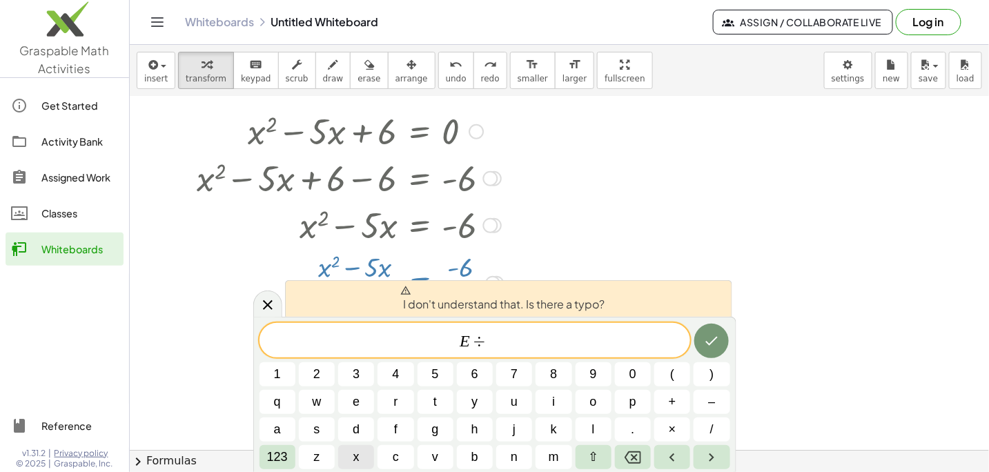
click at [357, 461] on span "x" at bounding box center [356, 457] width 6 height 19
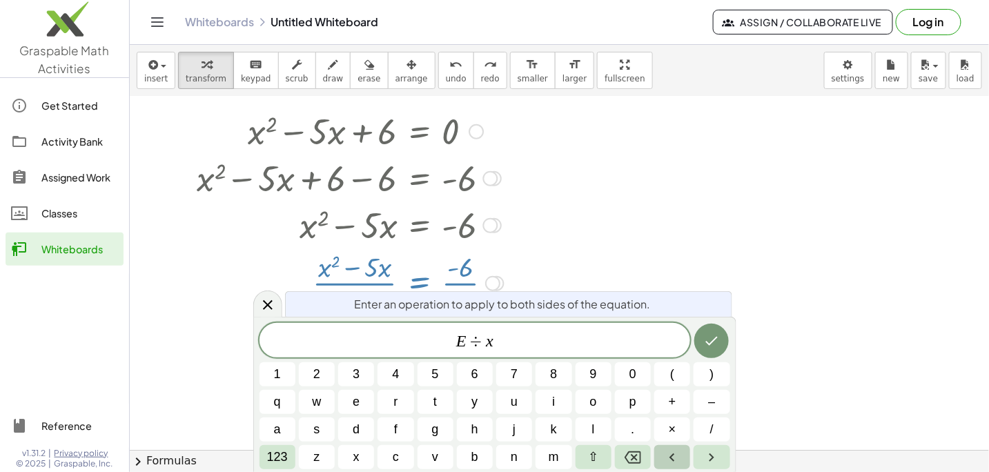
click at [675, 460] on icon "Left arrow" at bounding box center [672, 457] width 17 height 17
click at [722, 336] on button "Done" at bounding box center [711, 341] width 35 height 35
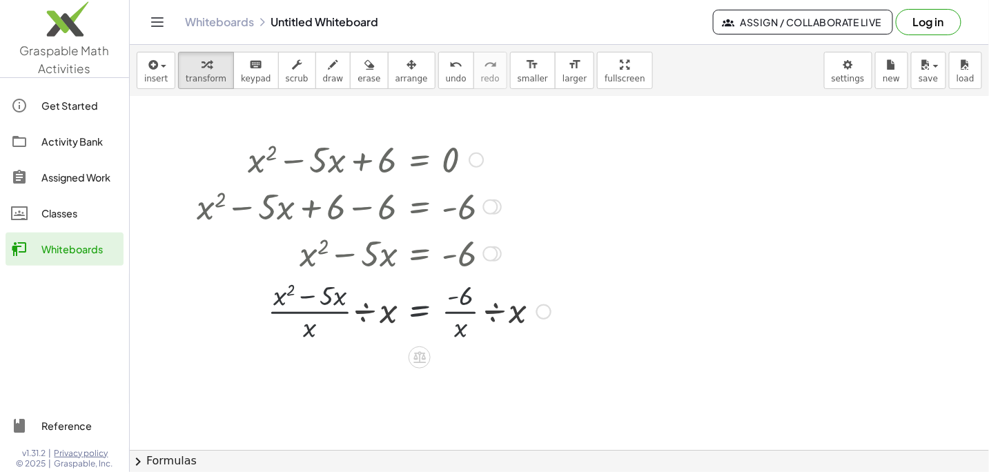
scroll to position [345, 0]
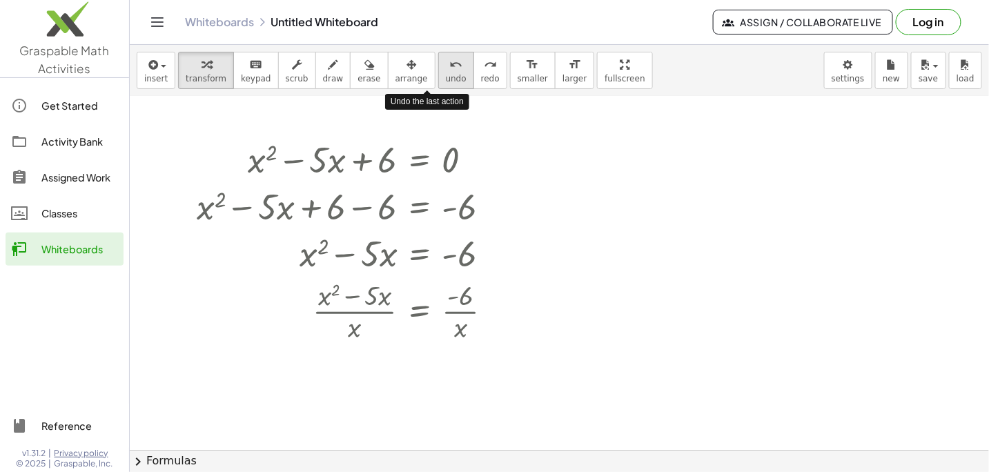
click at [449, 70] on icon "undo" at bounding box center [455, 65] width 13 height 17
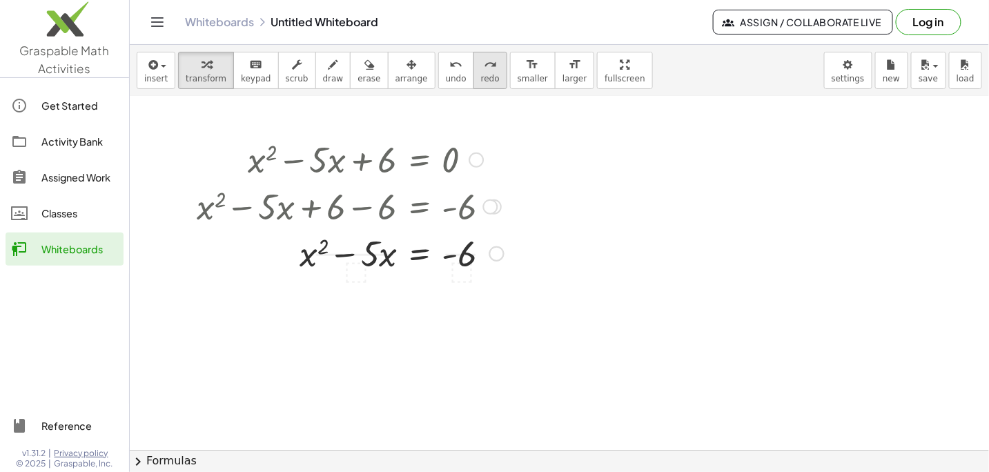
click at [481, 74] on span "redo" at bounding box center [490, 79] width 19 height 10
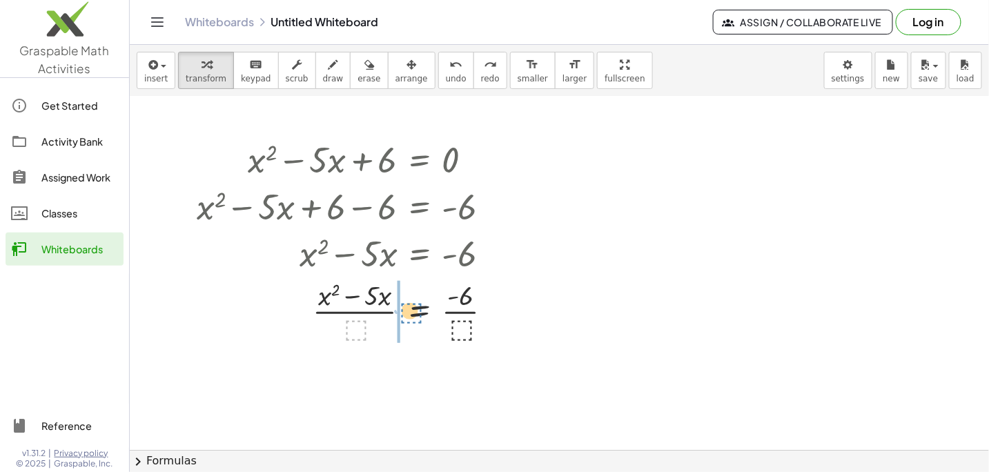
drag, startPoint x: 353, startPoint y: 326, endPoint x: 408, endPoint y: 308, distance: 57.8
click at [408, 308] on div at bounding box center [350, 310] width 321 height 69
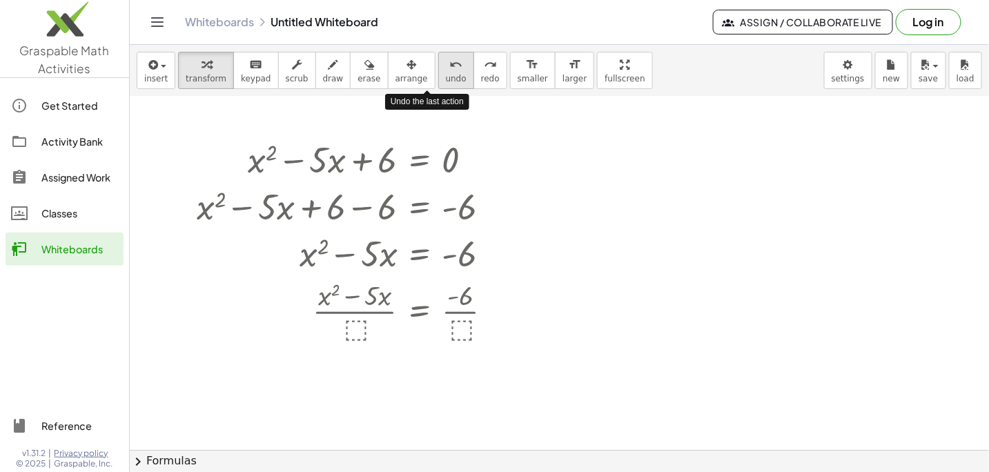
click at [438, 72] on button "undo undo" at bounding box center [456, 70] width 36 height 37
click at [351, 328] on div at bounding box center [350, 310] width 321 height 69
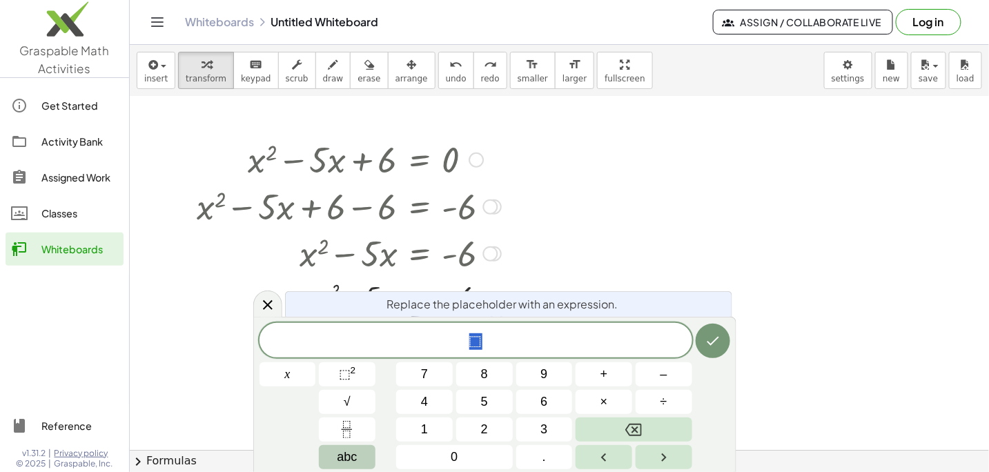
click at [351, 458] on span "abc" at bounding box center [347, 457] width 20 height 19
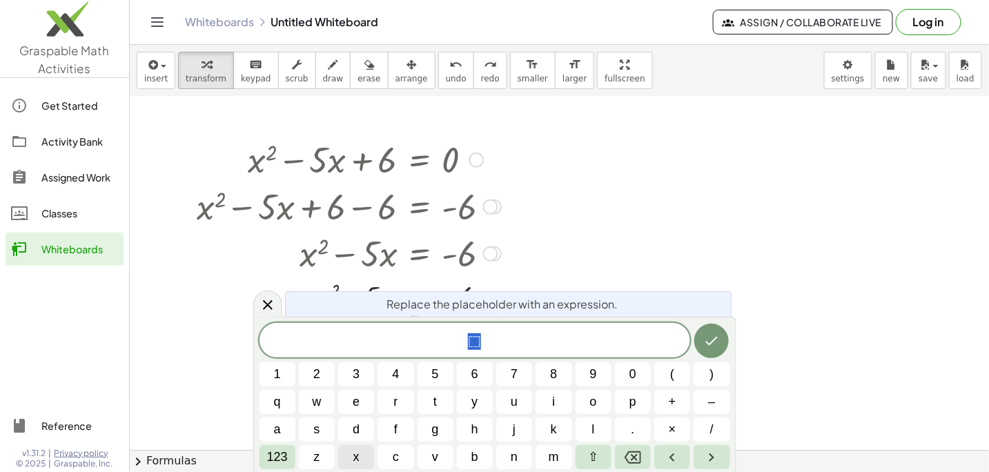
click at [357, 460] on span "x" at bounding box center [356, 457] width 6 height 19
click at [714, 342] on icon "Done" at bounding box center [711, 341] width 17 height 17
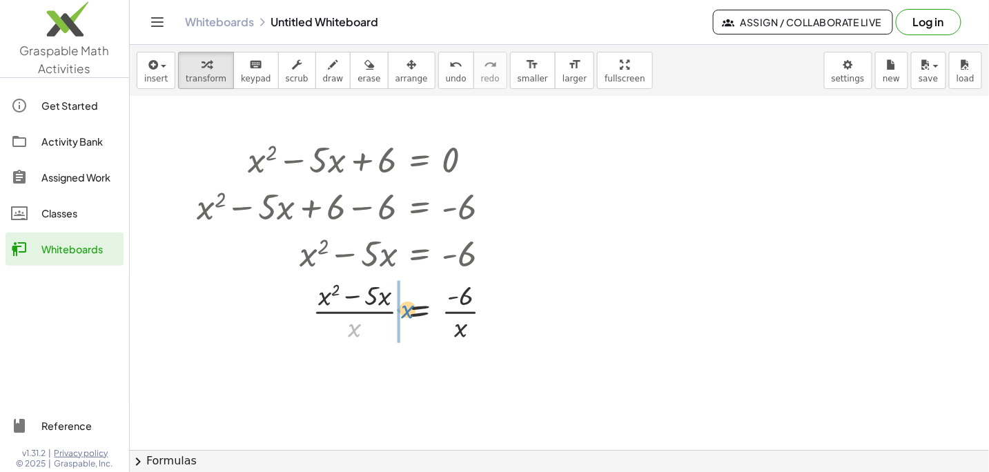
drag, startPoint x: 351, startPoint y: 328, endPoint x: 404, endPoint y: 310, distance: 56.3
click at [404, 310] on div at bounding box center [350, 310] width 321 height 69
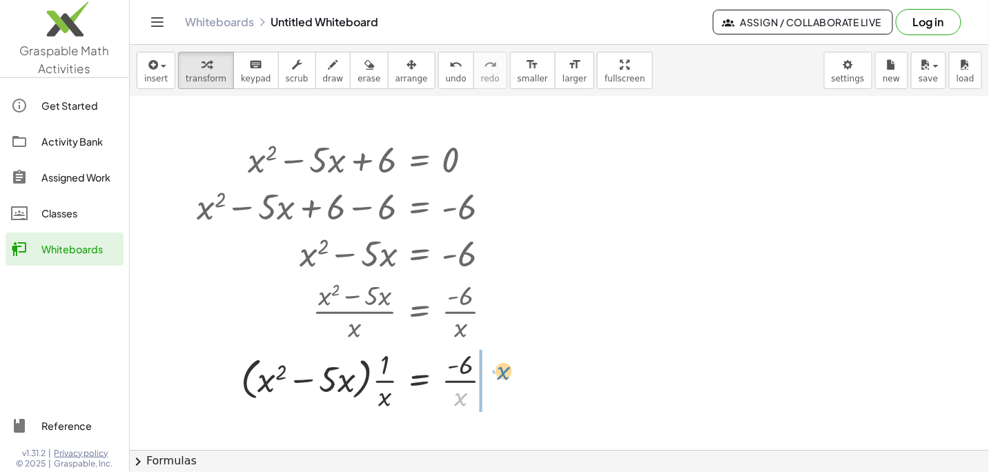
drag, startPoint x: 460, startPoint y: 397, endPoint x: 503, endPoint y: 371, distance: 50.2
click at [503, 371] on div at bounding box center [350, 379] width 321 height 69
click at [304, 380] on div at bounding box center [365, 379] width 351 height 69
click at [381, 379] on div at bounding box center [365, 379] width 351 height 69
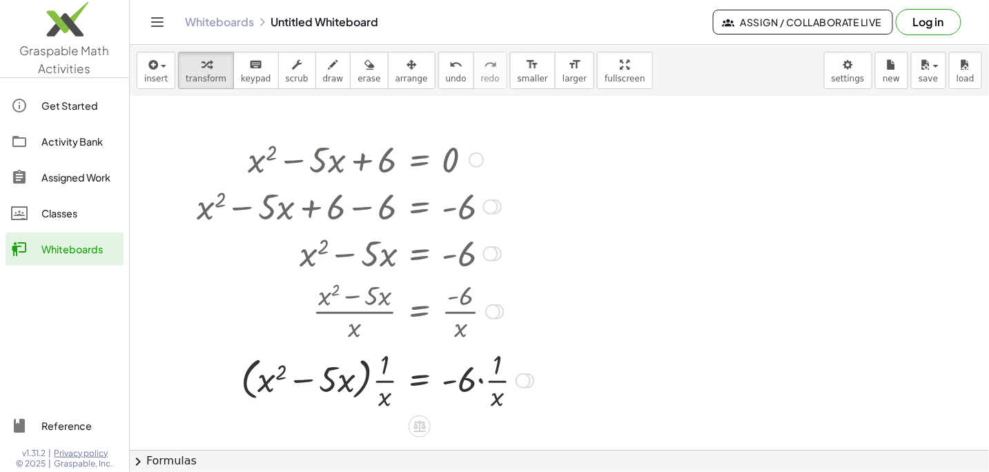
click at [380, 380] on div at bounding box center [365, 379] width 351 height 69
click at [384, 400] on div at bounding box center [365, 379] width 351 height 69
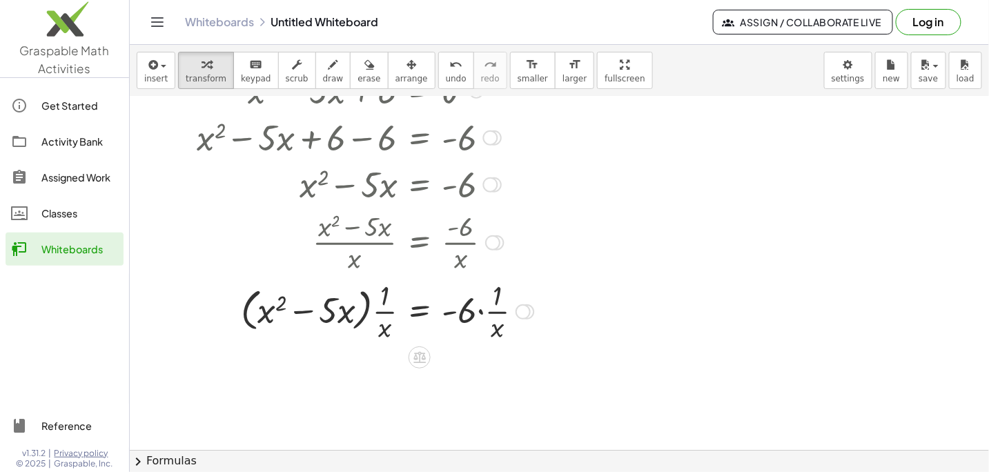
scroll to position [483, 0]
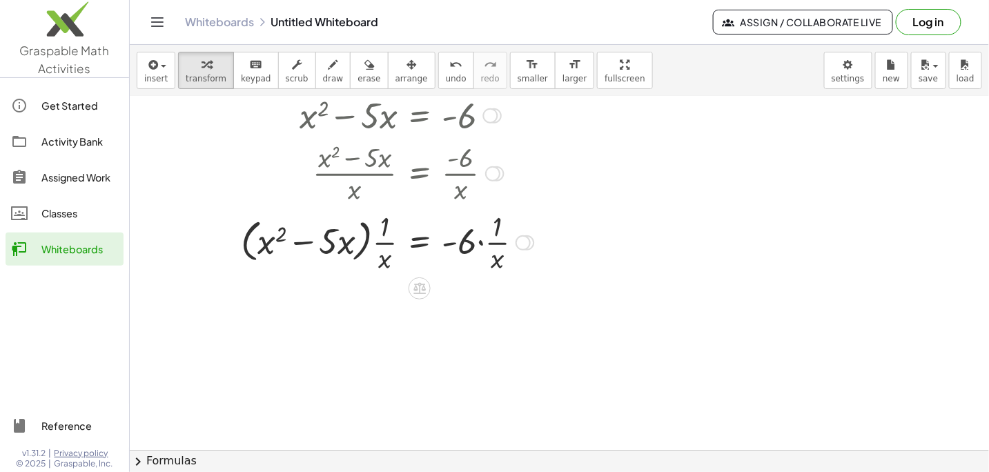
click at [365, 244] on div at bounding box center [365, 241] width 351 height 69
click at [242, 243] on div at bounding box center [365, 241] width 351 height 69
click at [245, 244] on div at bounding box center [365, 241] width 351 height 69
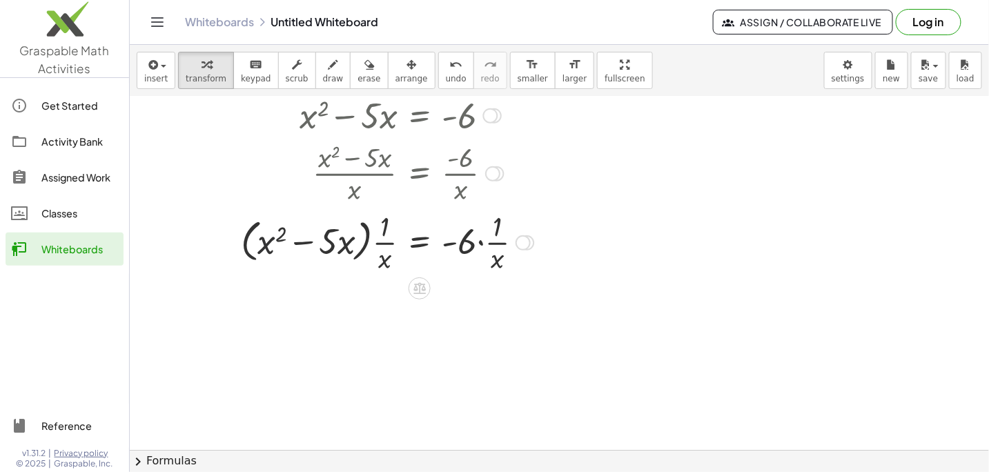
click at [266, 244] on div at bounding box center [365, 241] width 351 height 69
click at [304, 242] on div at bounding box center [365, 241] width 351 height 69
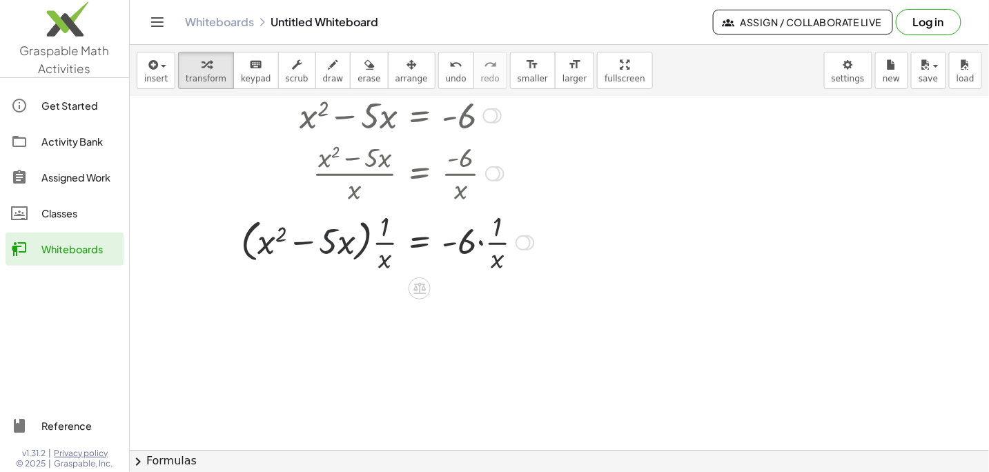
click at [330, 246] on div at bounding box center [365, 241] width 351 height 69
click at [346, 245] on div at bounding box center [365, 241] width 351 height 69
click at [384, 256] on div at bounding box center [365, 241] width 351 height 69
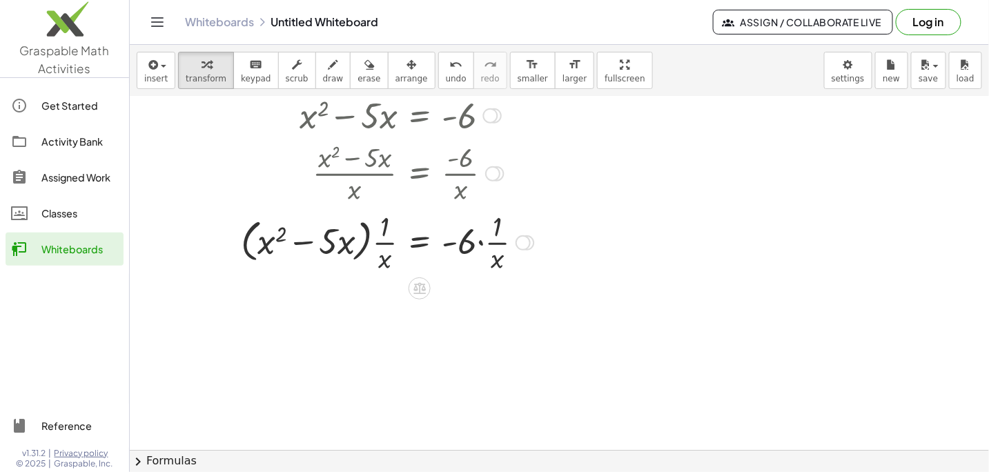
click at [384, 256] on div at bounding box center [365, 241] width 351 height 69
click at [383, 242] on div at bounding box center [365, 241] width 351 height 69
click at [382, 230] on div at bounding box center [365, 241] width 351 height 69
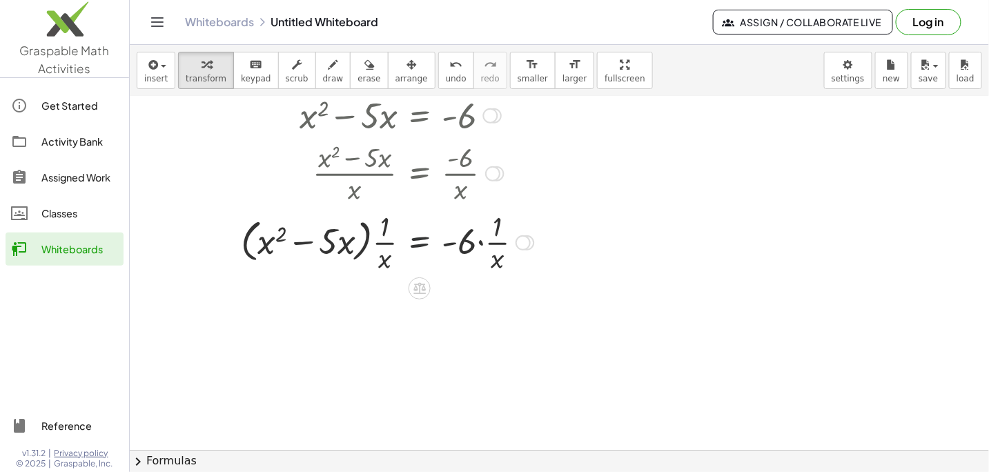
click at [418, 242] on div at bounding box center [365, 241] width 351 height 69
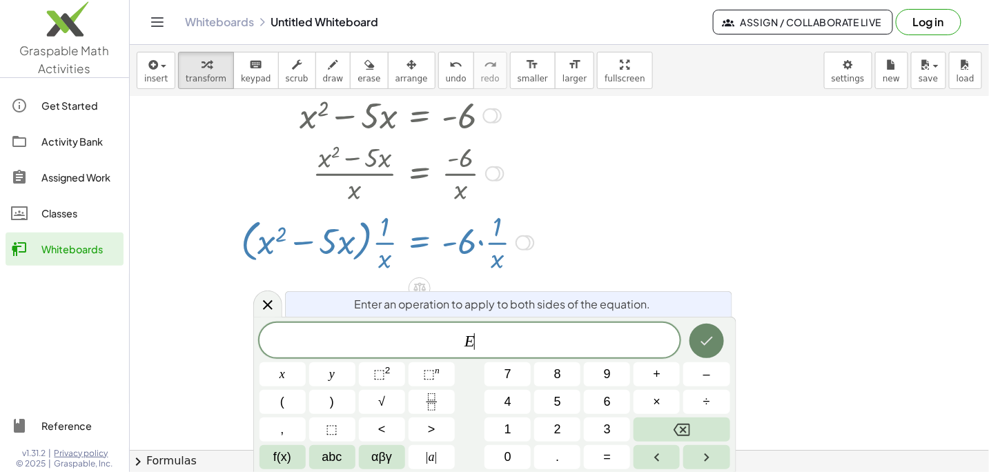
click at [712, 342] on icon "Done" at bounding box center [706, 341] width 17 height 17
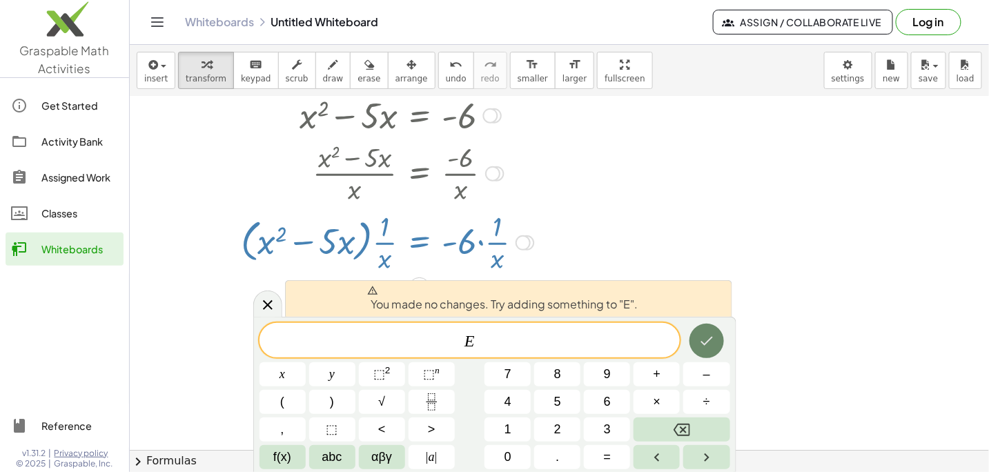
click at [711, 342] on icon "Done" at bounding box center [706, 341] width 17 height 17
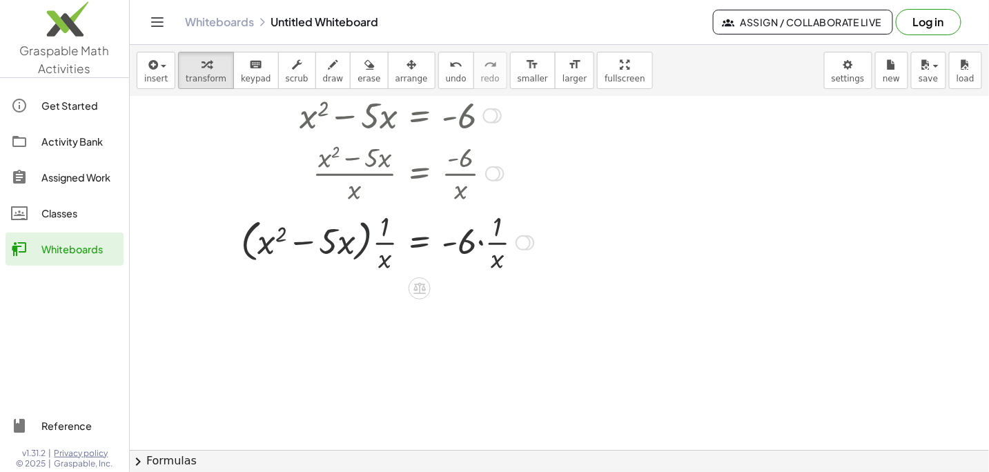
click at [361, 248] on div at bounding box center [365, 241] width 351 height 69
click at [384, 220] on div at bounding box center [365, 241] width 351 height 69
click at [384, 257] on div at bounding box center [365, 241] width 351 height 69
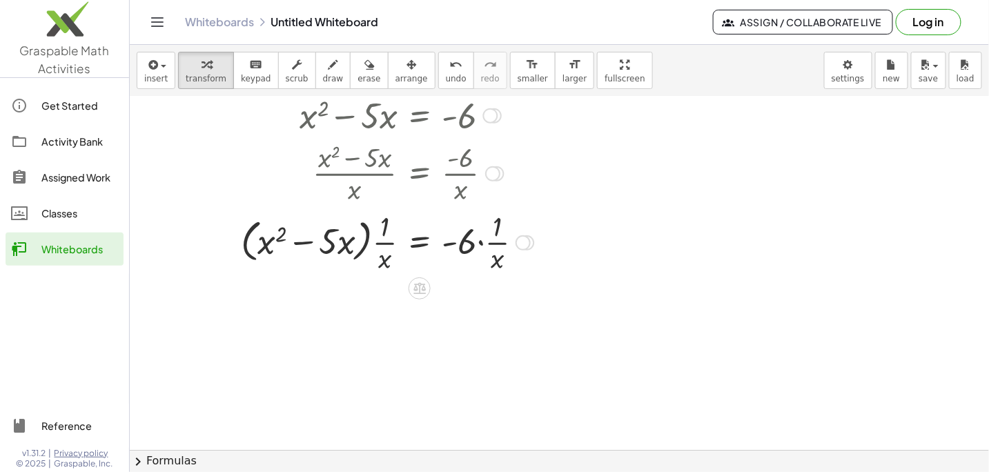
click at [384, 257] on div at bounding box center [365, 241] width 351 height 69
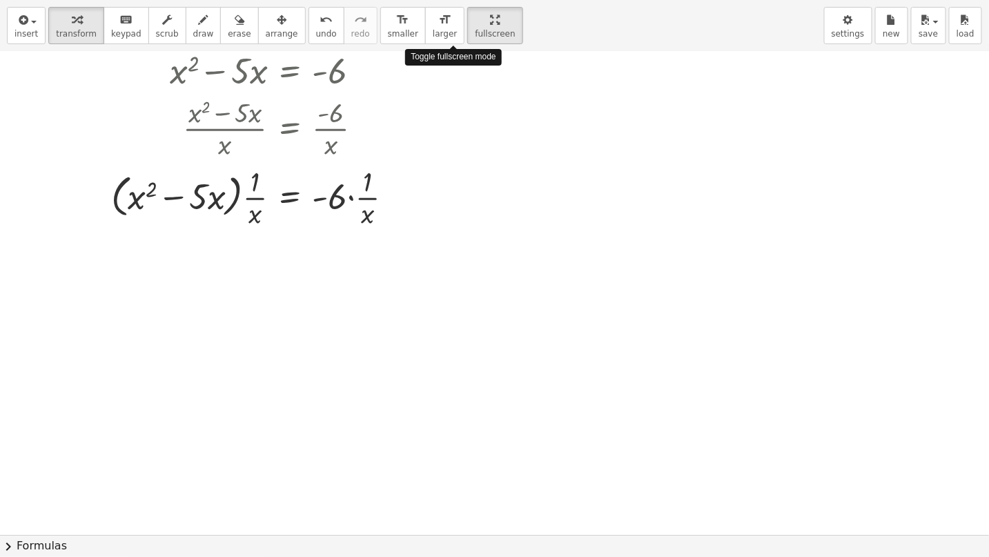
click at [580, 121] on div "insert select one: Math Expression Function Text Youtube Video Graphing Geometr…" at bounding box center [494, 278] width 989 height 557
click at [398, 262] on div at bounding box center [494, 100] width 989 height 1063
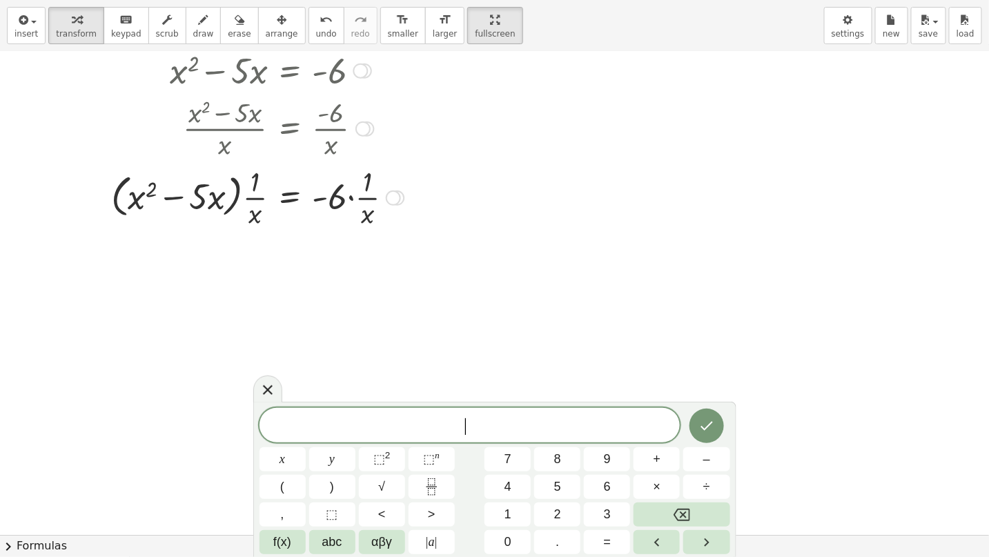
click at [252, 215] on div at bounding box center [235, 196] width 351 height 69
click at [255, 199] on div at bounding box center [235, 196] width 351 height 69
click at [174, 196] on div at bounding box center [235, 196] width 351 height 69
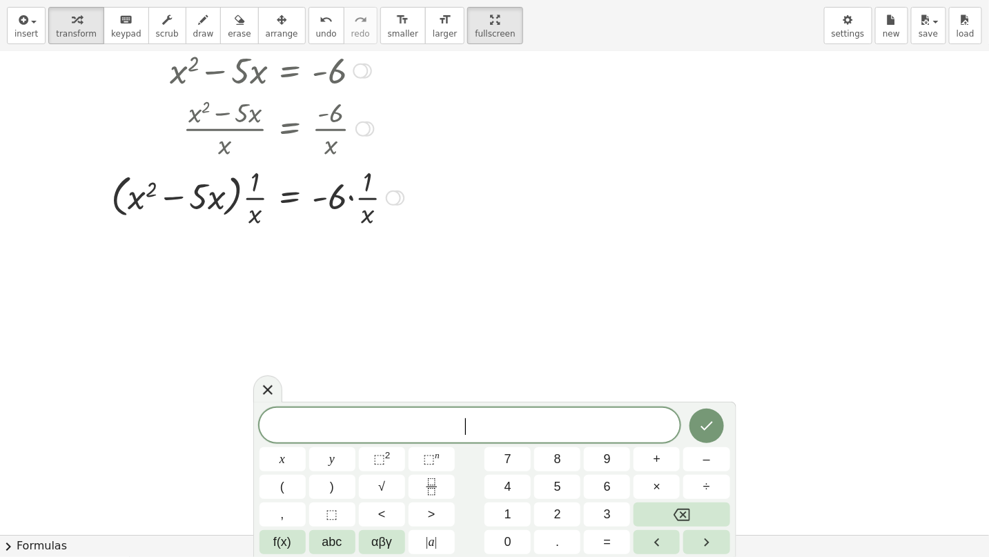
click at [253, 198] on div at bounding box center [235, 196] width 351 height 69
click at [170, 197] on div at bounding box center [235, 196] width 351 height 69
click at [255, 199] on div at bounding box center [235, 196] width 351 height 69
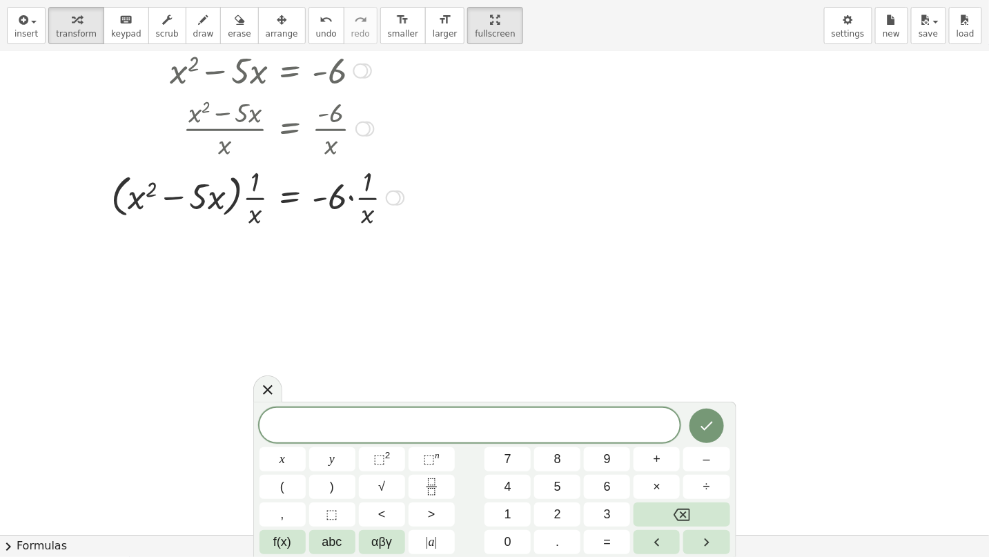
click at [211, 196] on div at bounding box center [235, 196] width 351 height 69
click at [216, 199] on div at bounding box center [235, 196] width 351 height 69
click at [253, 209] on div at bounding box center [235, 196] width 351 height 69
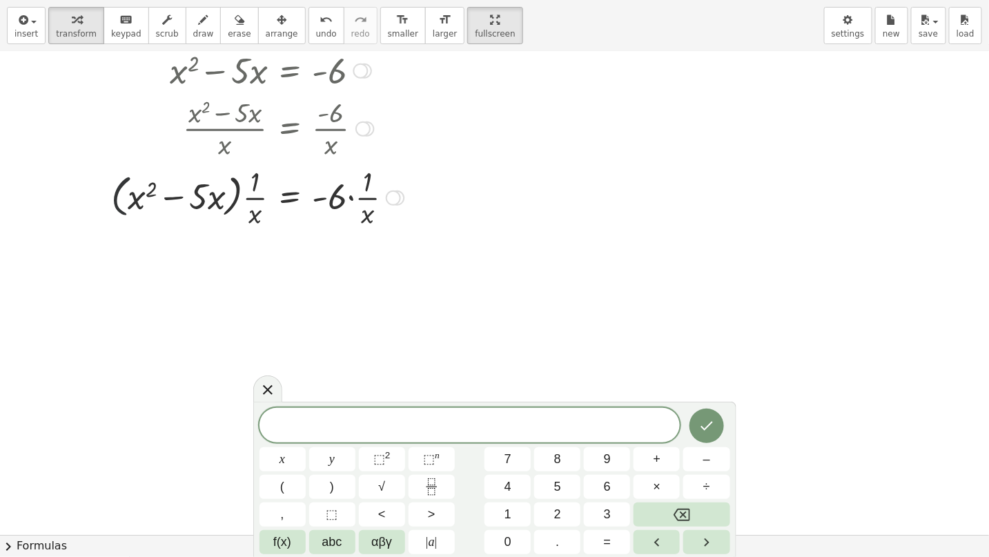
click at [122, 181] on div at bounding box center [235, 196] width 351 height 69
click at [235, 178] on div at bounding box center [235, 196] width 351 height 69
click at [709, 427] on icon "Done" at bounding box center [706, 426] width 17 height 17
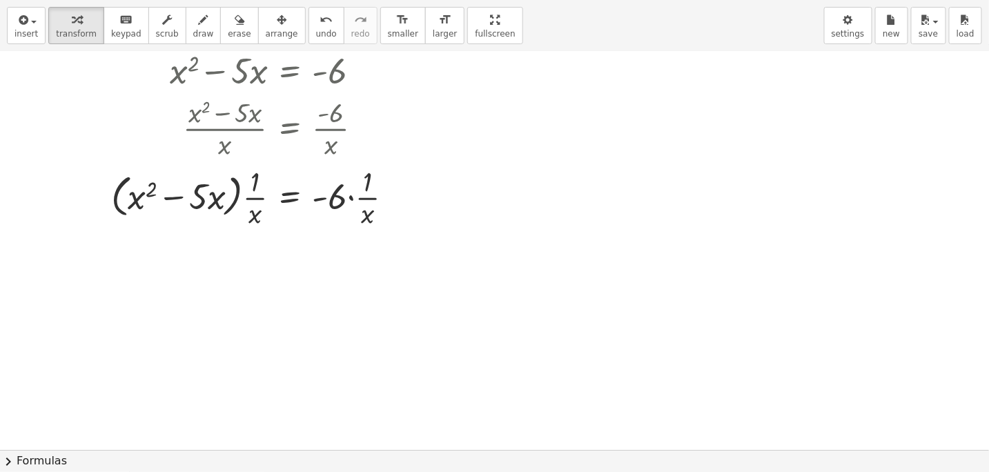
drag, startPoint x: 453, startPoint y: 16, endPoint x: 453, endPoint y: -44, distance: 60.0
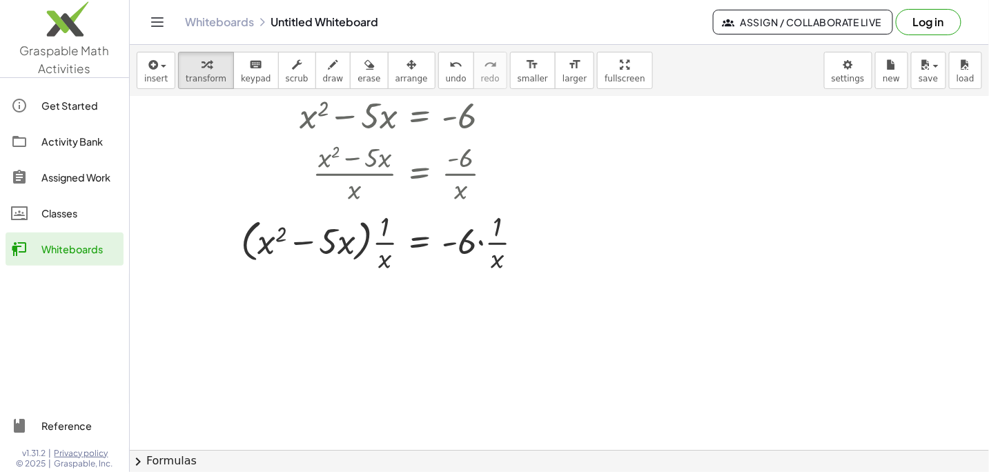
click at [453, 0] on html "Graspable Math Activities Get Started Activity Bank Assigned Work Classes White…" at bounding box center [494, 236] width 989 height 472
click at [60, 212] on div "Classes" at bounding box center [79, 213] width 77 height 17
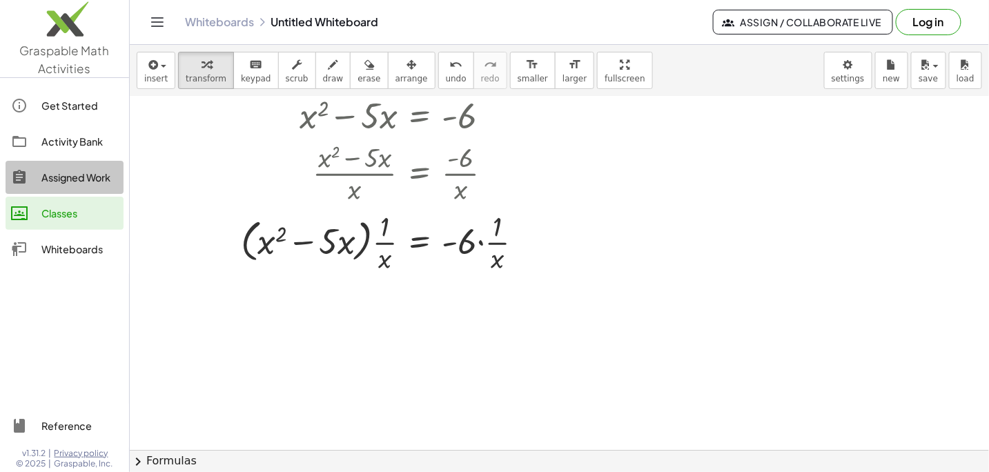
click at [65, 177] on div "Assigned Work" at bounding box center [79, 177] width 77 height 17
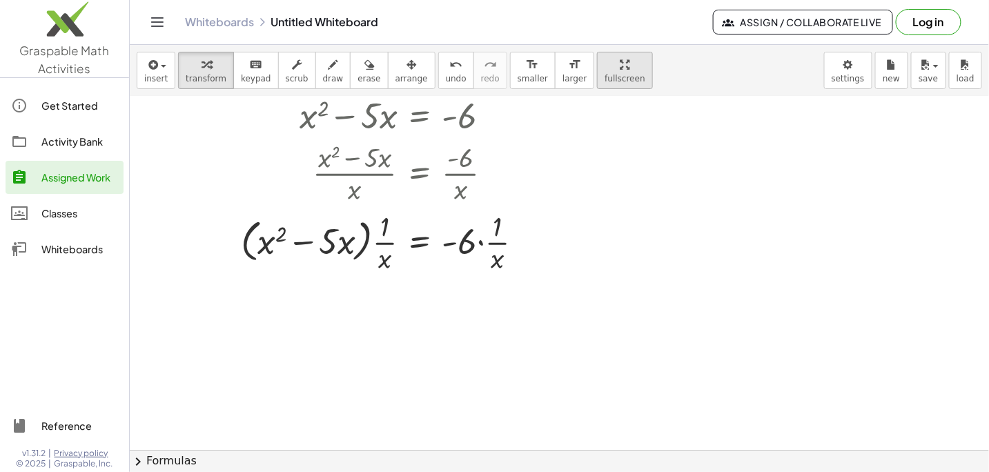
drag, startPoint x: 72, startPoint y: 143, endPoint x: 600, endPoint y: 68, distance: 533.3
click at [72, 143] on div "Activity Bank" at bounding box center [79, 141] width 77 height 17
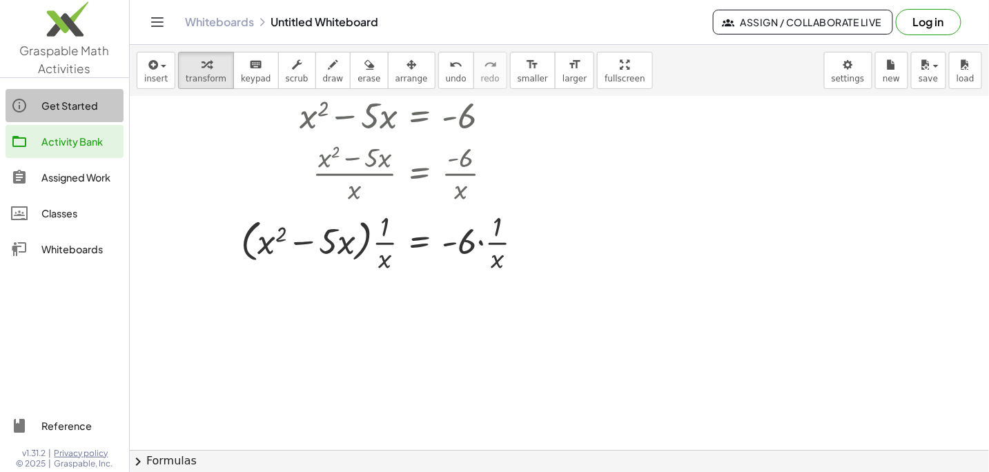
click at [76, 106] on div "Get Started" at bounding box center [79, 105] width 77 height 17
